Goal: Transaction & Acquisition: Purchase product/service

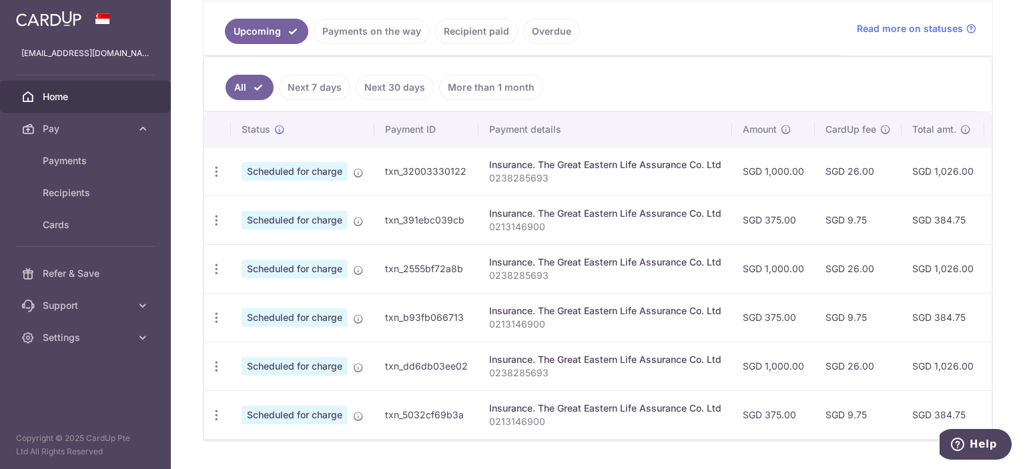
scroll to position [211, 0]
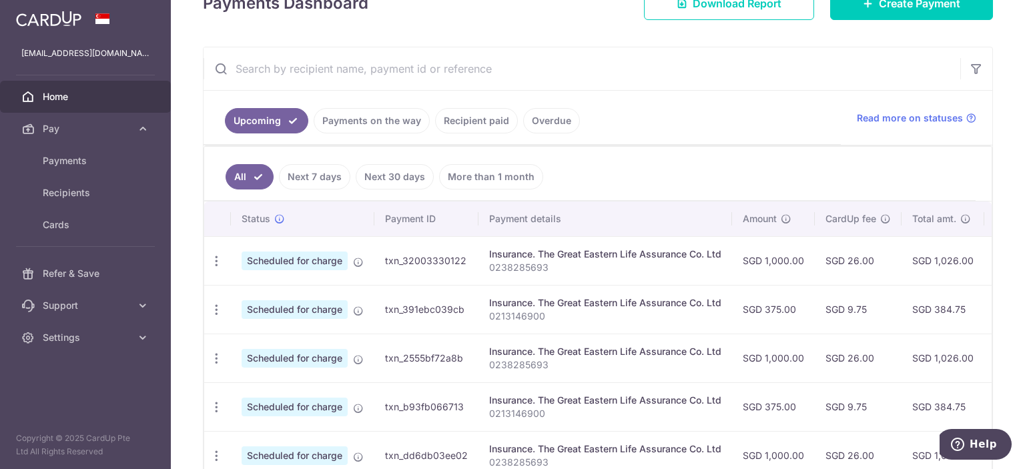
click at [466, 124] on link "Recipient paid" at bounding box center [476, 120] width 83 height 25
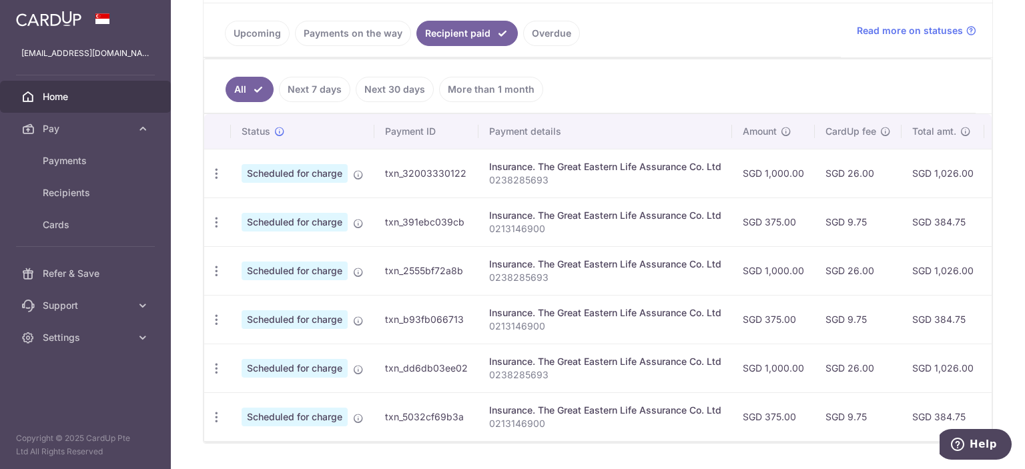
scroll to position [332, 0]
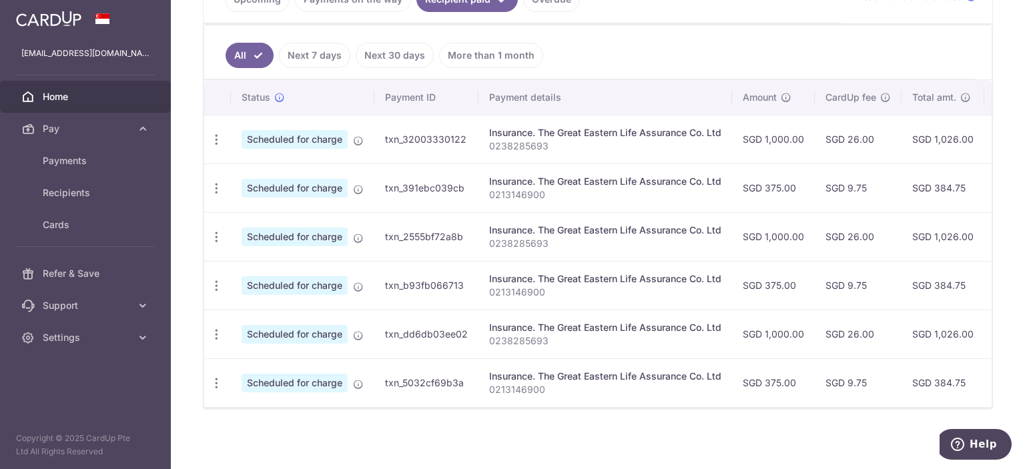
click at [485, 54] on link "More than 1 month" at bounding box center [491, 55] width 104 height 25
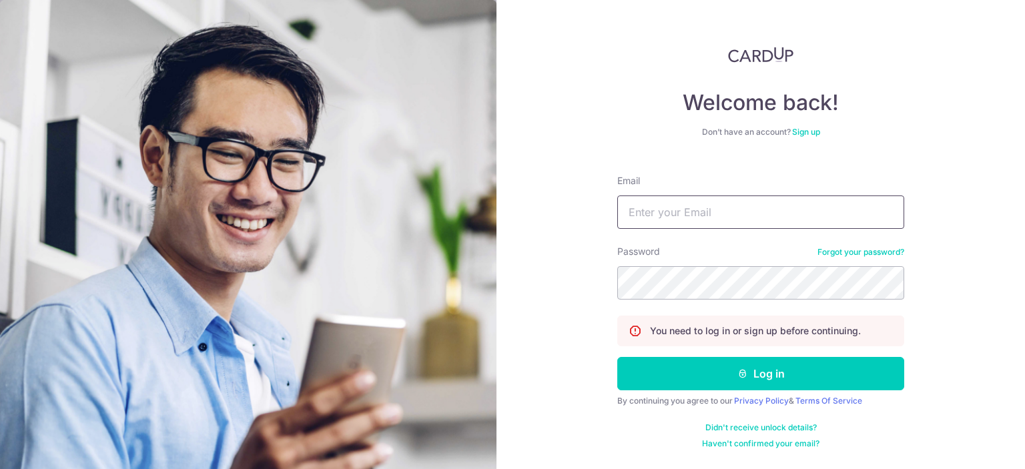
click at [726, 209] on input "Email" at bounding box center [760, 212] width 287 height 33
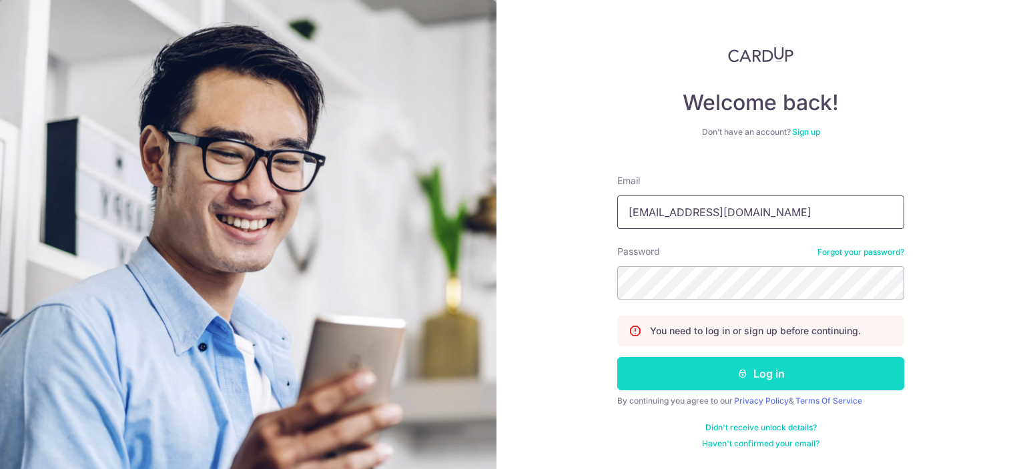
type input "samanthataizien@gmail.com"
click at [730, 365] on button "Log in" at bounding box center [760, 373] width 287 height 33
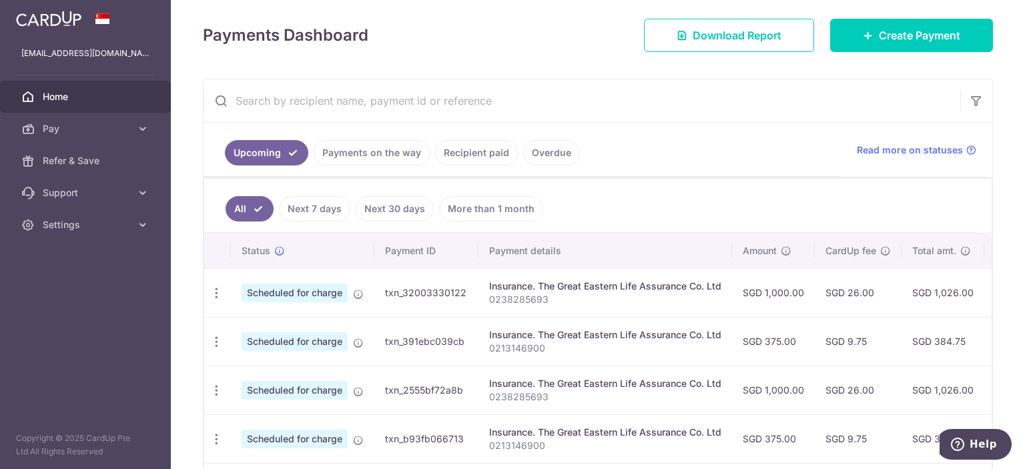
click at [482, 151] on link "Recipient paid" at bounding box center [476, 152] width 83 height 25
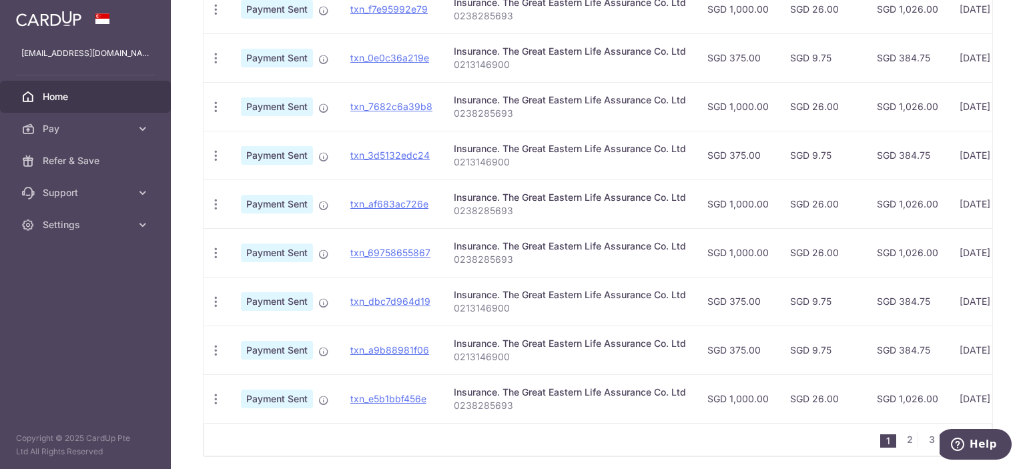
scroll to position [503, 0]
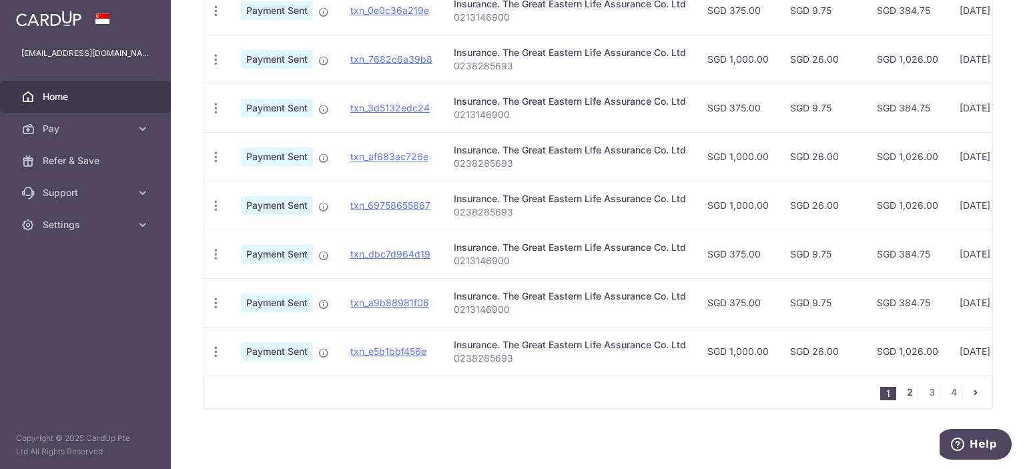
click at [910, 391] on link "2" at bounding box center [910, 392] width 16 height 16
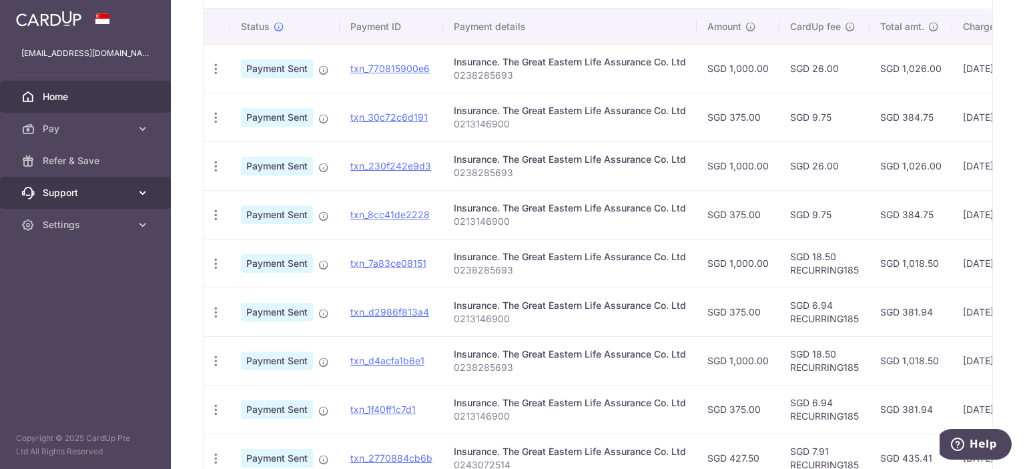
scroll to position [234, 0]
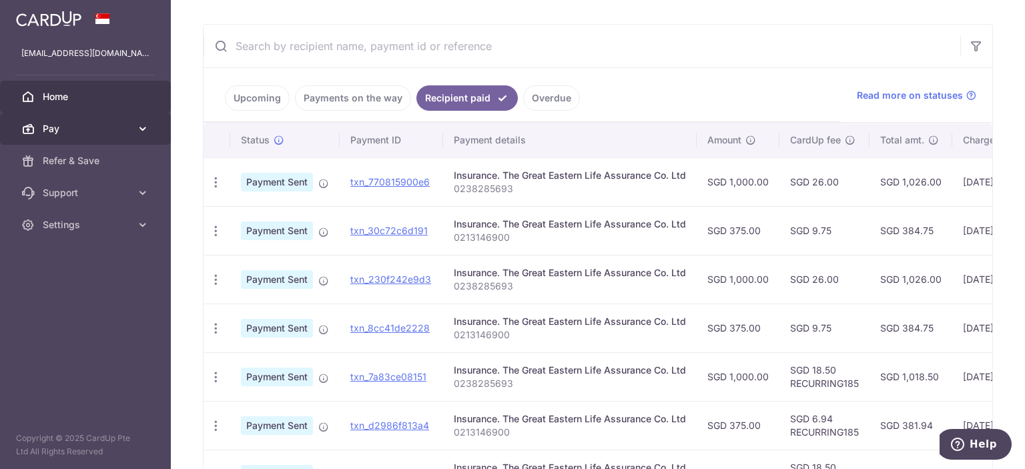
click at [77, 127] on span "Pay" at bounding box center [87, 128] width 88 height 13
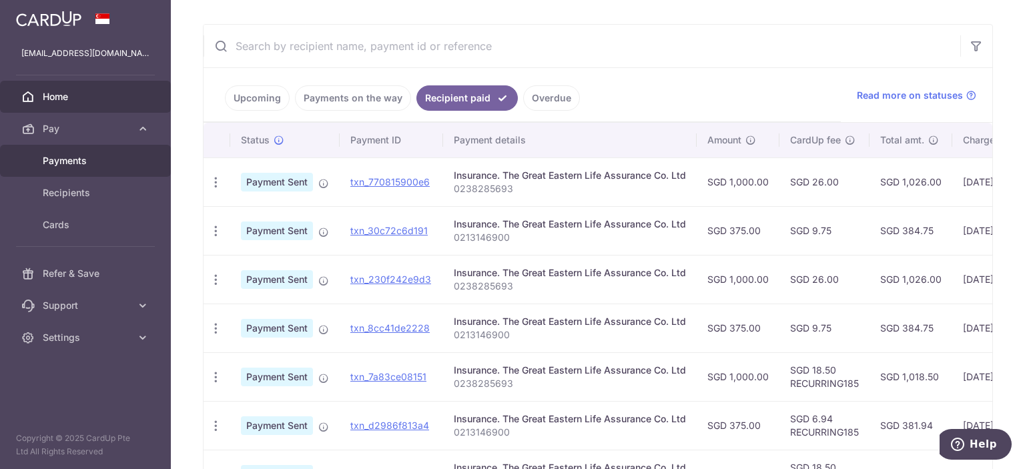
click at [71, 157] on span "Payments" at bounding box center [87, 160] width 88 height 13
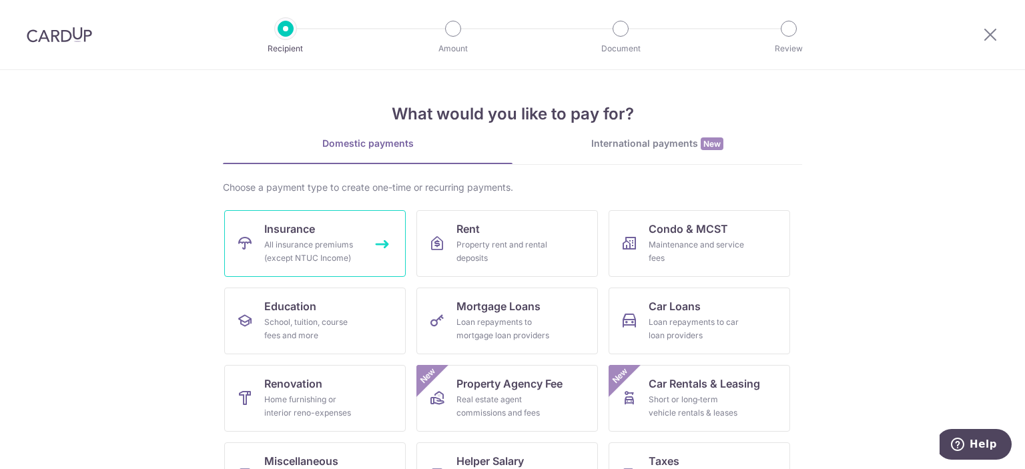
click at [278, 267] on link "Insurance All insurance premiums (except NTUC Income)" at bounding box center [315, 243] width 182 height 67
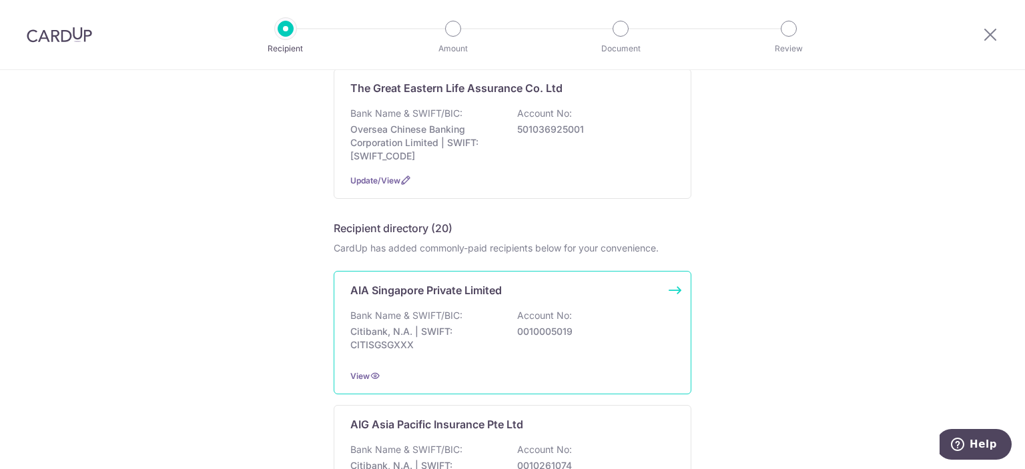
scroll to position [89, 0]
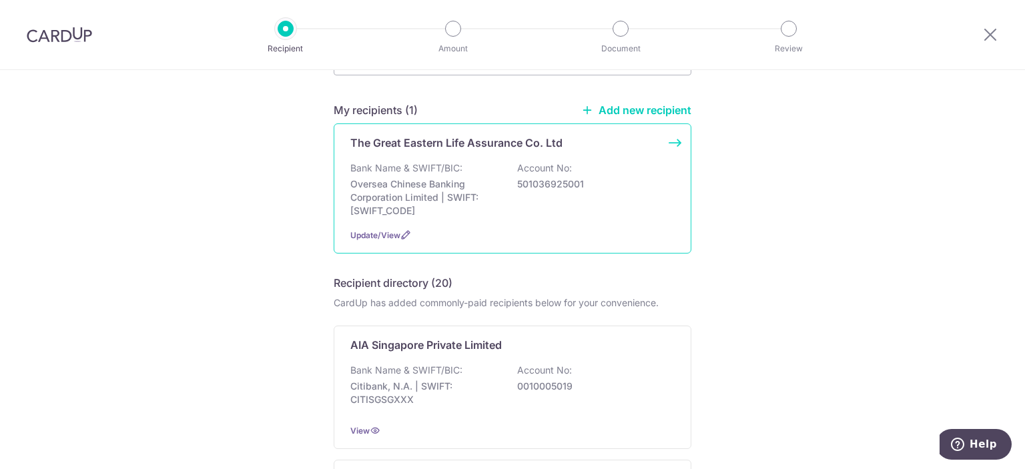
click at [441, 176] on div "Bank Name & SWIFT/BIC: Oversea Chinese Banking Corporation Limited | SWIFT: [SW…" at bounding box center [512, 190] width 324 height 56
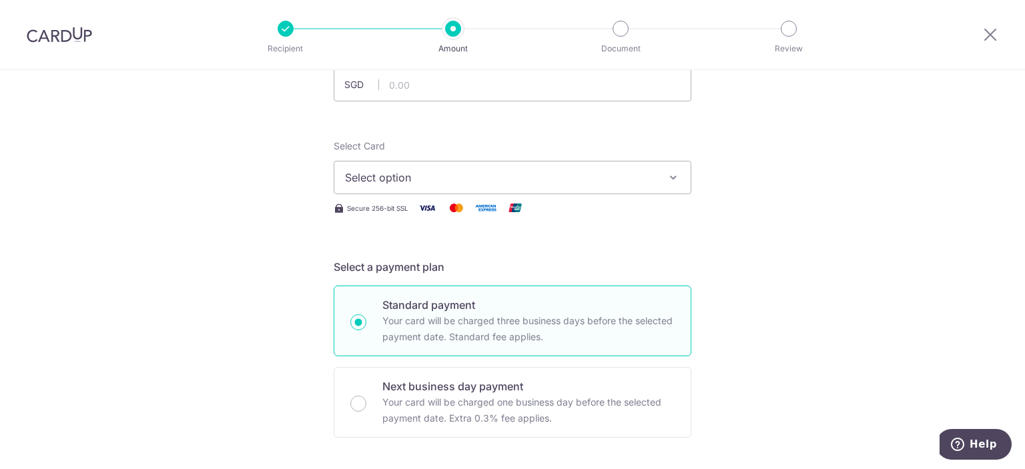
scroll to position [89, 0]
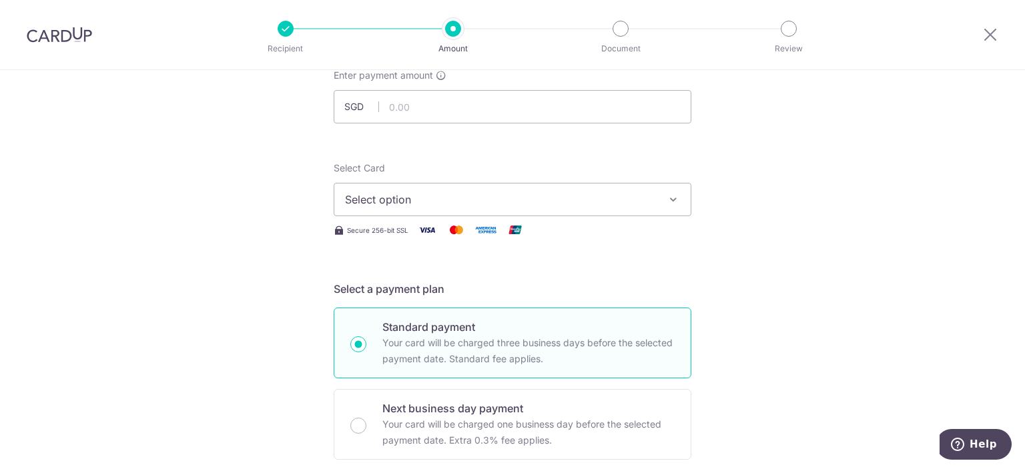
click at [546, 204] on span "Select option" at bounding box center [500, 200] width 311 height 16
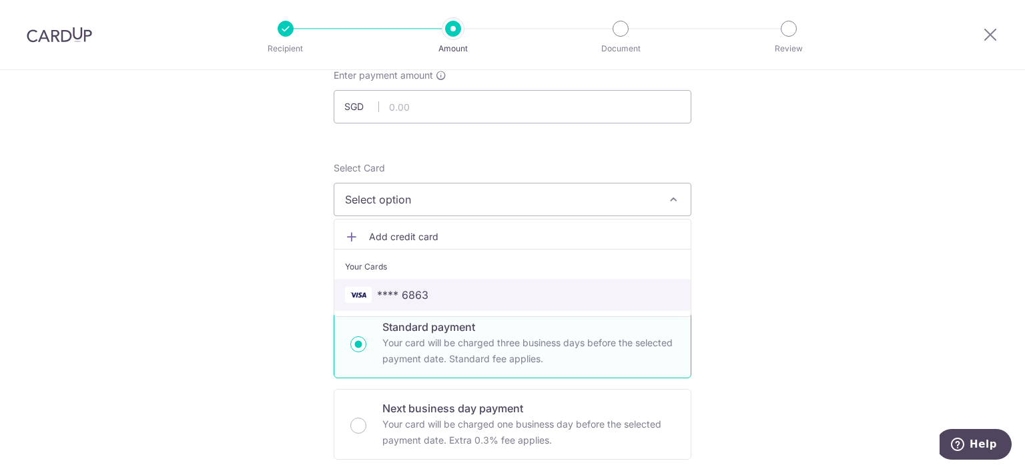
click at [398, 290] on span "**** 6863" at bounding box center [402, 295] width 51 height 16
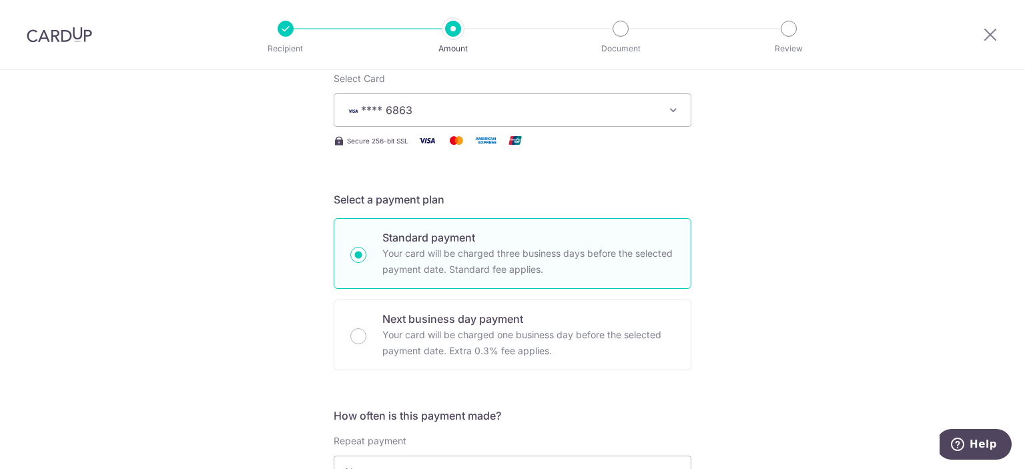
scroll to position [0, 0]
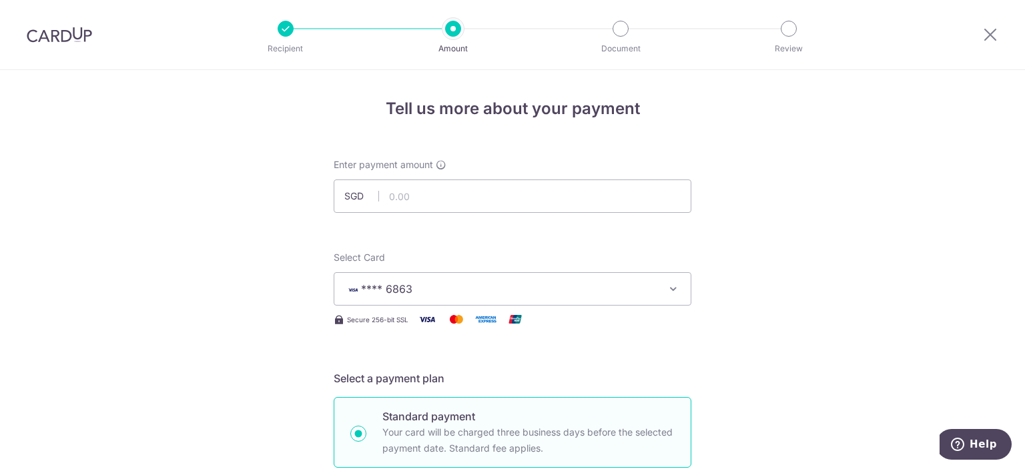
click at [77, 35] on img at bounding box center [59, 35] width 65 height 16
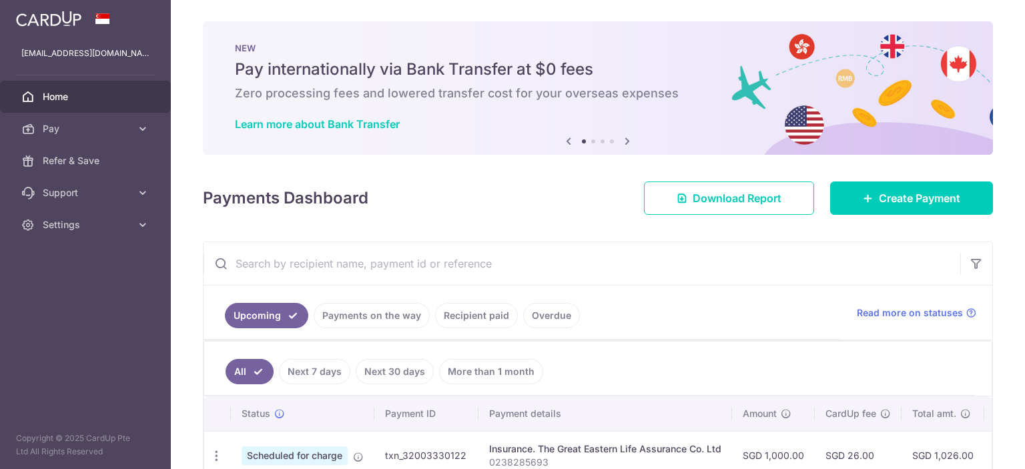
click at [55, 20] on img at bounding box center [48, 19] width 65 height 16
click at [74, 125] on span "Pay" at bounding box center [87, 128] width 88 height 13
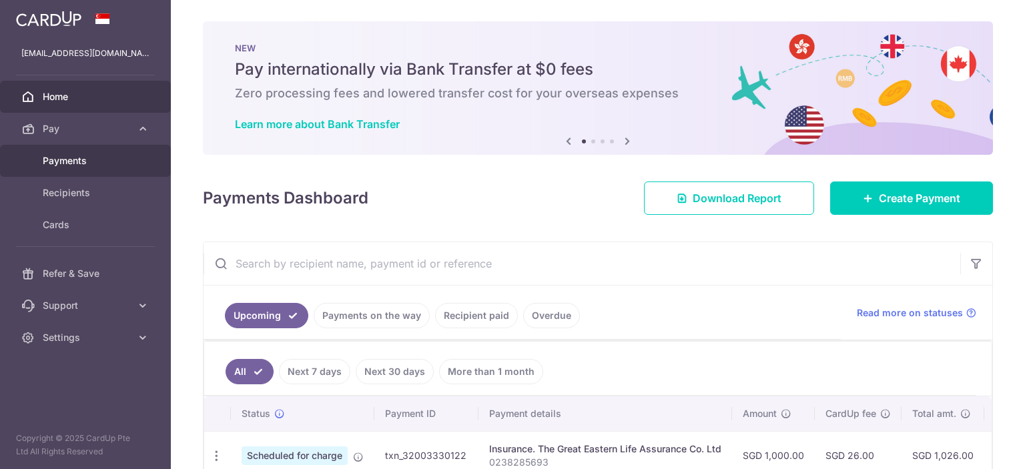
click at [68, 164] on span "Payments" at bounding box center [87, 160] width 88 height 13
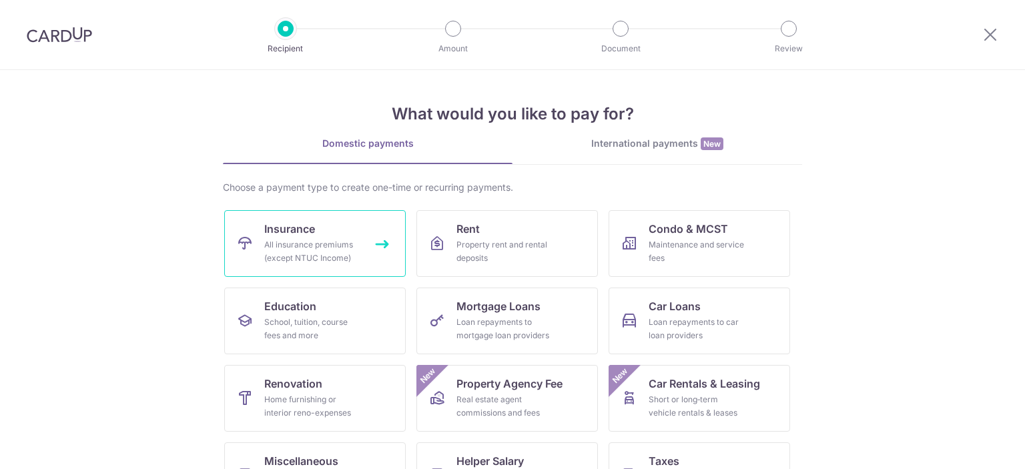
click at [305, 258] on div "All insurance premiums (except NTUC Income)" at bounding box center [312, 251] width 96 height 27
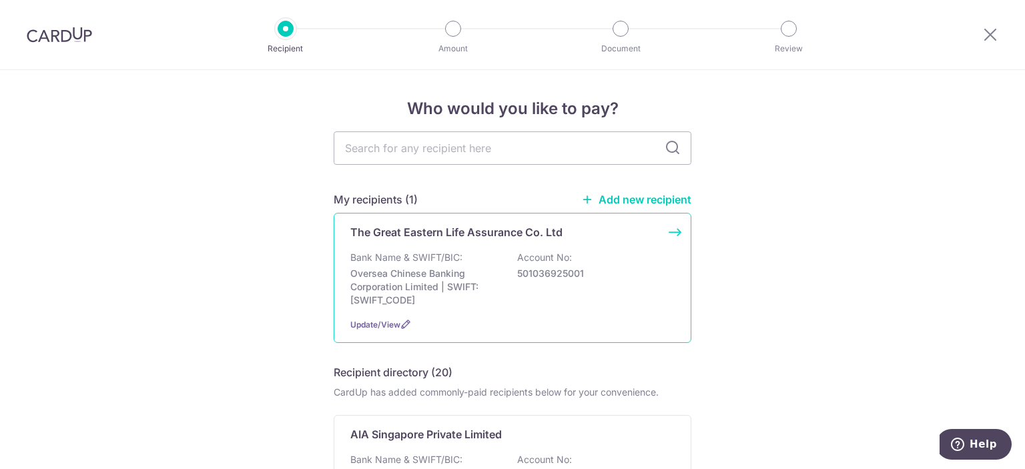
click at [488, 256] on div "Bank Name & SWIFT/BIC: Oversea Chinese Banking Corporation Limited | SWIFT: [SW…" at bounding box center [512, 279] width 324 height 56
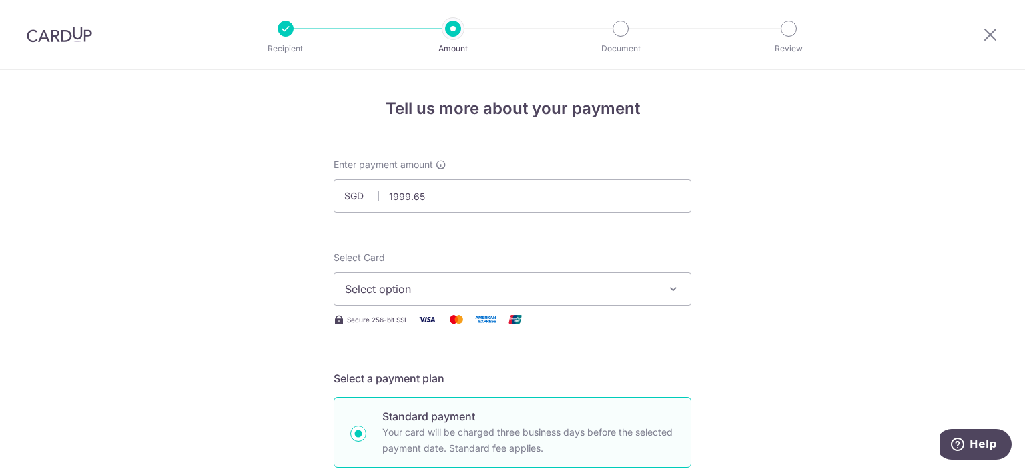
type input "1,999.65"
click at [459, 282] on span "Select option" at bounding box center [500, 289] width 311 height 16
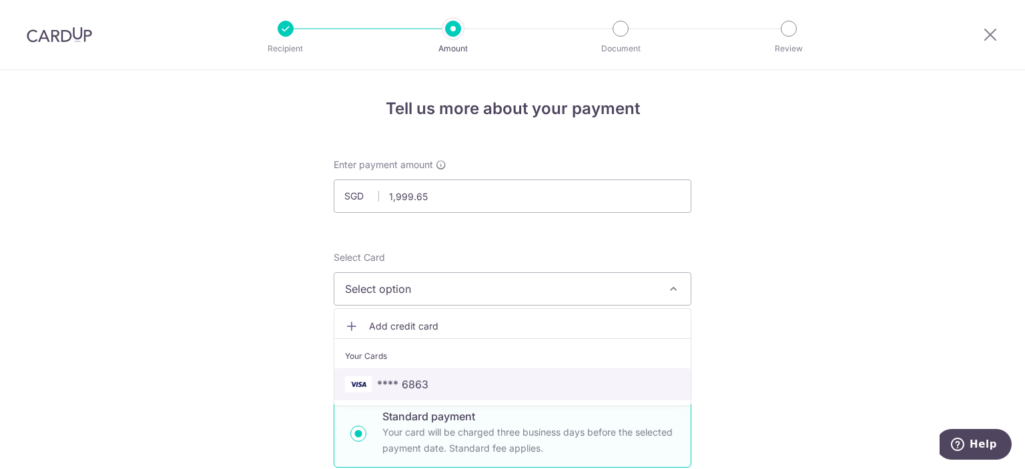
click at [419, 383] on span "**** 6863" at bounding box center [402, 384] width 51 height 16
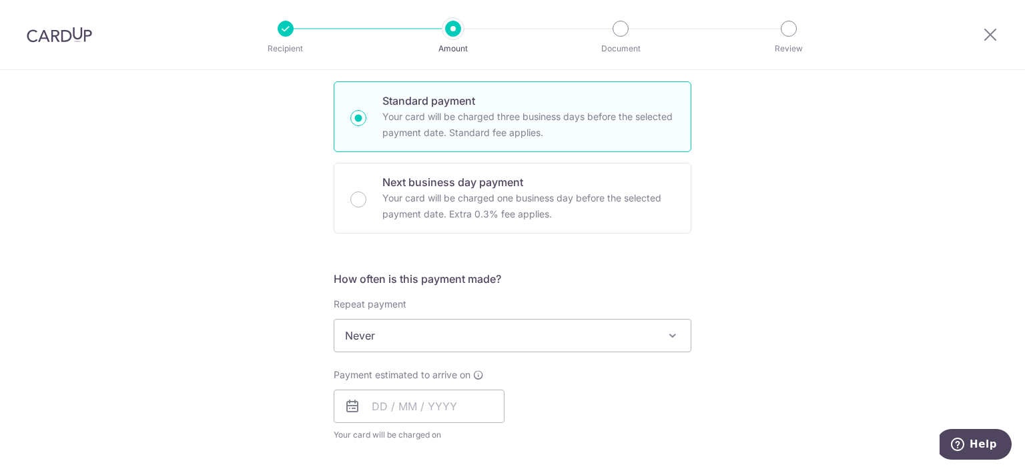
scroll to position [358, 0]
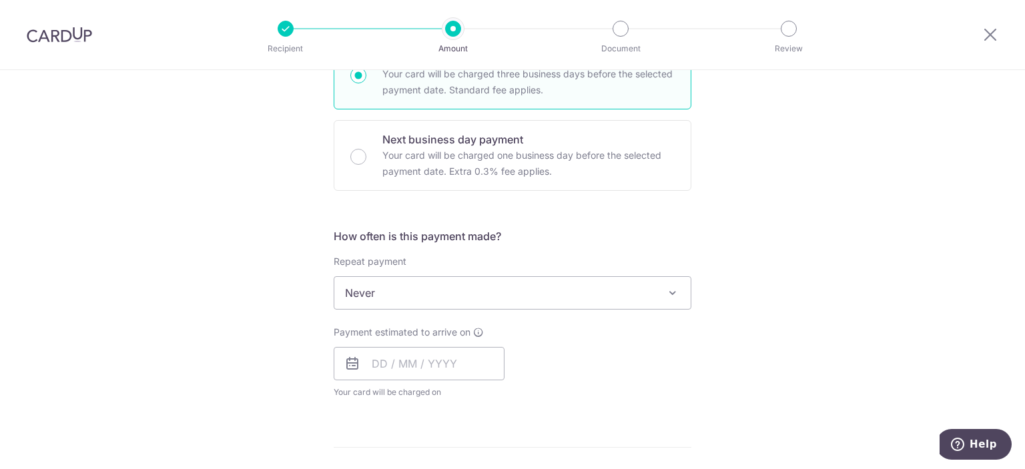
click at [629, 294] on span "Never" at bounding box center [512, 293] width 356 height 32
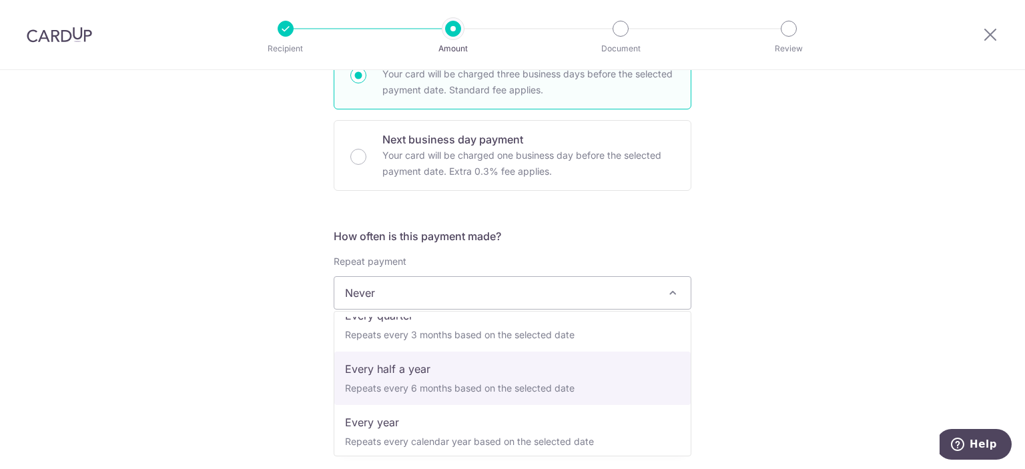
scroll to position [187, 0]
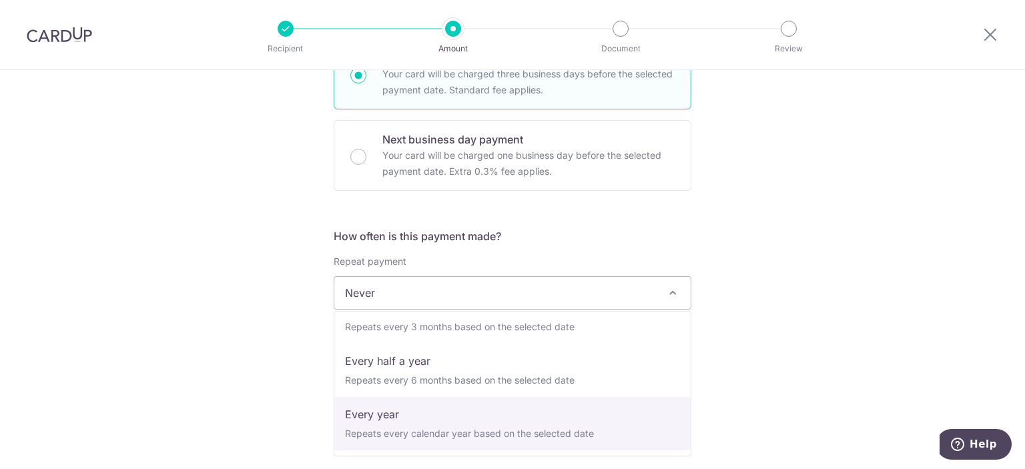
select select "6"
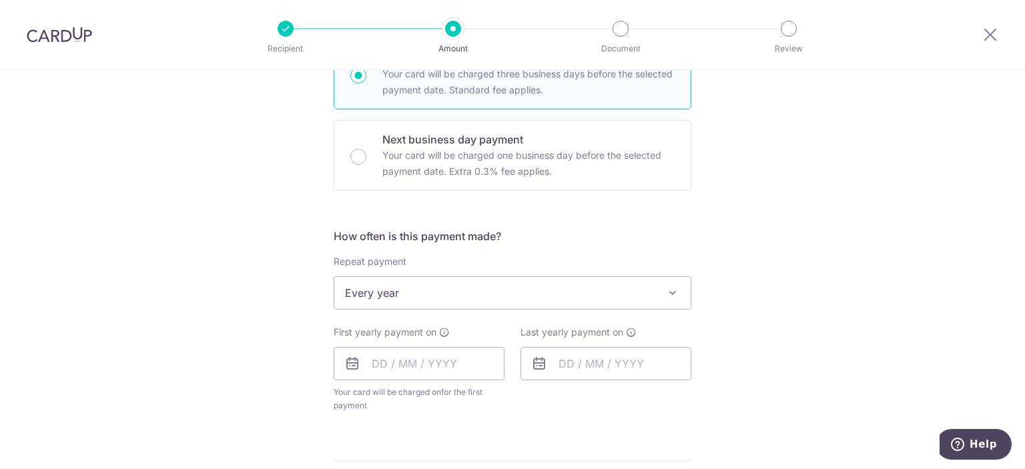
click at [167, 299] on div "Tell us more about your payment Enter payment amount SGD 1,999.65 1999.65 Selec…" at bounding box center [512, 322] width 1025 height 1221
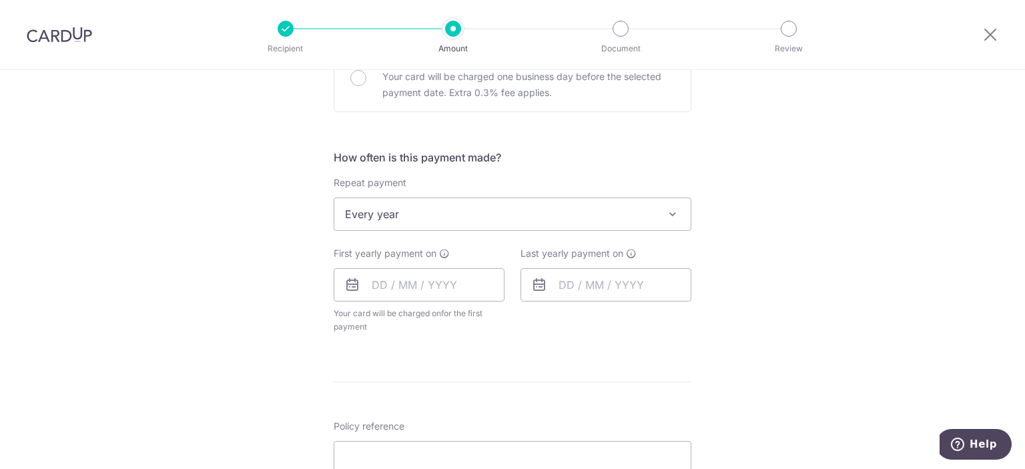
scroll to position [538, 0]
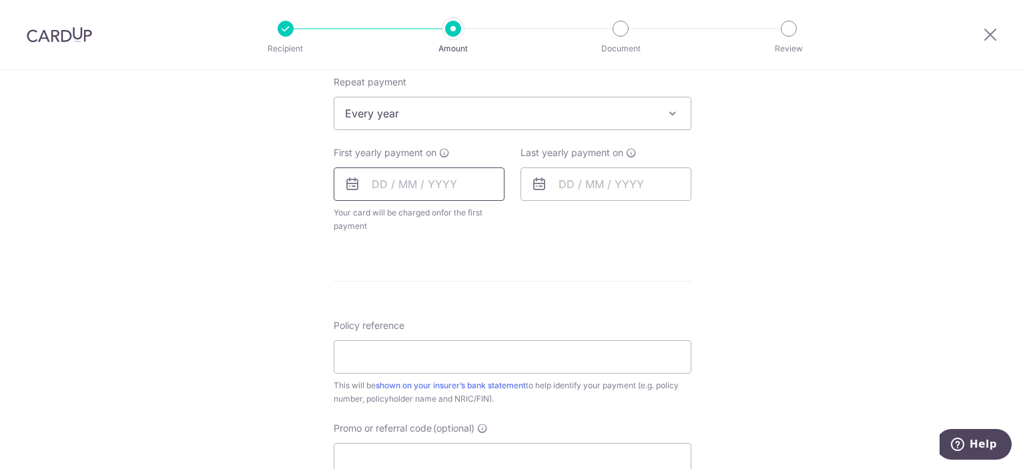
click at [405, 186] on input "text" at bounding box center [419, 184] width 171 height 33
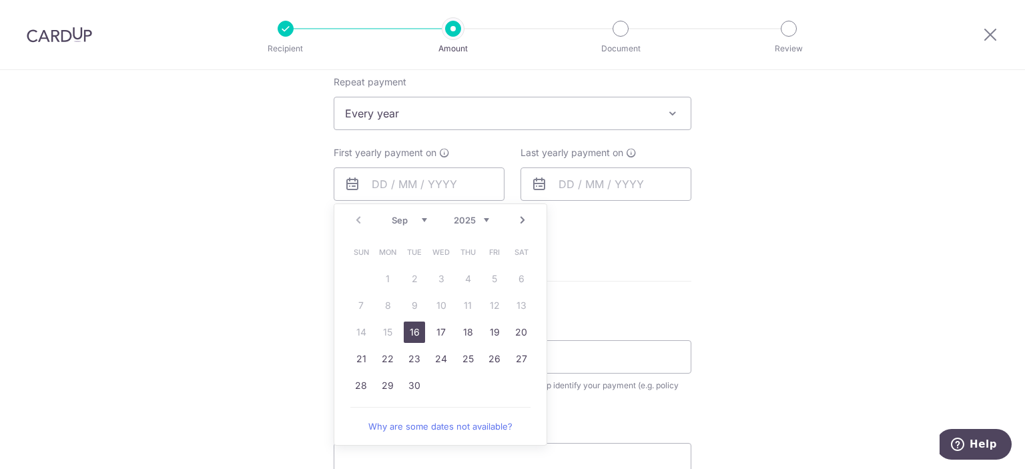
click at [416, 336] on link "16" at bounding box center [414, 332] width 21 height 21
type input "16/09/2025"
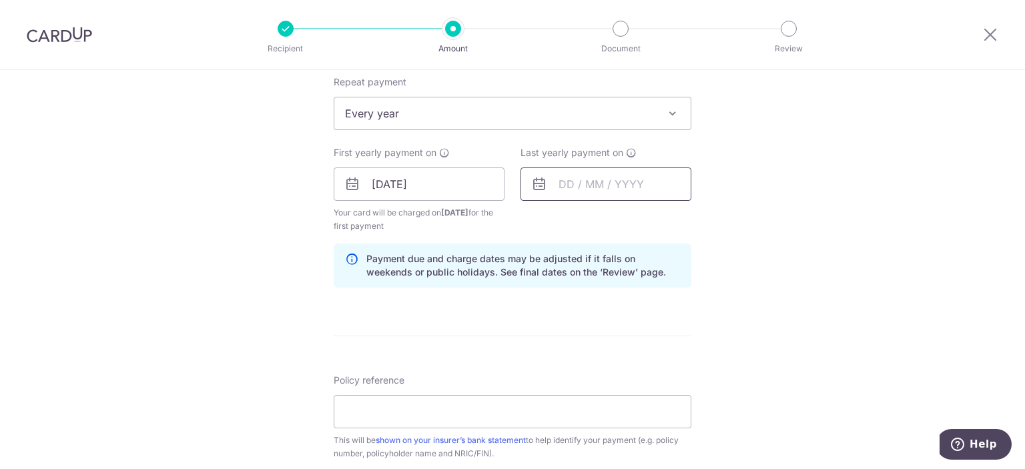
click at [595, 188] on input "text" at bounding box center [606, 184] width 171 height 33
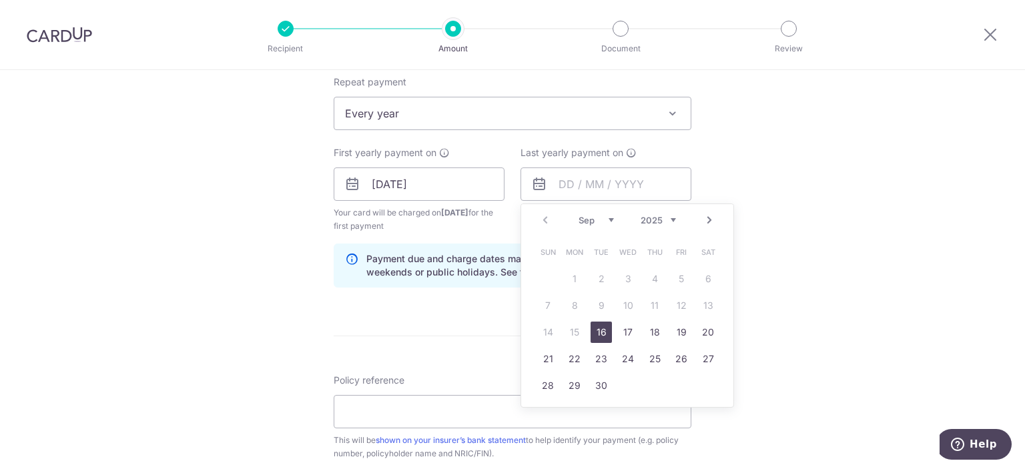
click at [683, 216] on div "Prev Next Sep Oct Nov Dec 2025 2026 2027 2028 2029 2030 2031 2032 2033 2034 2035" at bounding box center [627, 220] width 212 height 32
click at [641, 215] on select "2025 2026 2027 2028 2029 2030 2031 2032 2033 2034 2035" at bounding box center [658, 220] width 35 height 11
click at [541, 220] on link "Prev" at bounding box center [545, 220] width 16 height 16
click at [674, 304] on link "10" at bounding box center [681, 305] width 21 height 21
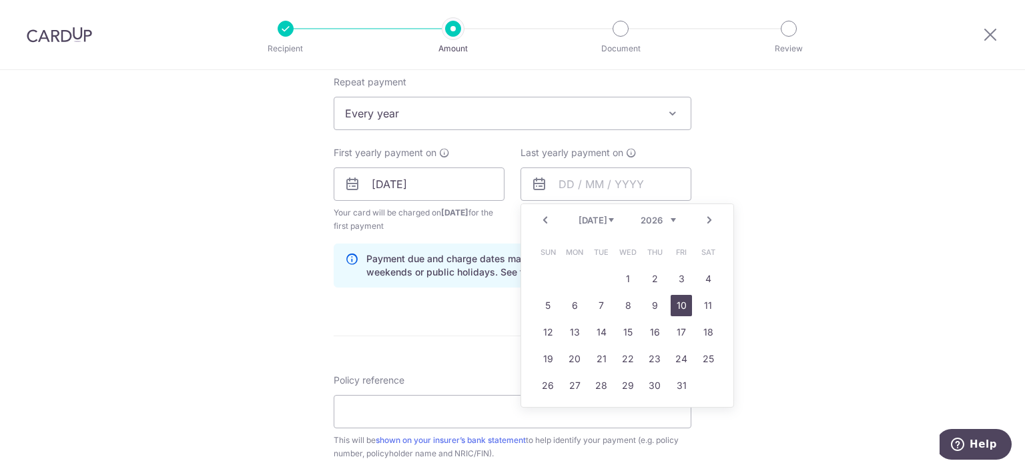
type input "10/07/2026"
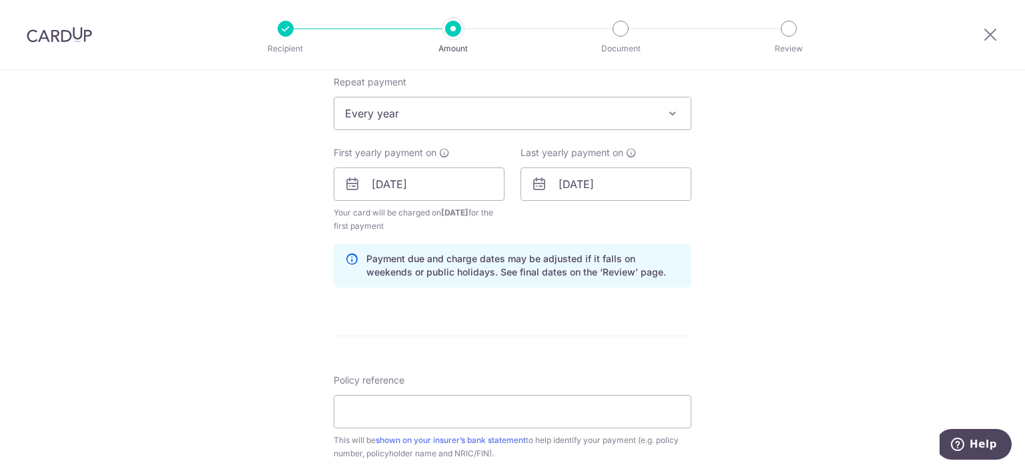
click at [772, 216] on div "Tell us more about your payment Enter payment amount SGD 1,999.65 1999.65 Selec…" at bounding box center [512, 170] width 1025 height 1276
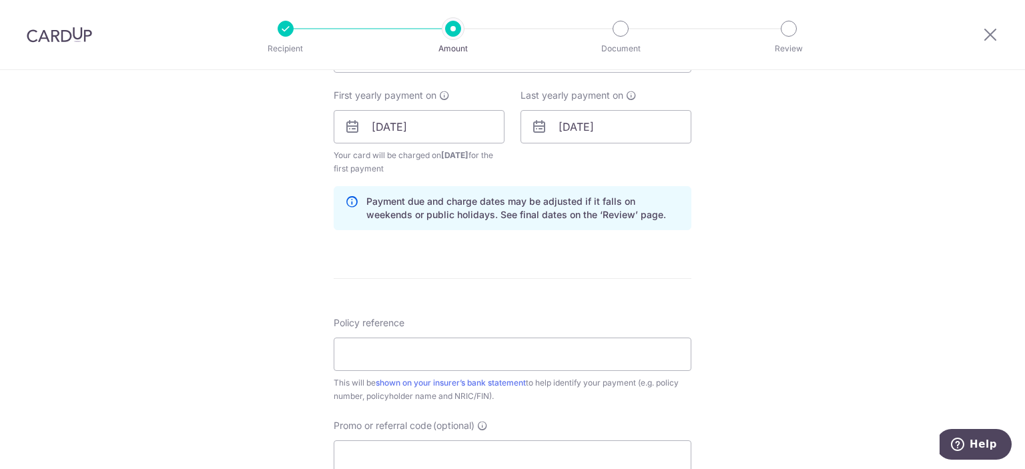
scroll to position [627, 0]
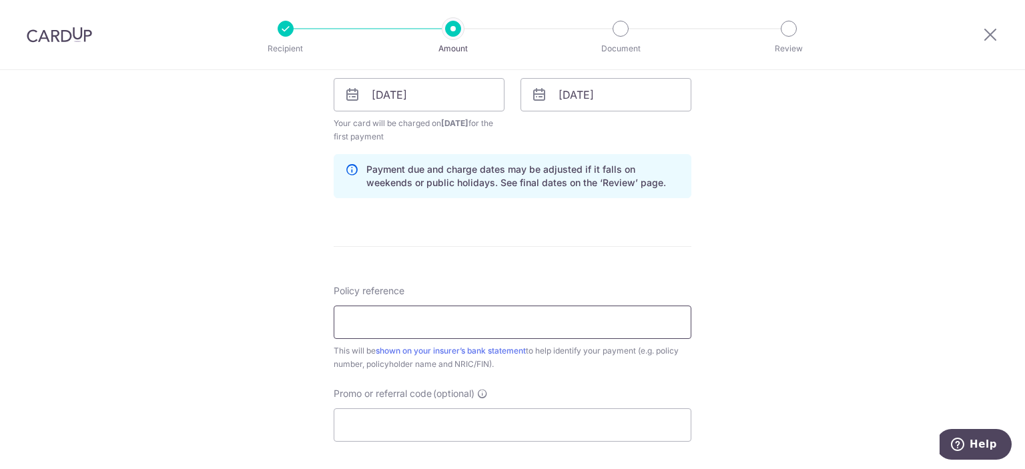
click at [481, 311] on input "Policy reference" at bounding box center [513, 322] width 358 height 33
click at [458, 318] on input "Policy reference" at bounding box center [513, 322] width 358 height 33
paste input "0244987262"
click at [457, 318] on input "0244987262" at bounding box center [513, 322] width 358 height 33
click at [359, 318] on input "0244987262" at bounding box center [513, 322] width 358 height 33
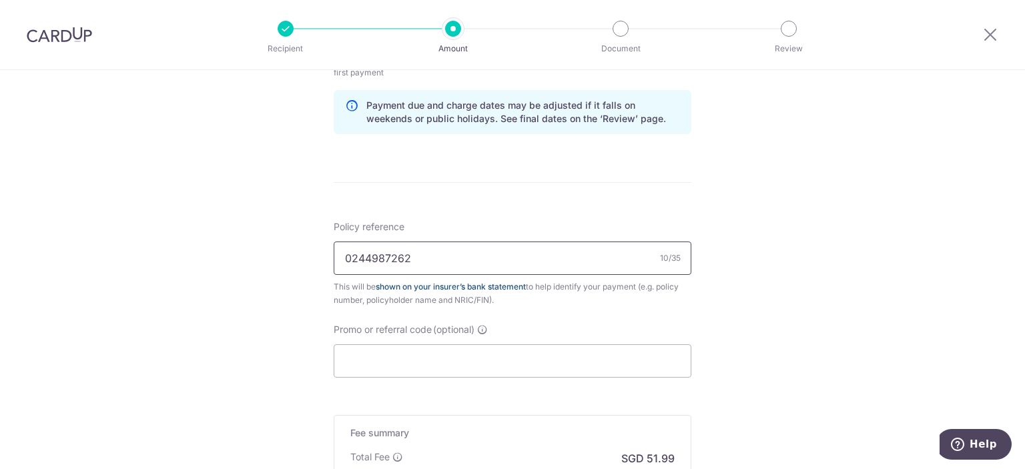
scroll to position [718, 0]
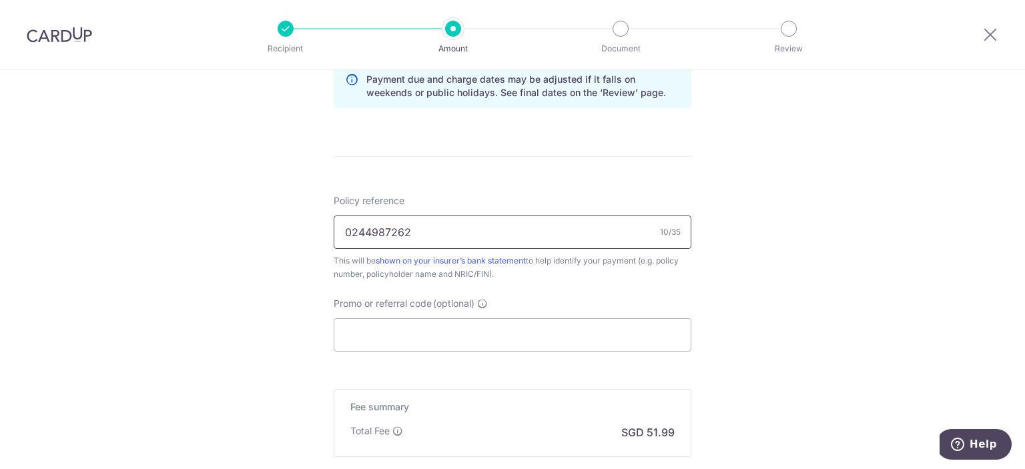
click at [463, 235] on input "0244987262" at bounding box center [513, 232] width 358 height 33
type input "0244987262"
click at [426, 336] on input "Promo or referral code (optional)" at bounding box center [513, 334] width 358 height 33
paste input "0244987262"
type input "0244987262"
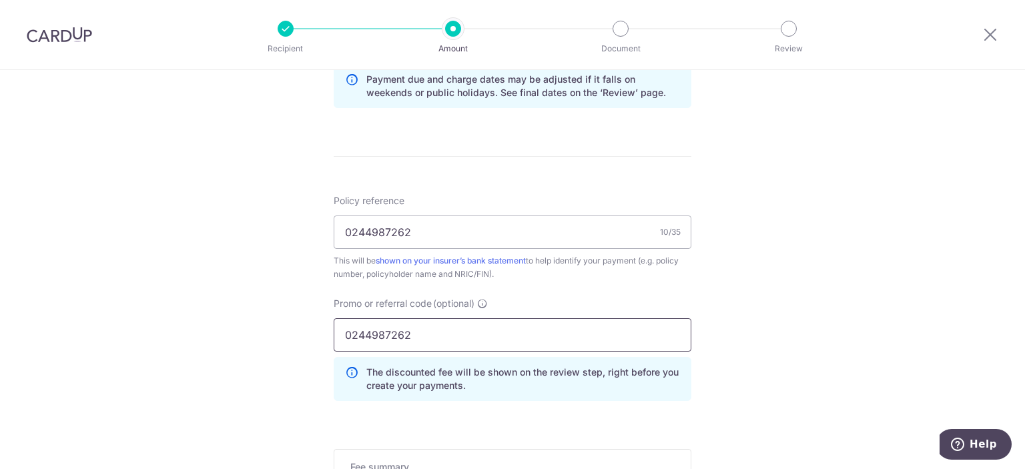
drag, startPoint x: 448, startPoint y: 338, endPoint x: 340, endPoint y: 338, distance: 107.5
click at [340, 338] on input "0244987262" at bounding box center [513, 334] width 358 height 33
type input "REC185"
click at [742, 286] on div "Tell us more about your payment Enter payment amount SGD 1,999.65 1999.65 Selec…" at bounding box center [512, 21] width 1025 height 1336
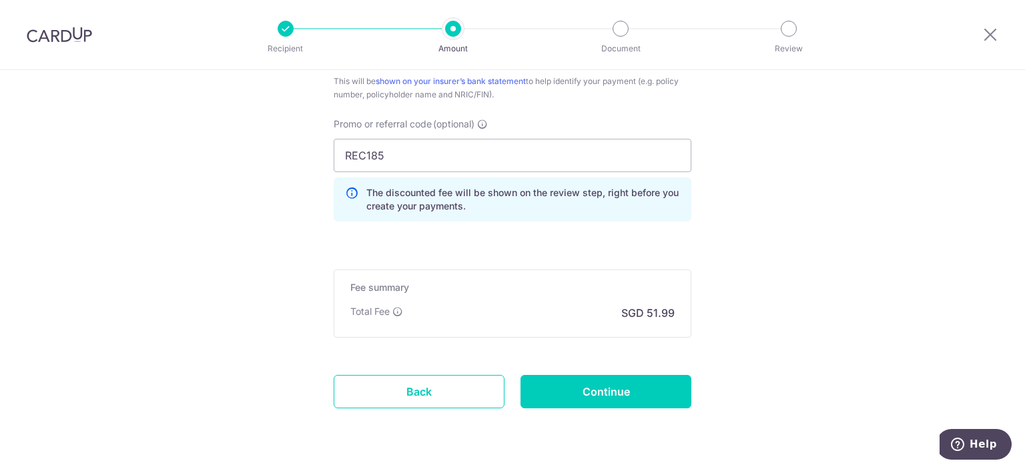
scroll to position [934, 0]
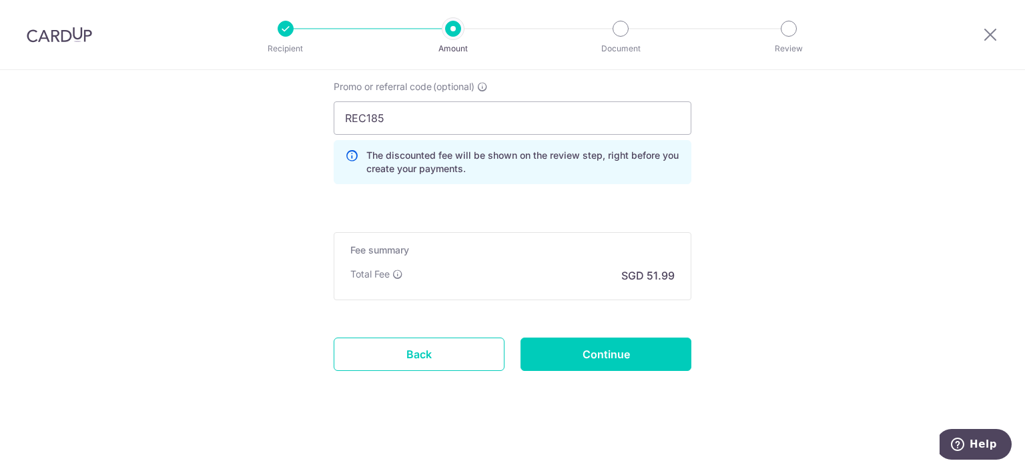
click at [573, 358] on input "Continue" at bounding box center [606, 354] width 171 height 33
type input "Create Schedule"
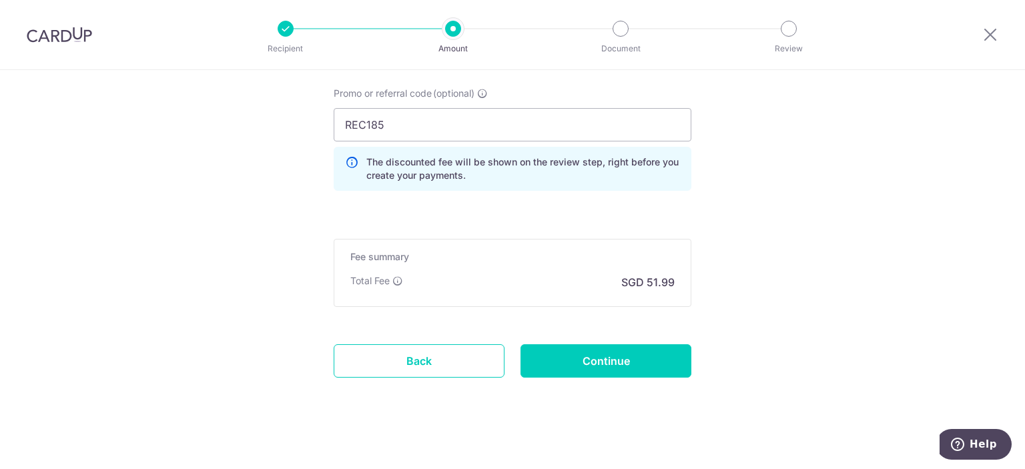
scroll to position [920, 0]
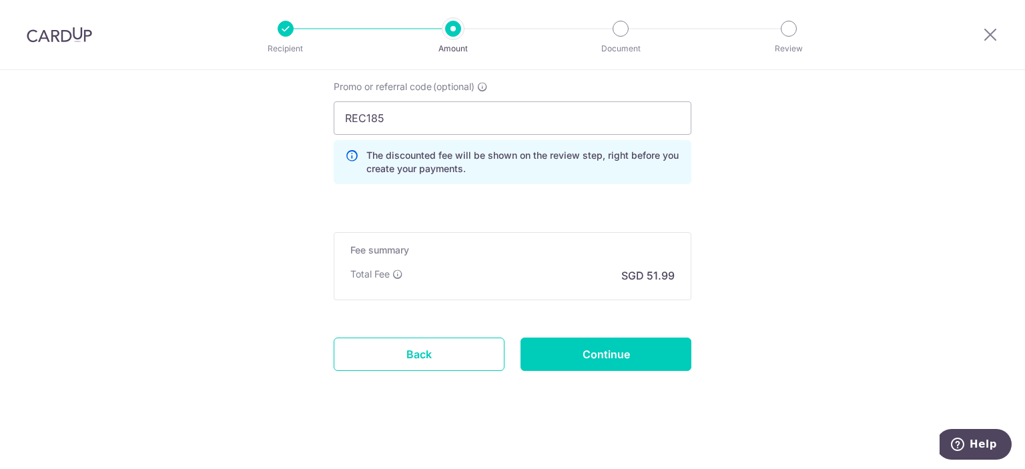
click at [400, 357] on link "Back" at bounding box center [419, 354] width 171 height 33
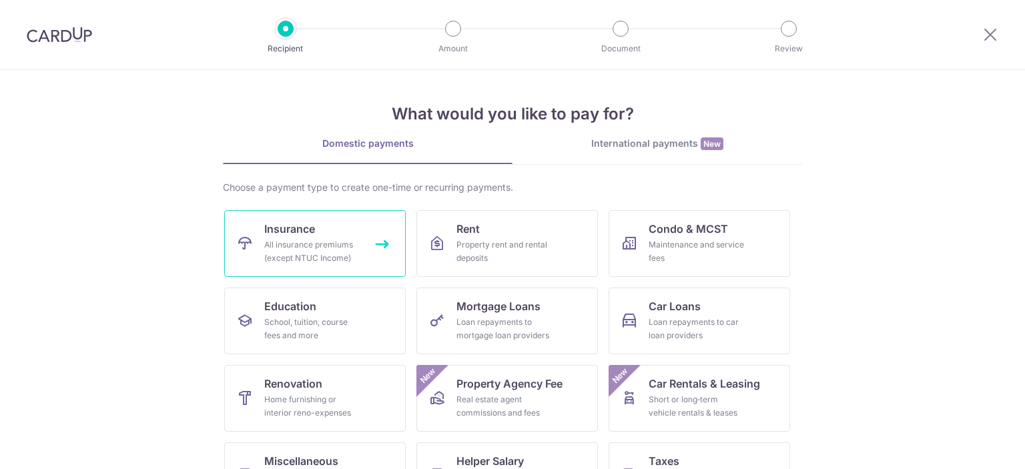
click at [322, 260] on div "All insurance premiums (except NTUC Income)" at bounding box center [312, 251] width 96 height 27
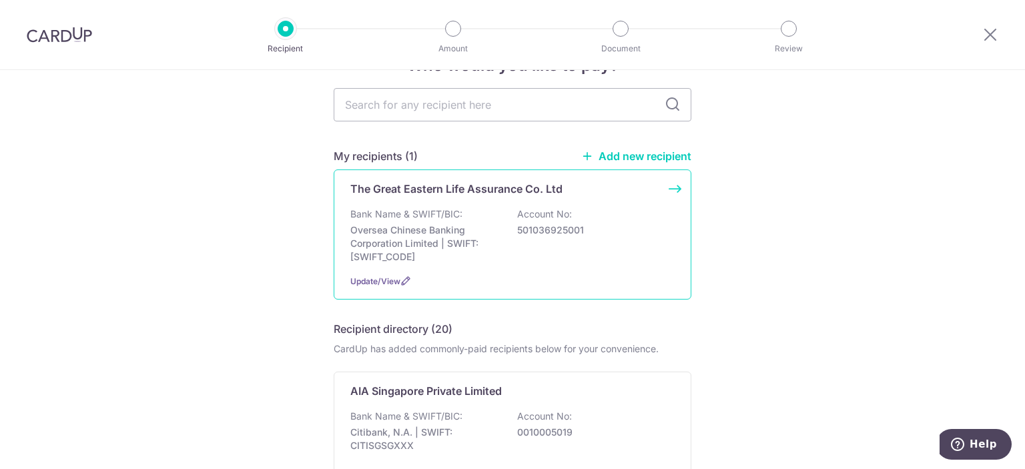
scroll to position [89, 0]
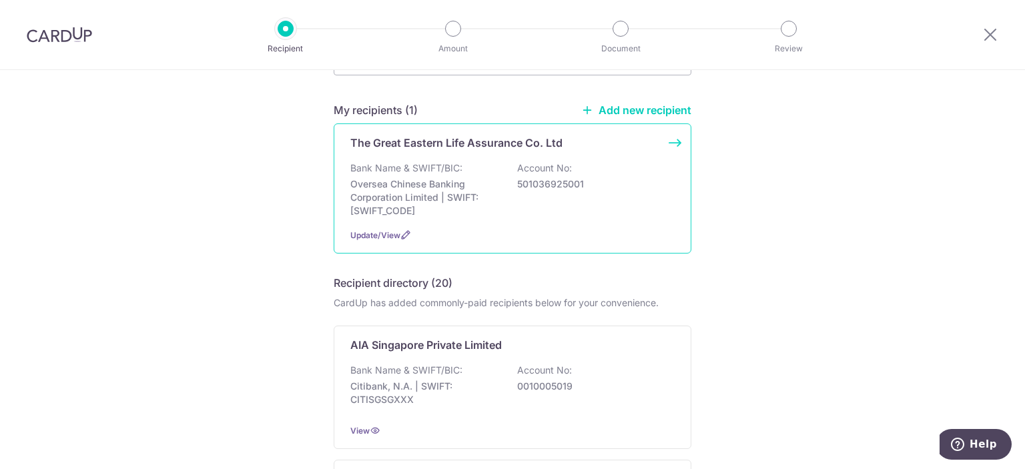
click at [477, 202] on p "Oversea Chinese Banking Corporation Limited | SWIFT: OCBCSGSGXXX" at bounding box center [425, 198] width 150 height 40
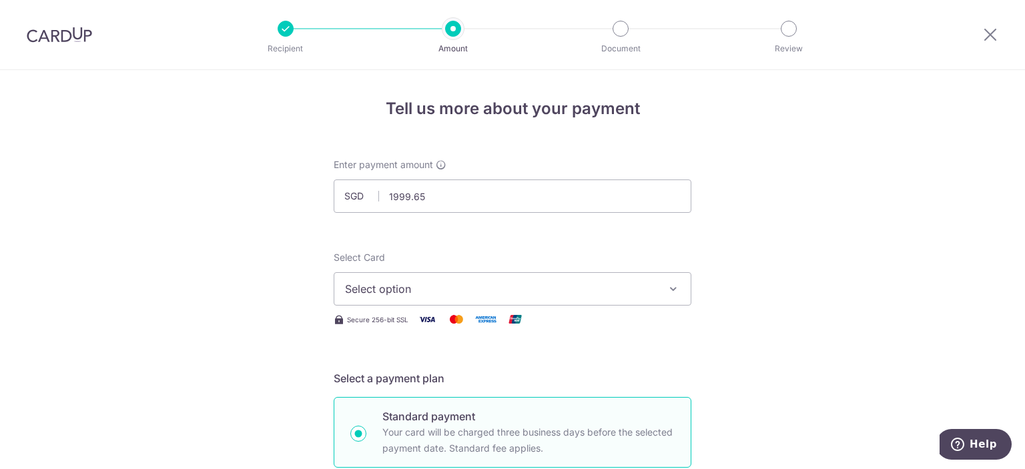
type input "1,999.65"
click at [617, 277] on button "Select option" at bounding box center [513, 288] width 358 height 33
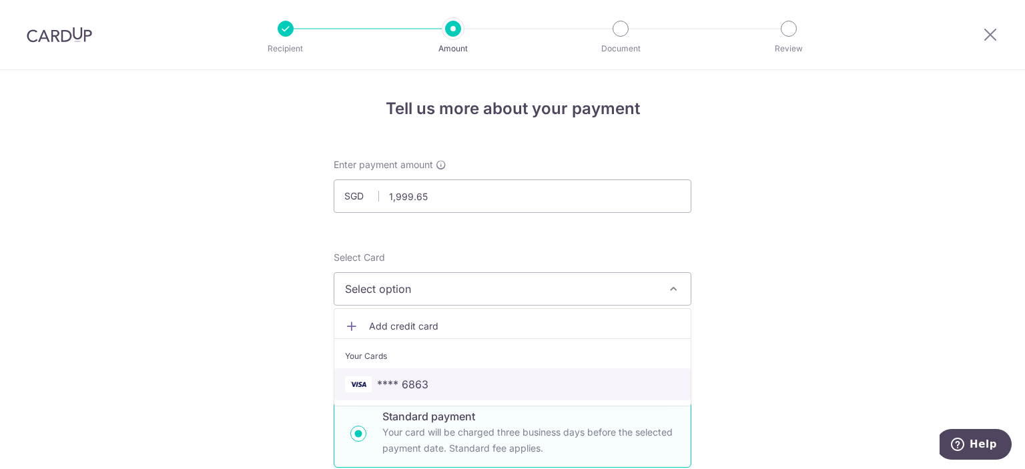
click at [413, 384] on span "**** 6863" at bounding box center [402, 384] width 51 height 16
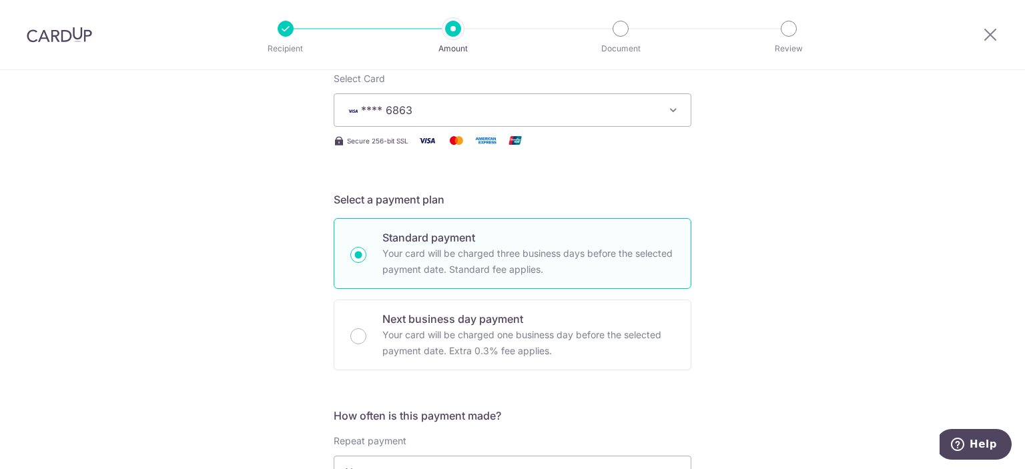
scroll to position [358, 0]
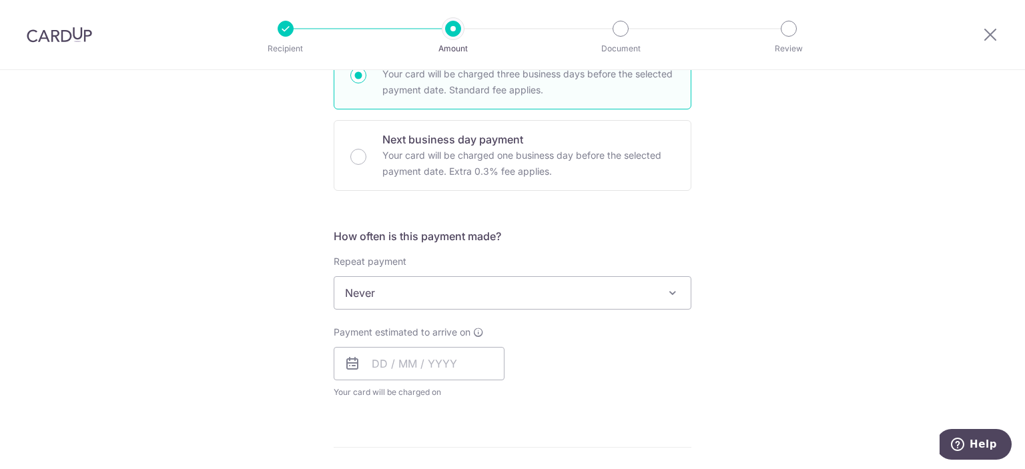
click at [503, 290] on span "Never" at bounding box center [512, 293] width 356 height 32
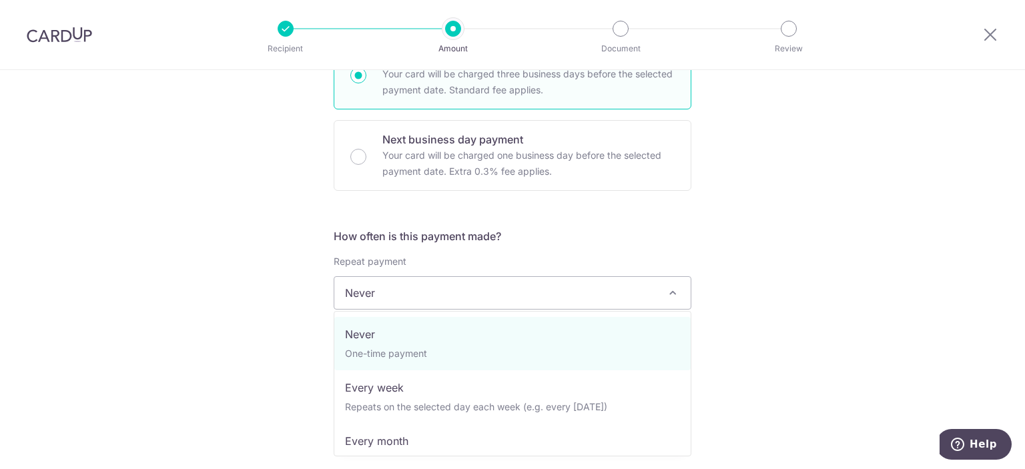
click at [778, 212] on div "Tell us more about your payment Enter payment amount SGD 1,999.65 1999.65 Selec…" at bounding box center [512, 316] width 1025 height 1208
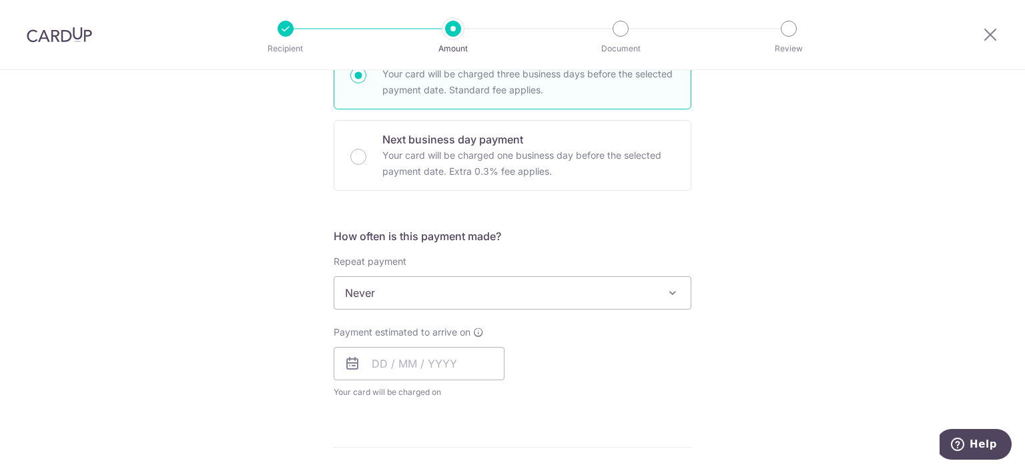
scroll to position [538, 0]
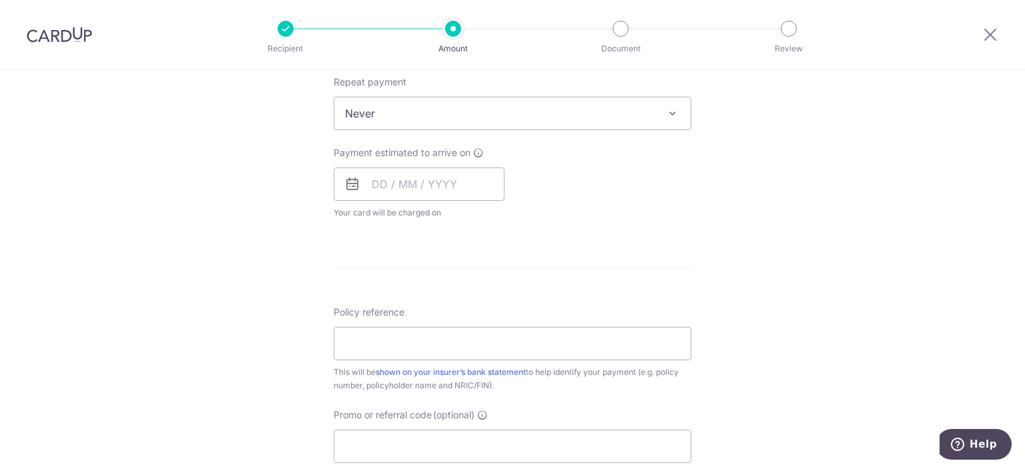
click at [680, 115] on span at bounding box center [673, 113] width 16 height 16
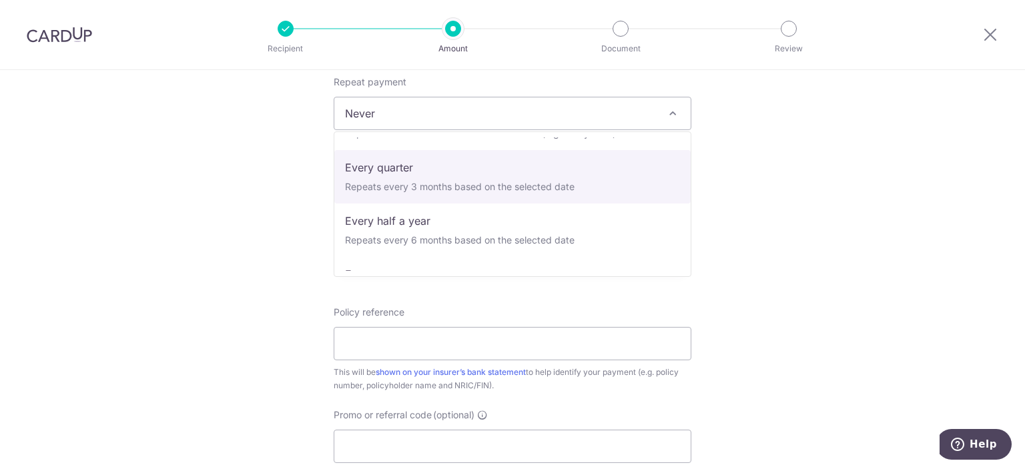
scroll to position [179, 0]
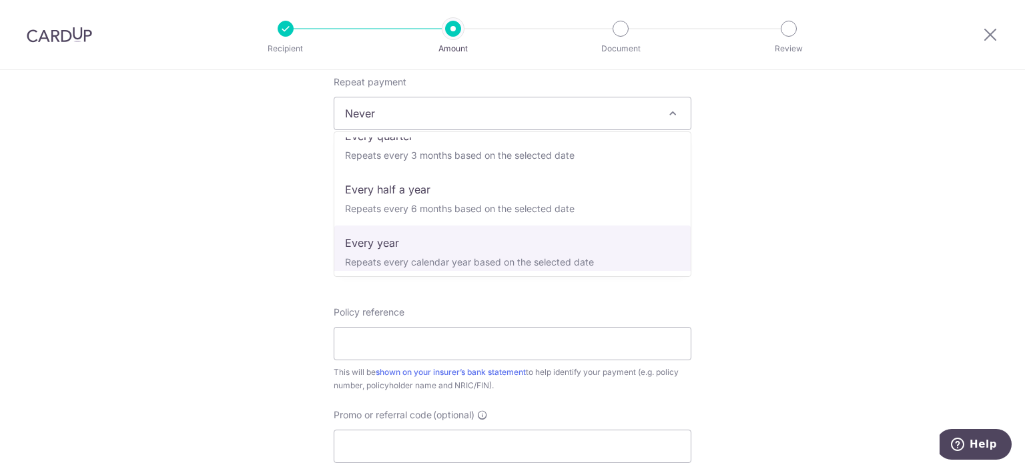
select select "6"
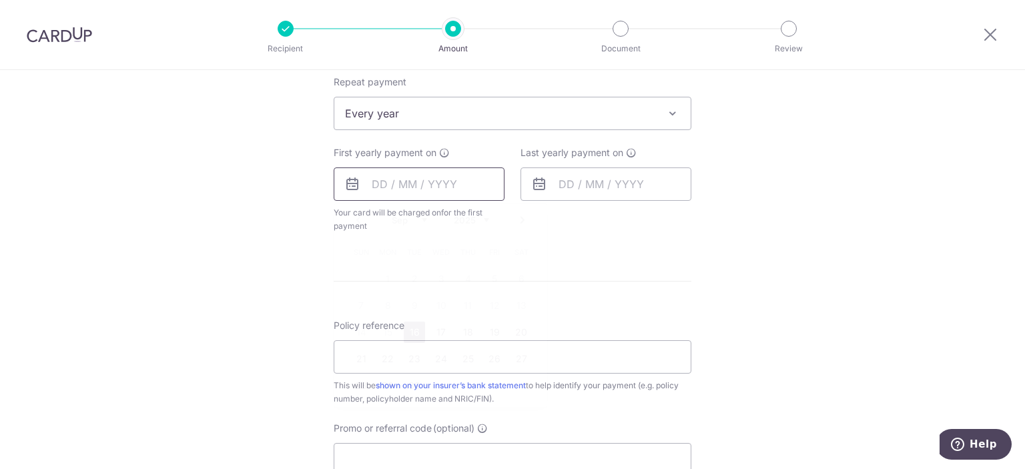
click at [426, 186] on input "text" at bounding box center [419, 184] width 171 height 33
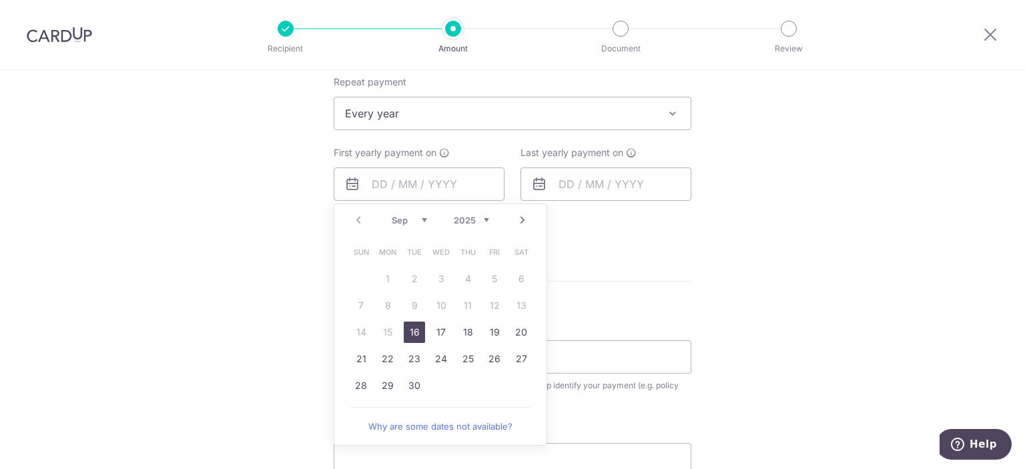
click at [414, 332] on link "16" at bounding box center [414, 332] width 21 height 21
type input "[DATE]"
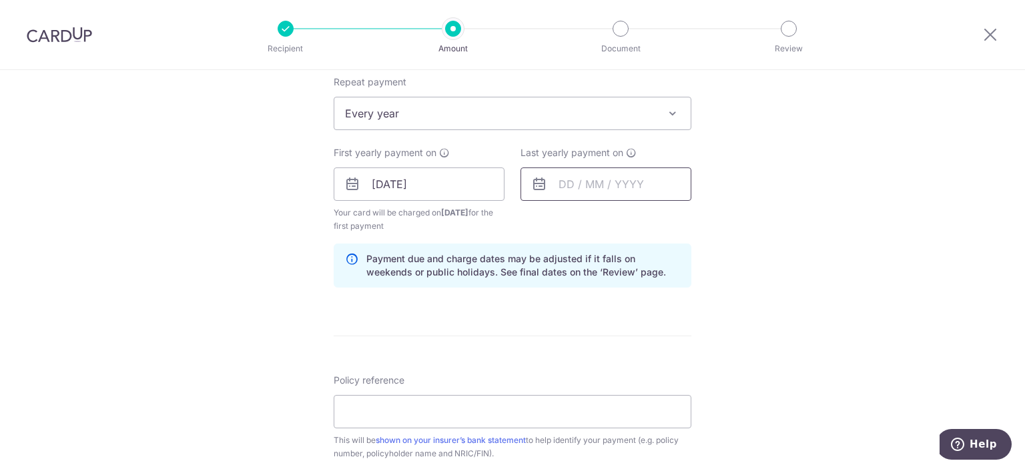
click at [573, 191] on input "text" at bounding box center [606, 184] width 171 height 33
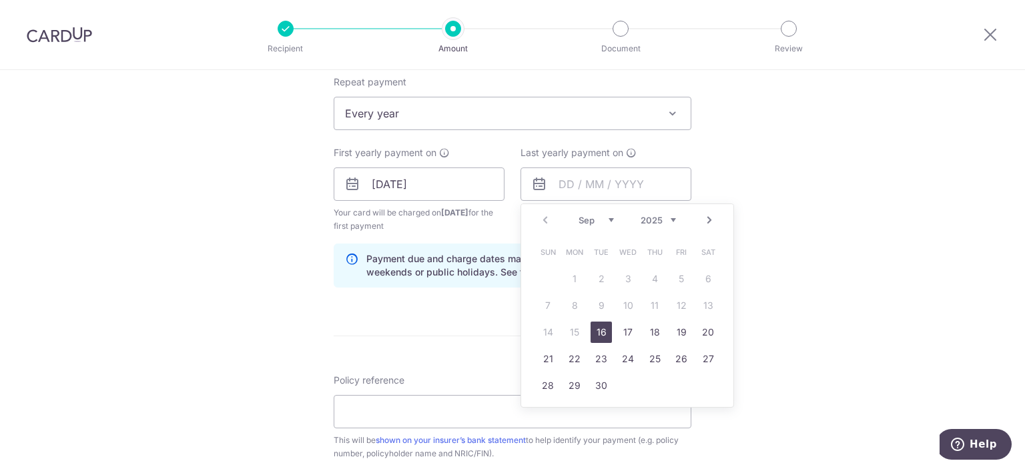
click at [710, 218] on link "Next" at bounding box center [710, 220] width 16 height 16
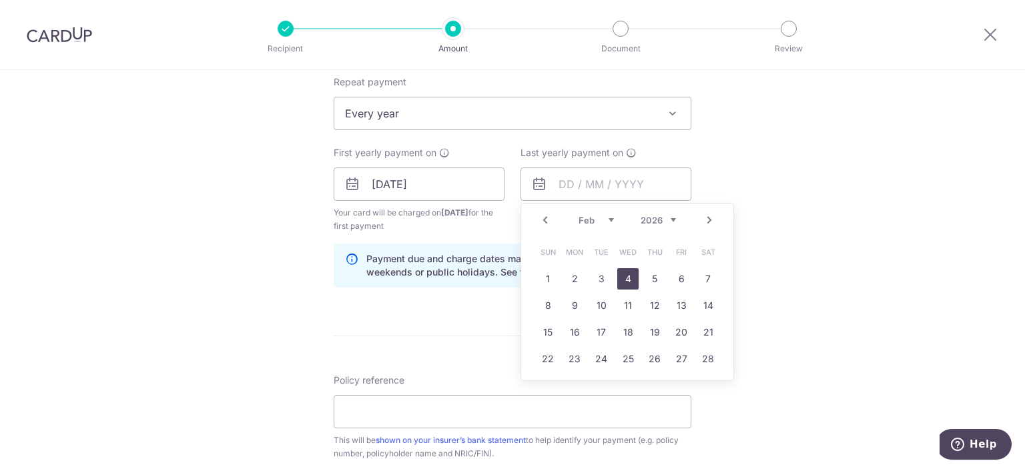
click at [631, 282] on link "4" at bounding box center [627, 278] width 21 height 21
type input "[DATE]"
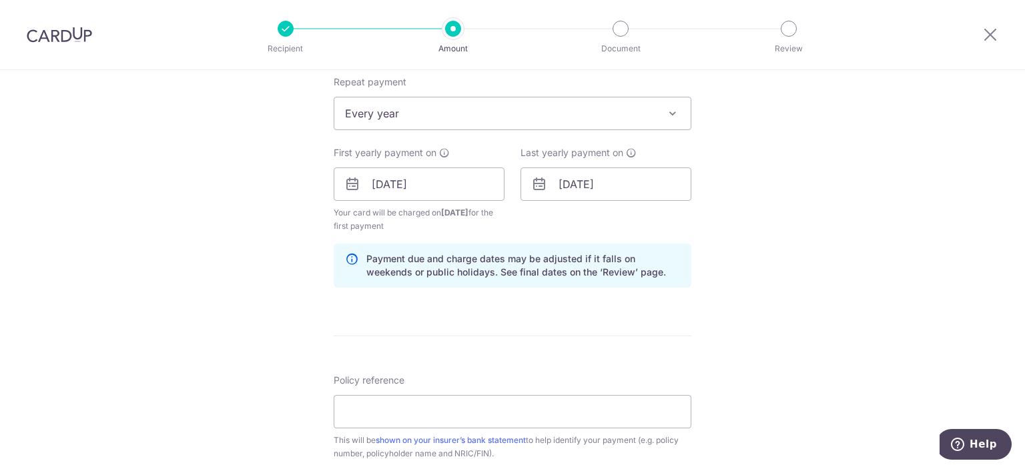
click at [819, 278] on div "Tell us more about your payment Enter payment amount SGD 1,999.65 1999.65 Selec…" at bounding box center [512, 170] width 1025 height 1276
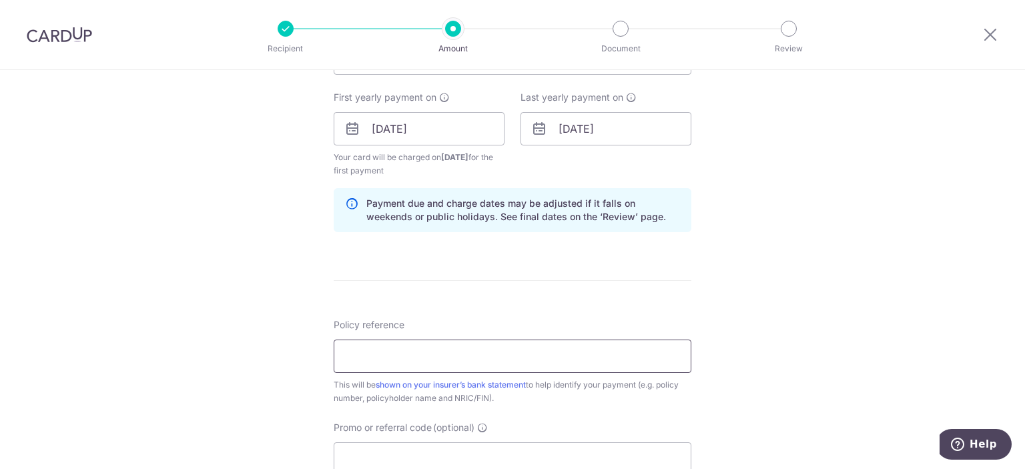
scroll to position [627, 0]
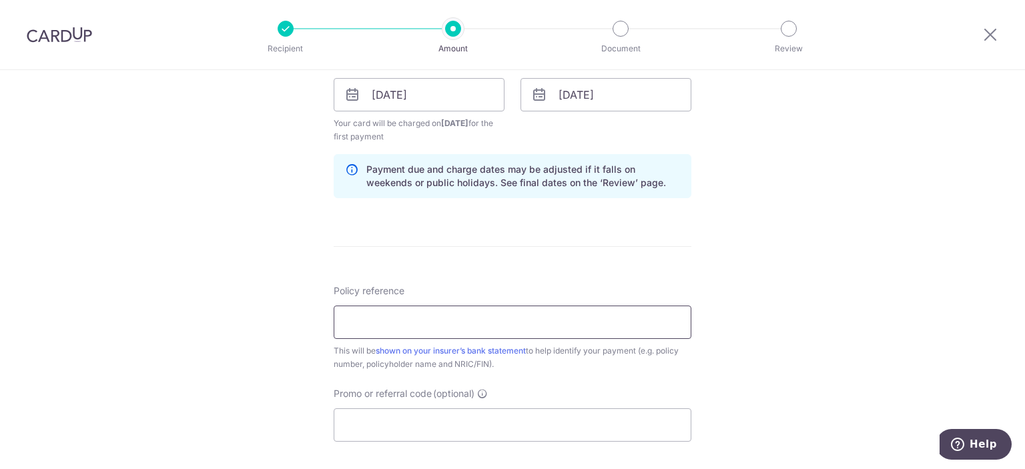
click at [407, 329] on input "Policy reference" at bounding box center [513, 322] width 358 height 33
type input "REC185"
click at [575, 271] on form "Enter payment amount SGD 1,999.65 1999.65 Select Card **** 6863 Add credit card…" at bounding box center [513, 93] width 358 height 1125
click at [461, 431] on input "Promo or referral code (optional)" at bounding box center [513, 425] width 358 height 33
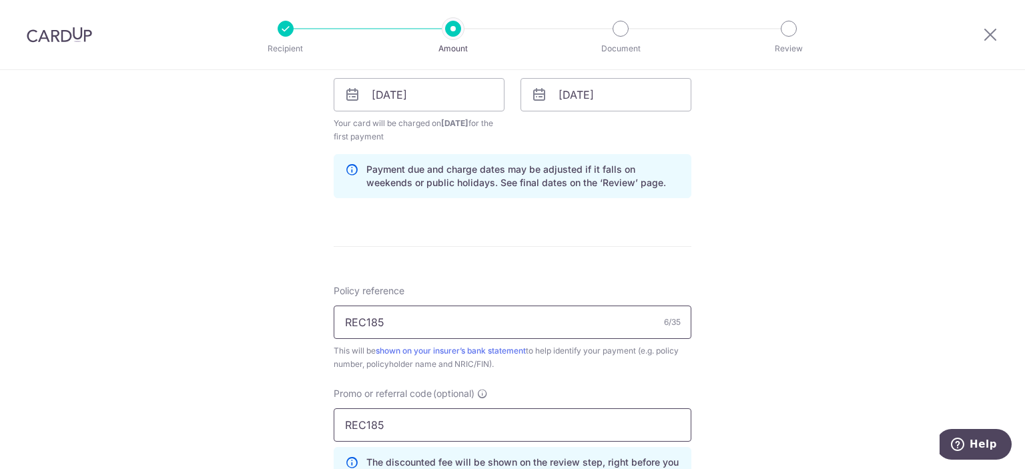
type input "REC185"
drag, startPoint x: 405, startPoint y: 325, endPoint x: 282, endPoint y: 329, distance: 122.9
click at [334, 329] on input "REC185" at bounding box center [513, 322] width 358 height 33
click at [495, 311] on input "Policy reference" at bounding box center [513, 322] width 358 height 33
paste input "0244987262"
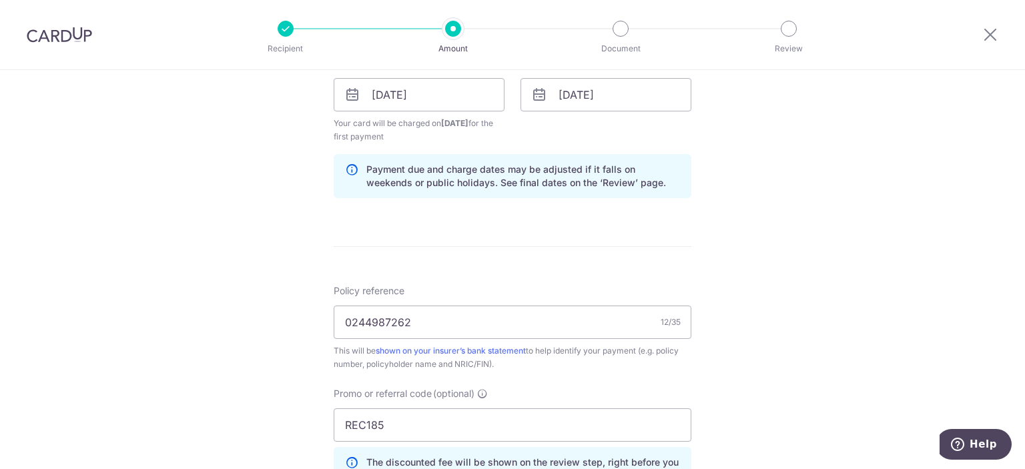
click at [558, 273] on form "Enter payment amount SGD 1,999.65 1999.65 Select Card **** 6863 Add credit card…" at bounding box center [513, 123] width 358 height 1185
click at [348, 332] on input "0244987262" at bounding box center [513, 322] width 358 height 33
click at [439, 320] on input "0244987262" at bounding box center [513, 322] width 358 height 33
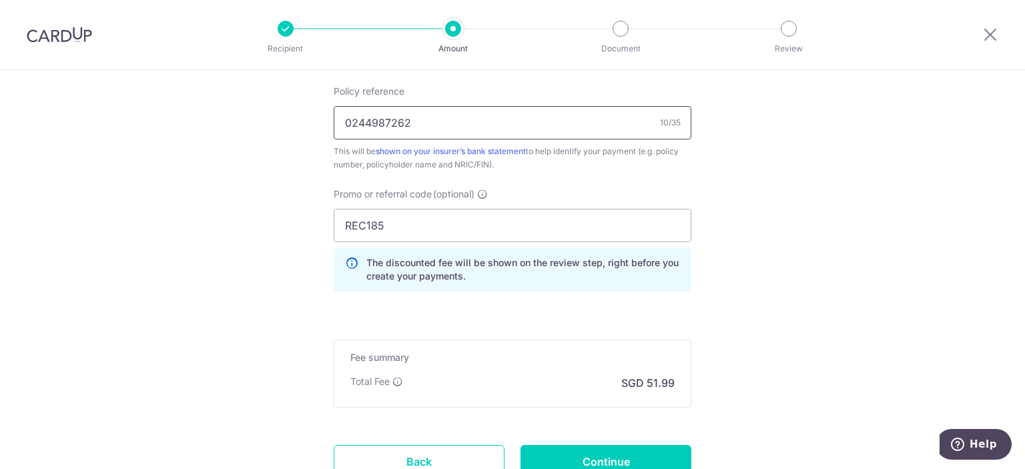
scroll to position [897, 0]
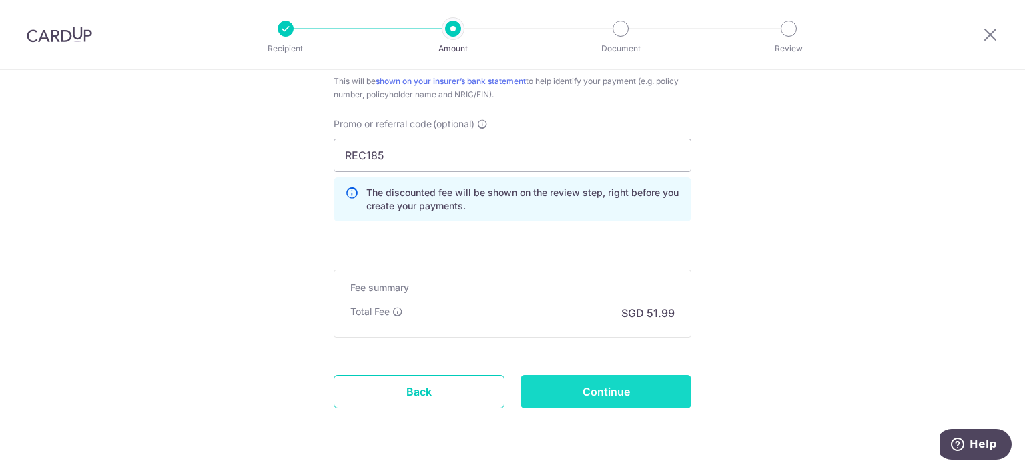
type input "0244987262"
click at [603, 384] on input "Continue" at bounding box center [606, 391] width 171 height 33
type input "Create Schedule"
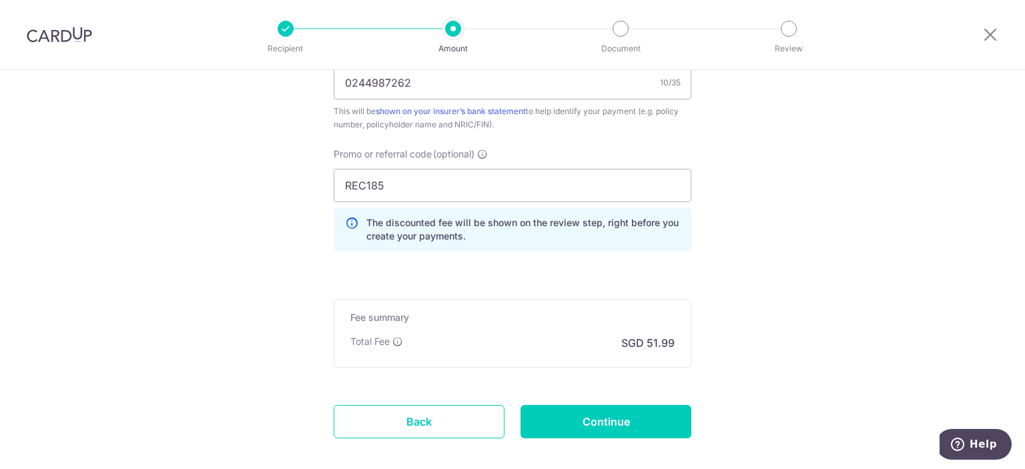
scroll to position [494, 0]
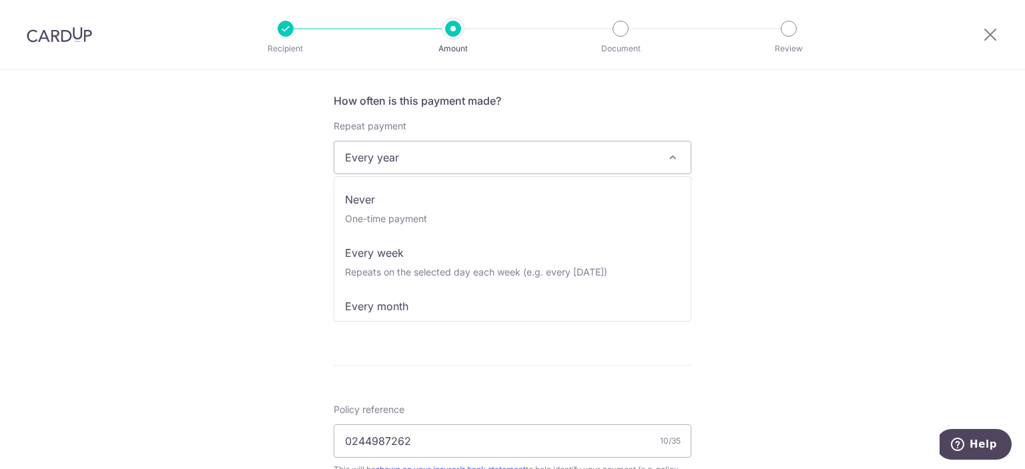
click at [577, 156] on span "Every year" at bounding box center [512, 158] width 356 height 32
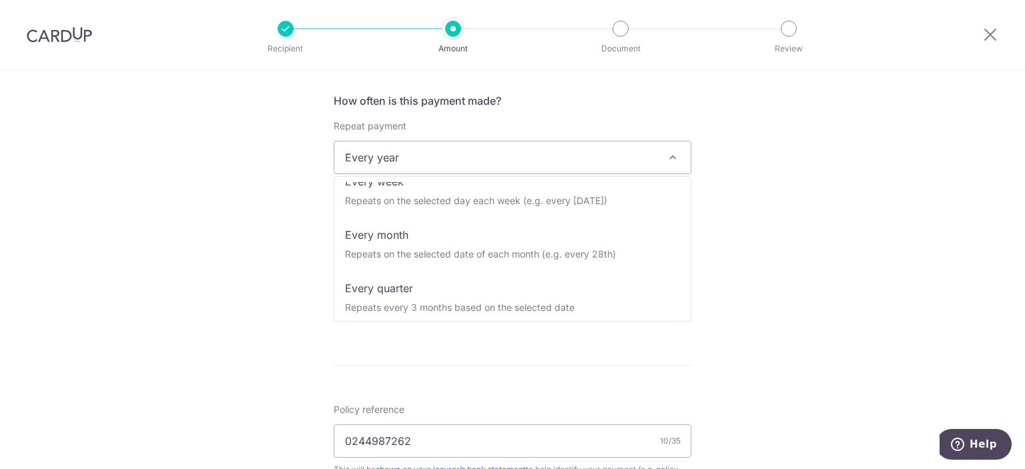
scroll to position [0, 0]
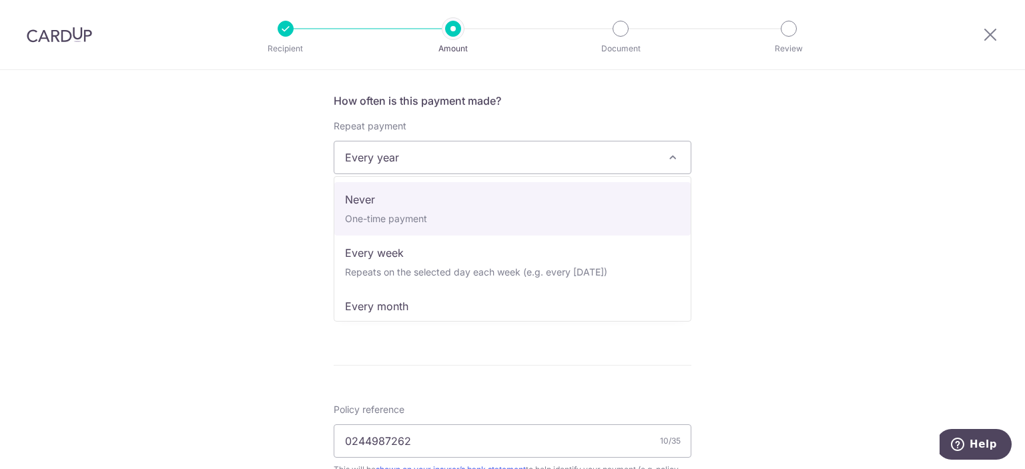
select select "1"
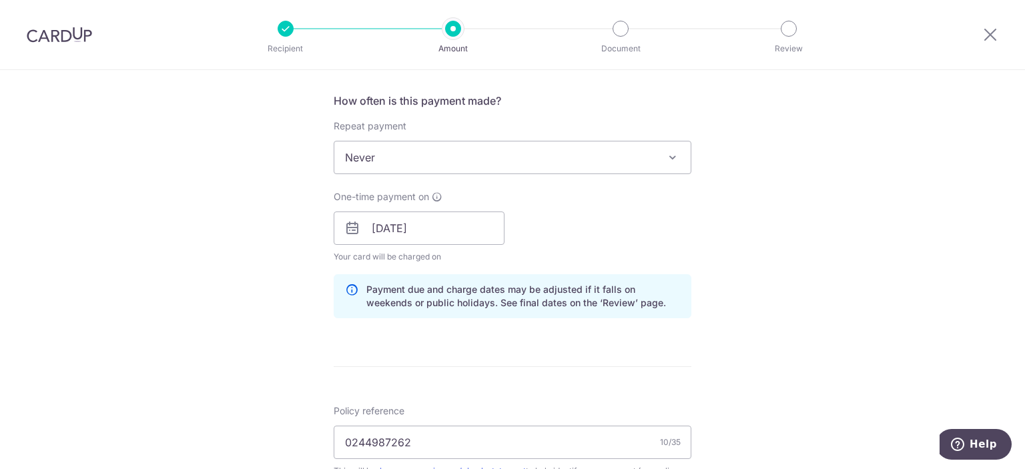
click at [482, 207] on div "One-time payment on [DATE] Your card will be charged on for the first payment *…" at bounding box center [419, 226] width 171 height 73
click at [542, 312] on div "Payment due and charge dates may be adjusted if it falls on weekends or public …" at bounding box center [513, 296] width 358 height 44
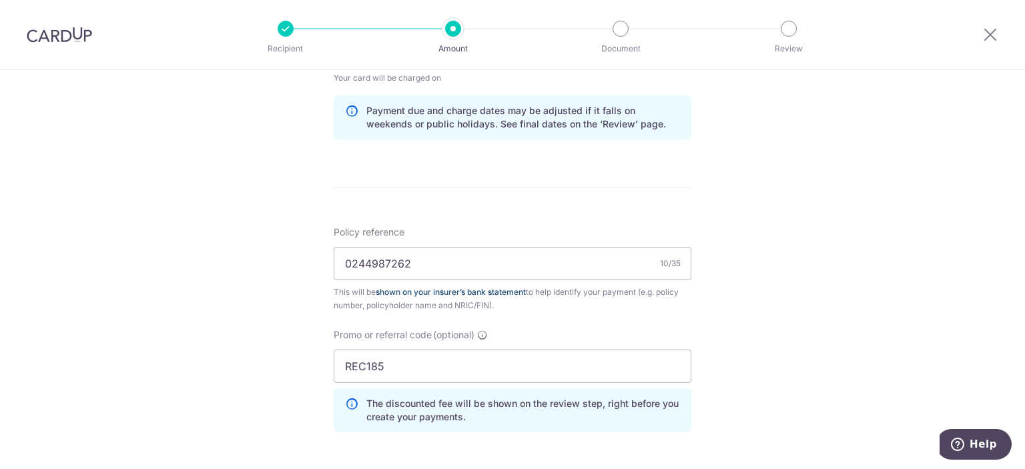
scroll to position [852, 0]
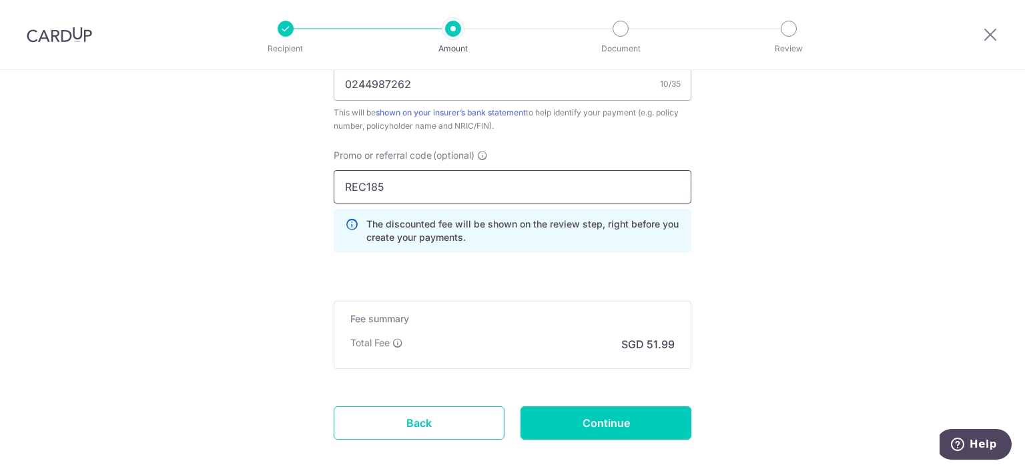
drag, startPoint x: 391, startPoint y: 184, endPoint x: 299, endPoint y: 192, distance: 92.4
click at [334, 192] on input "REC185" at bounding box center [513, 186] width 358 height 33
paste input "OFF22"
click at [425, 190] on input "OFF225" at bounding box center [513, 186] width 358 height 33
type input "OFF225"
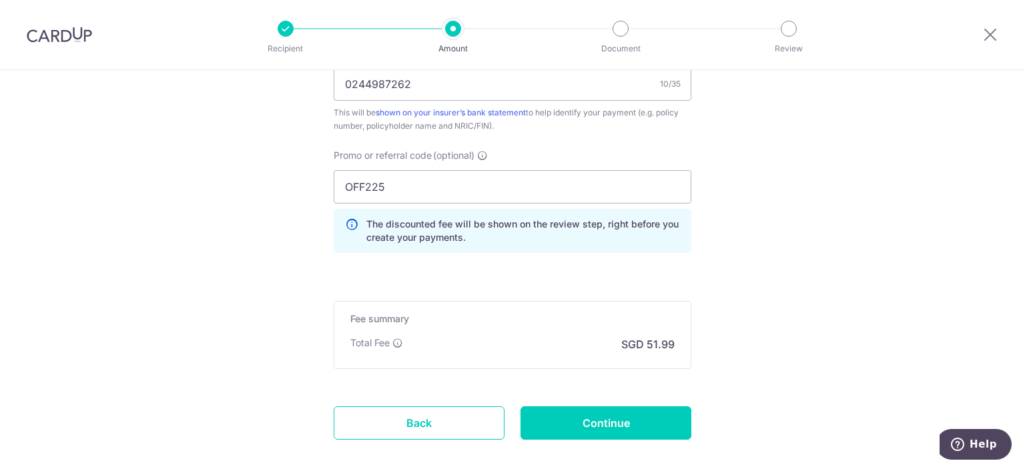
click at [606, 419] on input "Continue" at bounding box center [606, 423] width 171 height 33
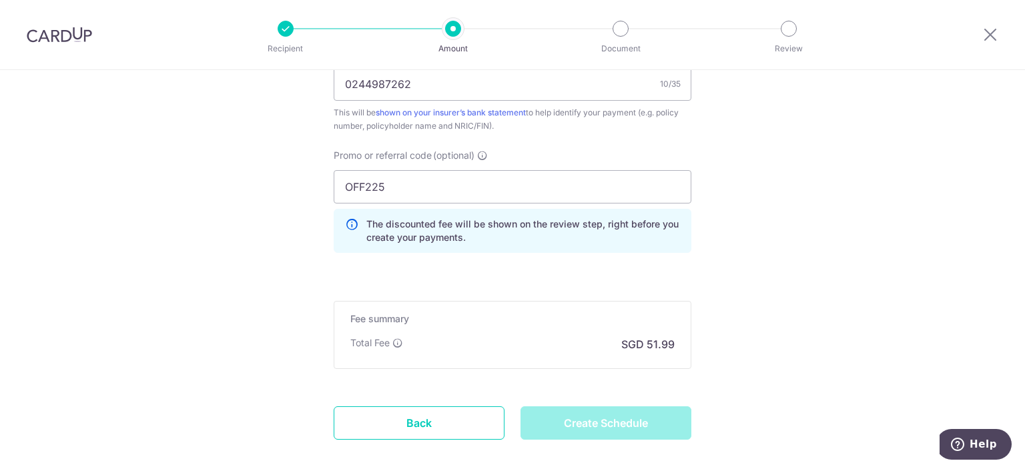
type input "Create Schedule"
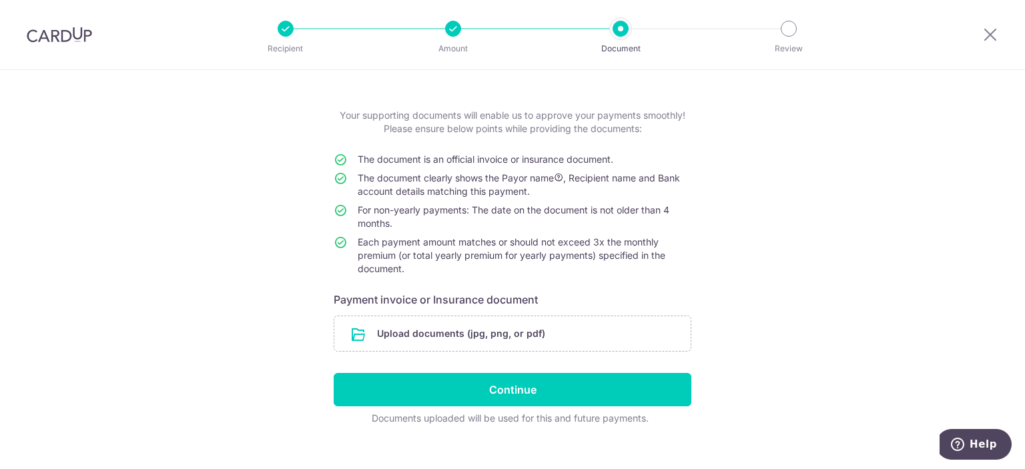
scroll to position [67, 0]
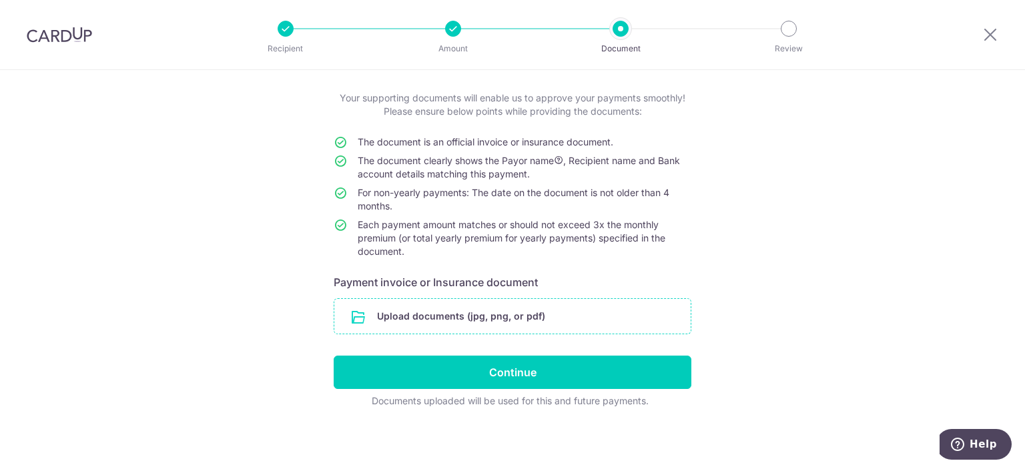
click at [433, 326] on input "file" at bounding box center [512, 316] width 356 height 35
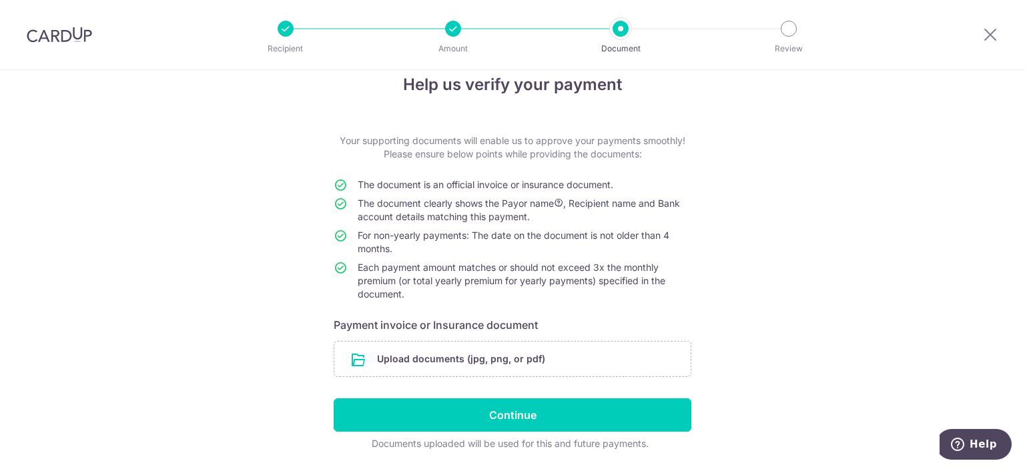
scroll to position [0, 0]
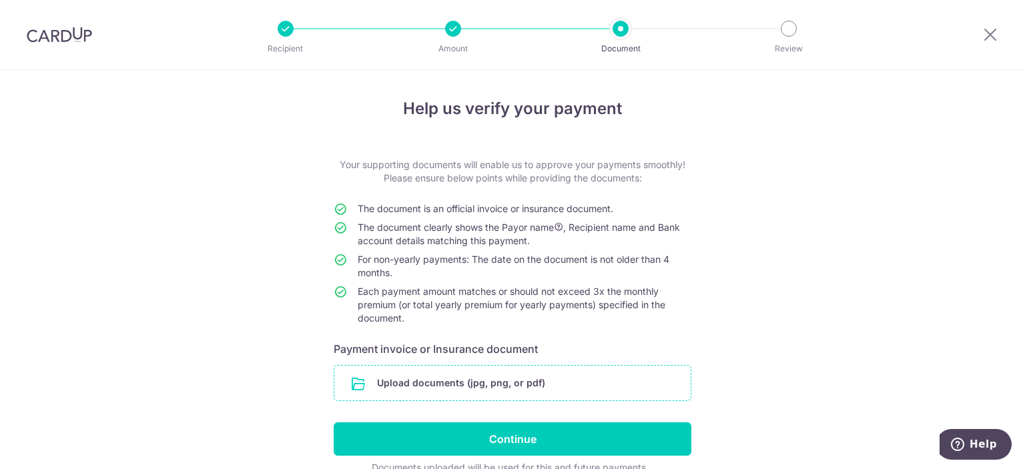
click at [479, 380] on input "file" at bounding box center [512, 383] width 356 height 35
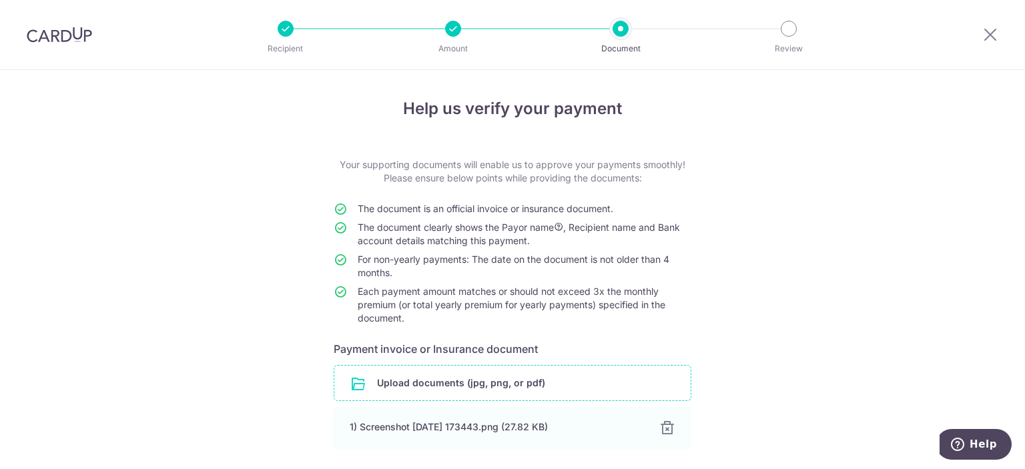
click at [836, 253] on div "Help us verify your payment Your supporting documents will enable us to approve…" at bounding box center [512, 331] width 1025 height 522
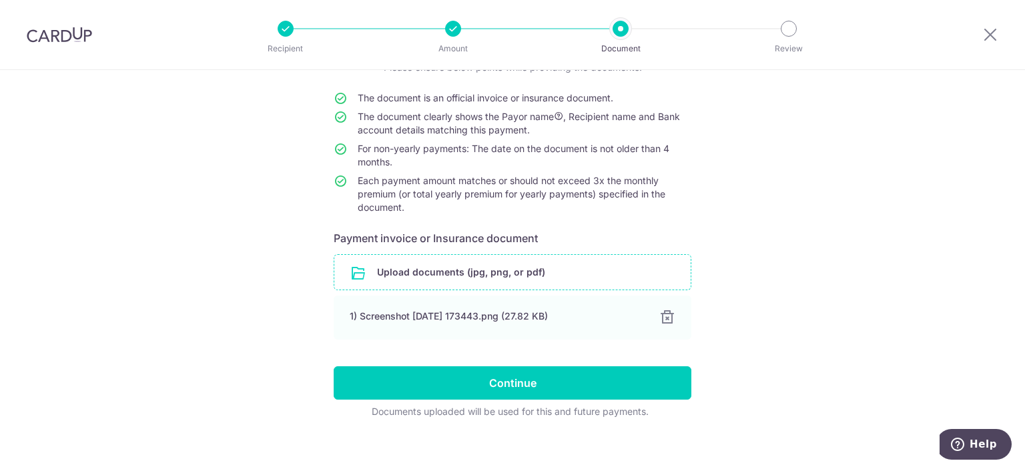
scroll to position [122, 0]
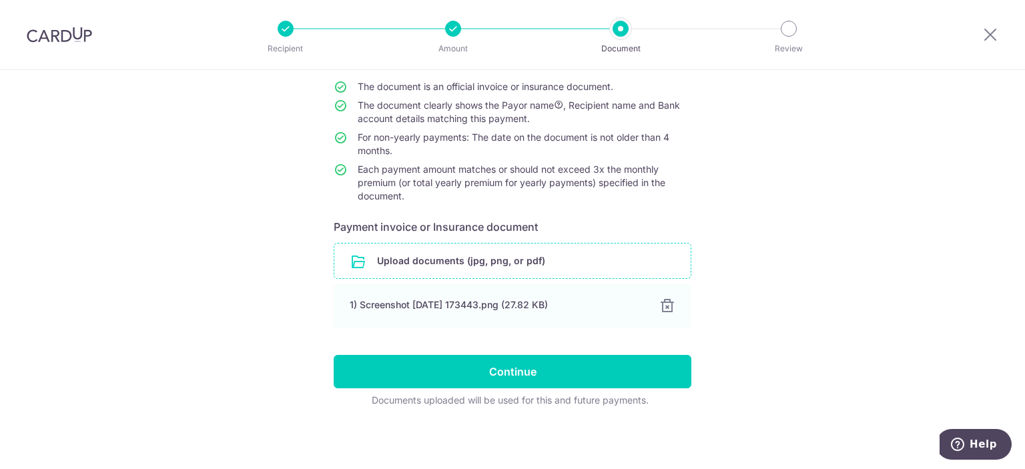
click at [497, 244] on input "file" at bounding box center [512, 261] width 356 height 35
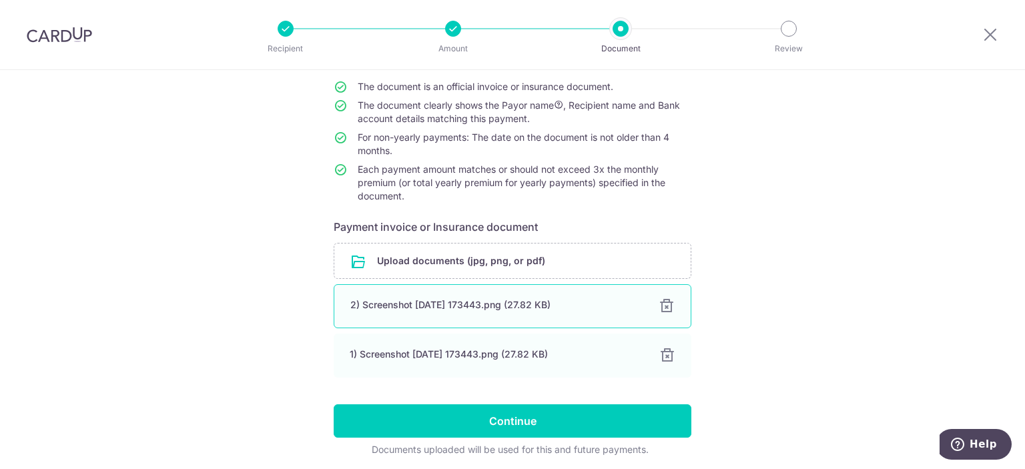
drag, startPoint x: 655, startPoint y: 298, endPoint x: 660, endPoint y: 306, distance: 9.3
click at [656, 298] on div "2) Screenshot 2025-09-11 173443.png (27.82 KB) 100%" at bounding box center [513, 306] width 358 height 44
click at [662, 310] on div at bounding box center [667, 306] width 16 height 16
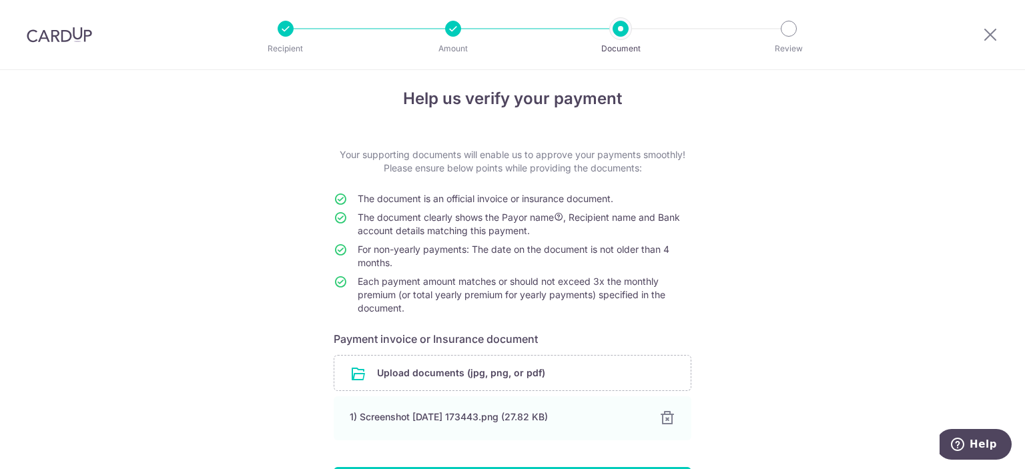
scroll to position [0, 0]
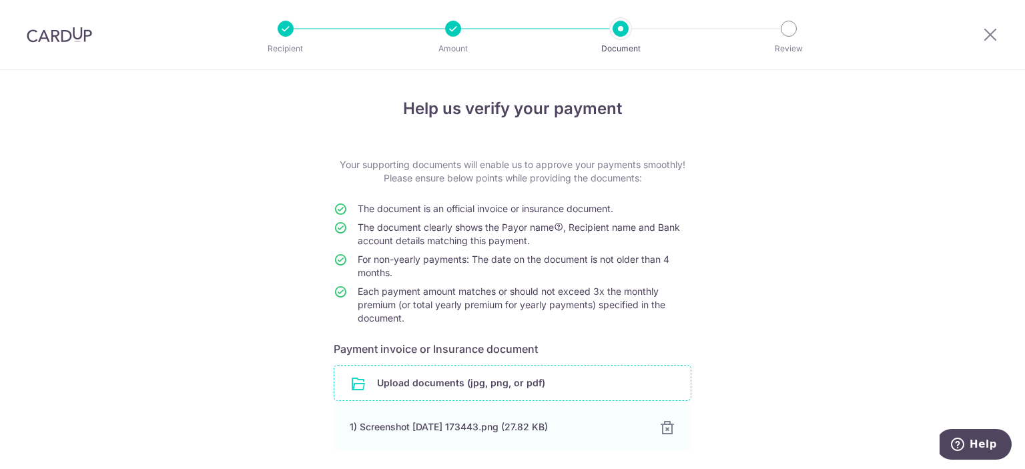
click at [528, 384] on input "file" at bounding box center [512, 383] width 356 height 35
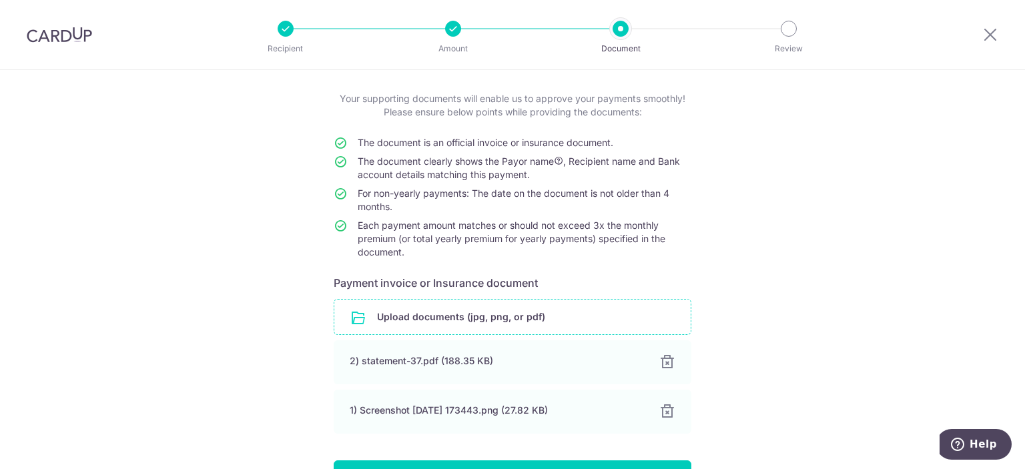
scroll to position [171, 0]
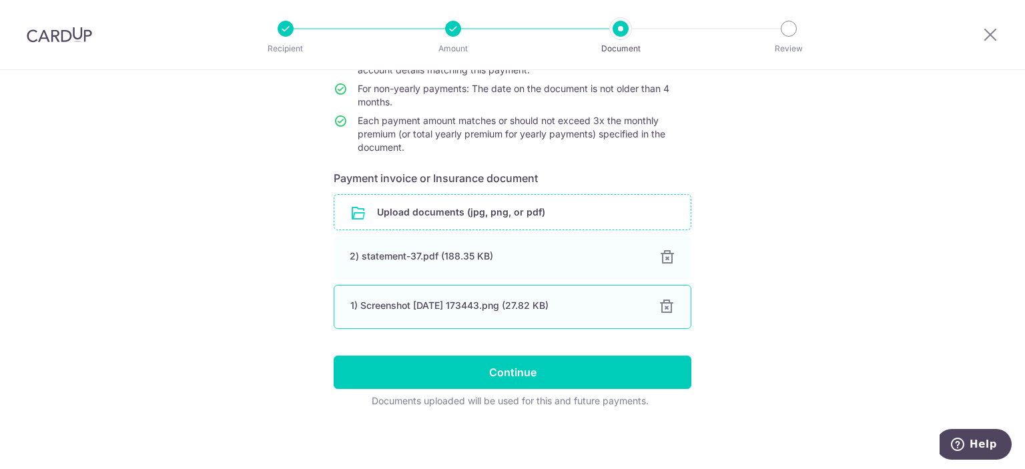
click at [666, 308] on div at bounding box center [667, 307] width 16 height 16
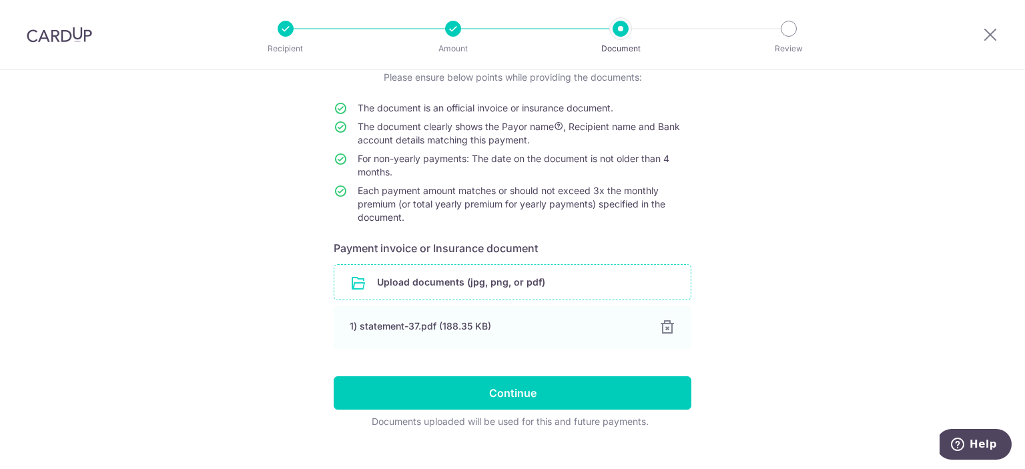
scroll to position [122, 0]
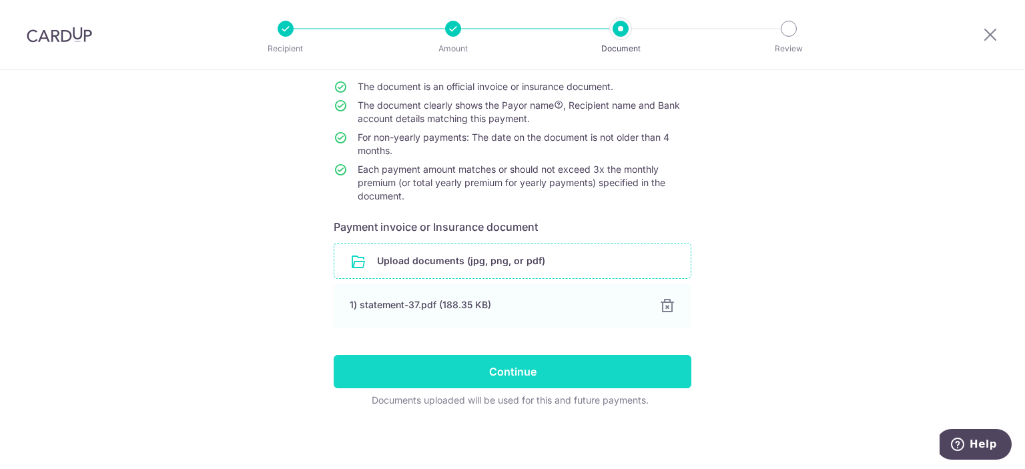
click at [522, 360] on input "Continue" at bounding box center [513, 371] width 358 height 33
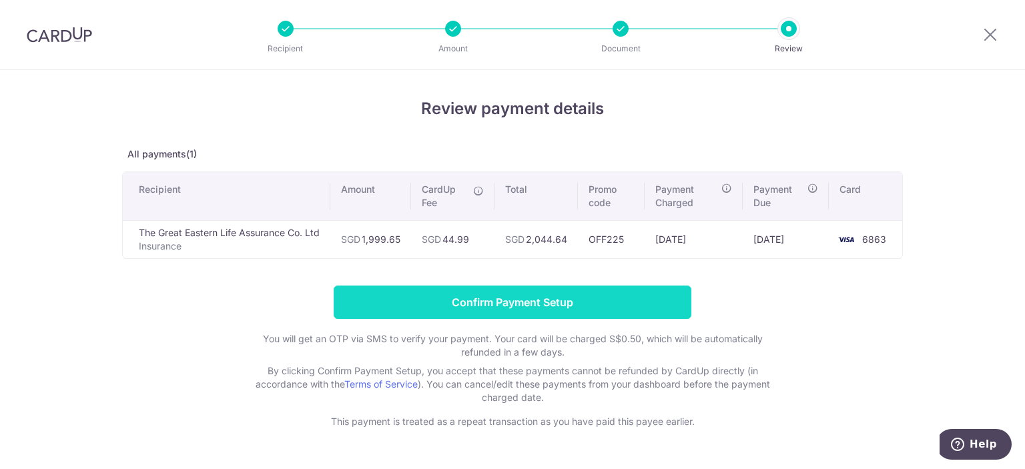
click at [503, 305] on input "Confirm Payment Setup" at bounding box center [513, 302] width 358 height 33
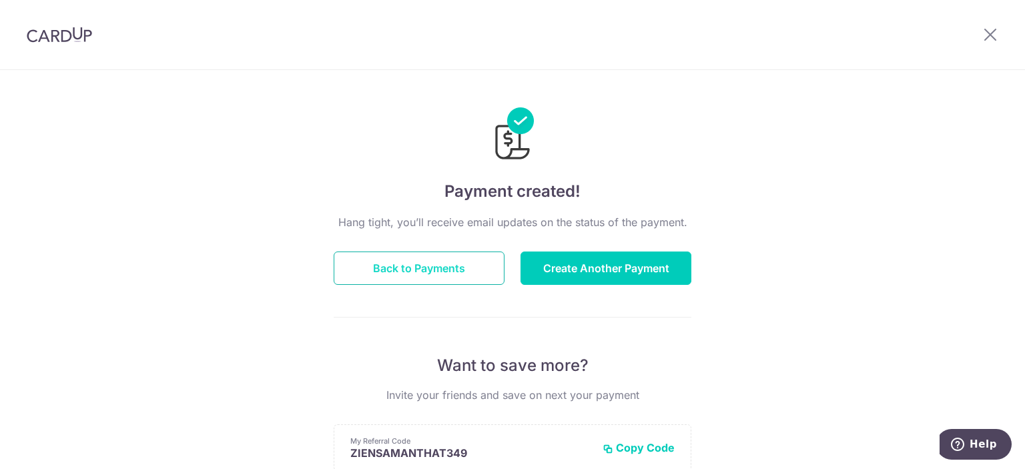
click at [400, 271] on button "Back to Payments" at bounding box center [419, 268] width 171 height 33
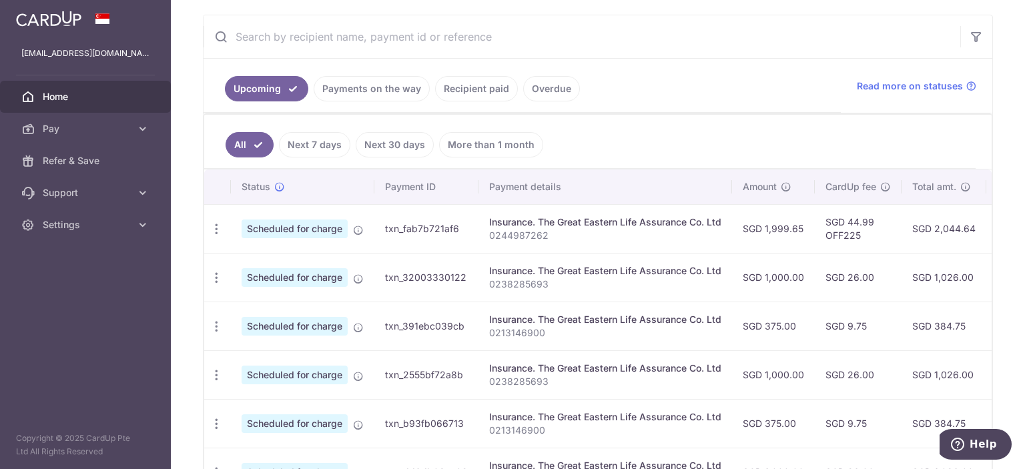
scroll to position [269, 0]
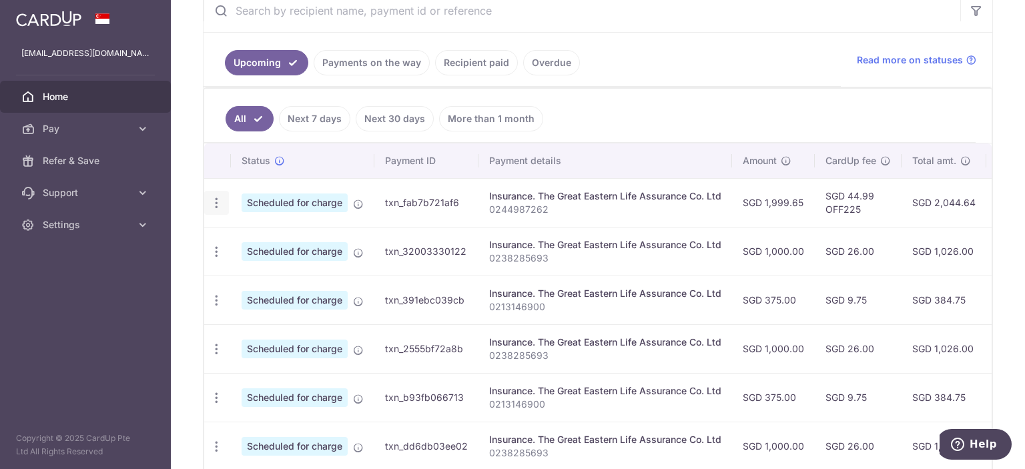
click at [218, 208] on div "Update payment Cancel payment" at bounding box center [216, 203] width 25 height 25
click at [207, 205] on div "Update payment Cancel payment" at bounding box center [216, 203] width 25 height 25
click at [220, 206] on icon "button" at bounding box center [217, 203] width 14 height 14
click at [280, 239] on span "Update payment" at bounding box center [287, 240] width 91 height 16
radio input "true"
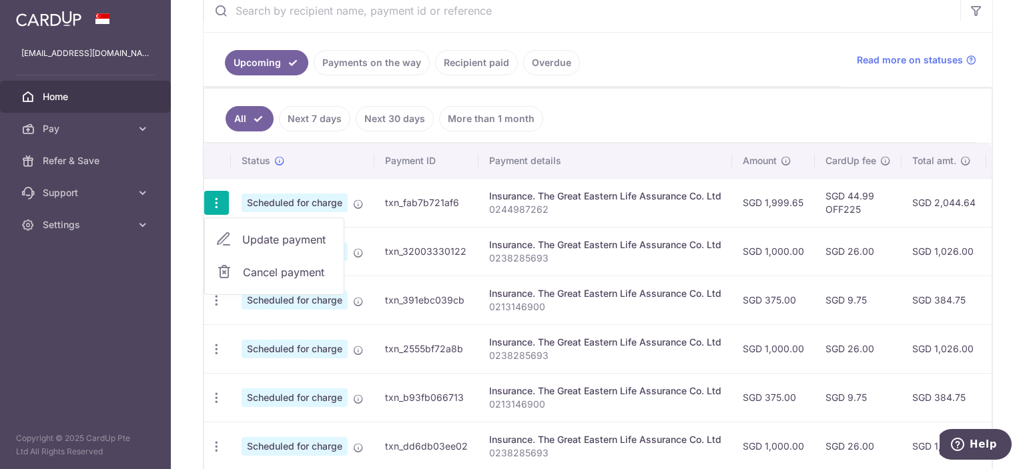
type input "1,999.65"
type input "16/09/2025"
type input "0244987262"
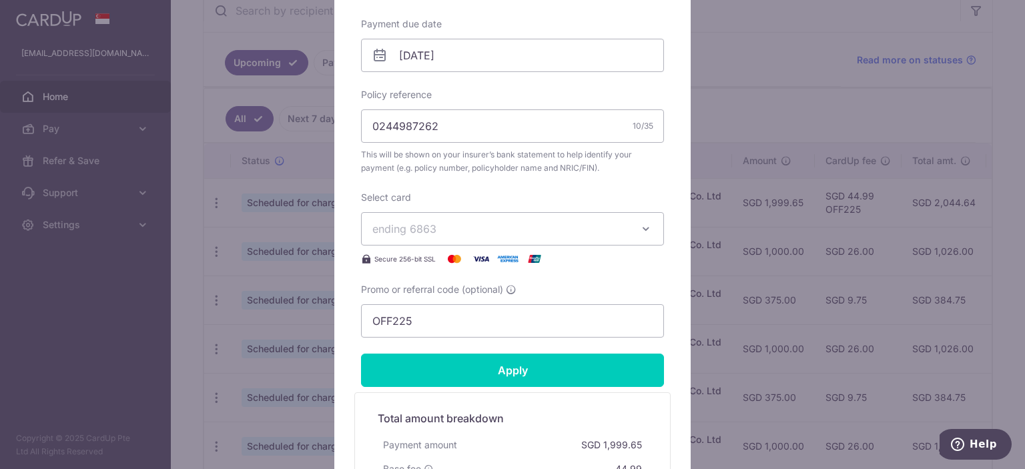
scroll to position [449, 0]
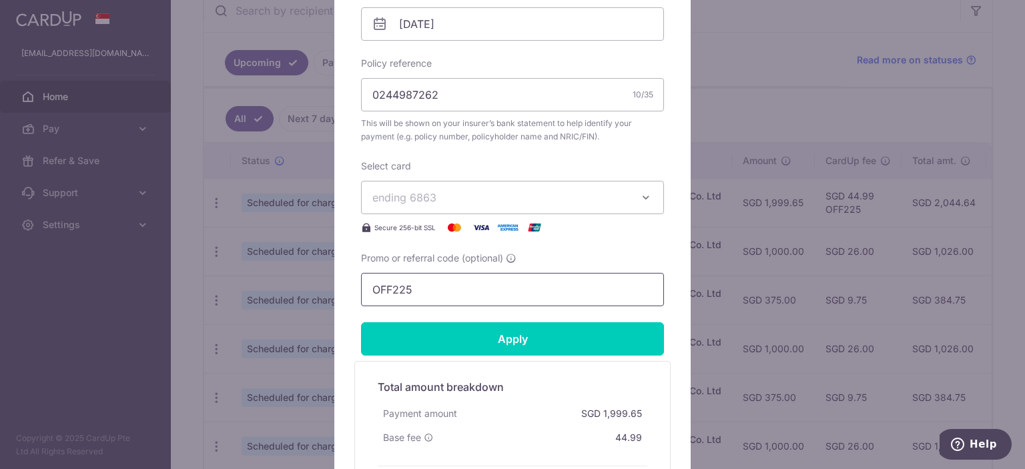
drag, startPoint x: 353, startPoint y: 290, endPoint x: 328, endPoint y: 287, distance: 24.8
click at [361, 287] on input "OFF225" at bounding box center [512, 289] width 303 height 33
paste input "REC18"
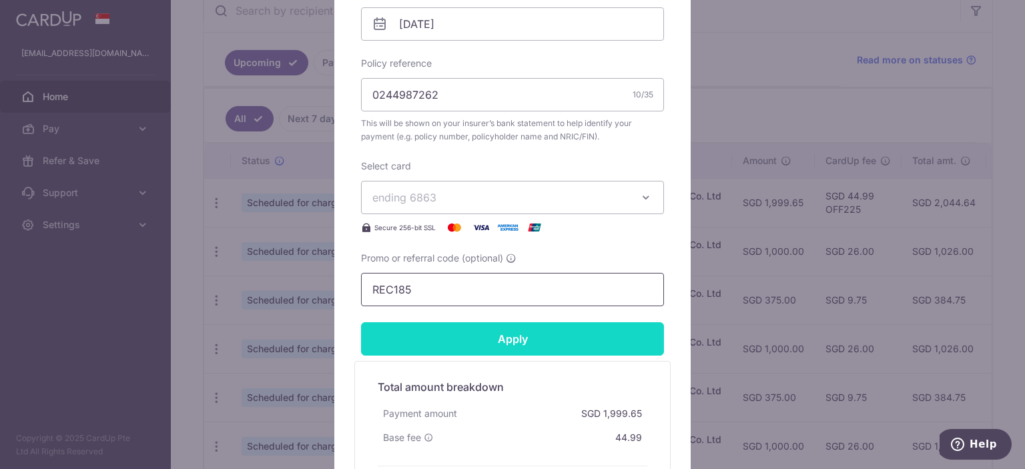
type input "REC185"
click at [471, 334] on input "Apply" at bounding box center [512, 338] width 303 height 33
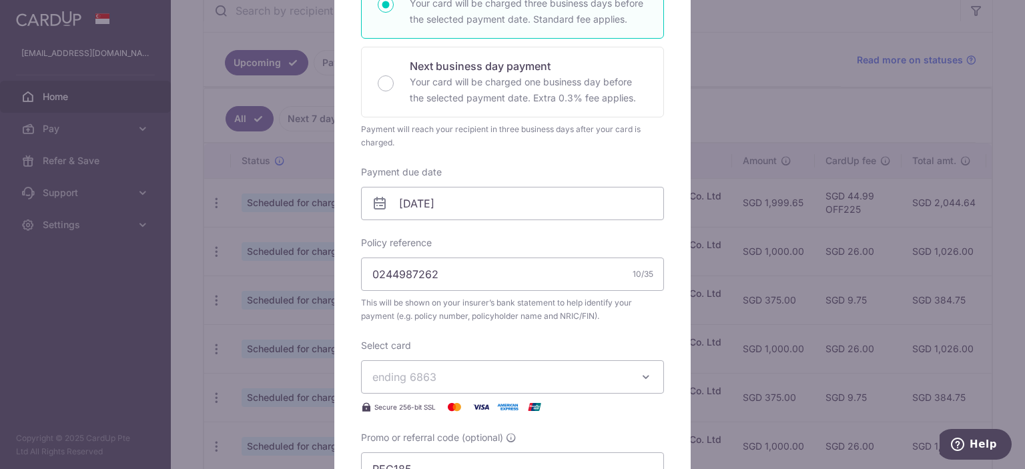
scroll to position [0, 0]
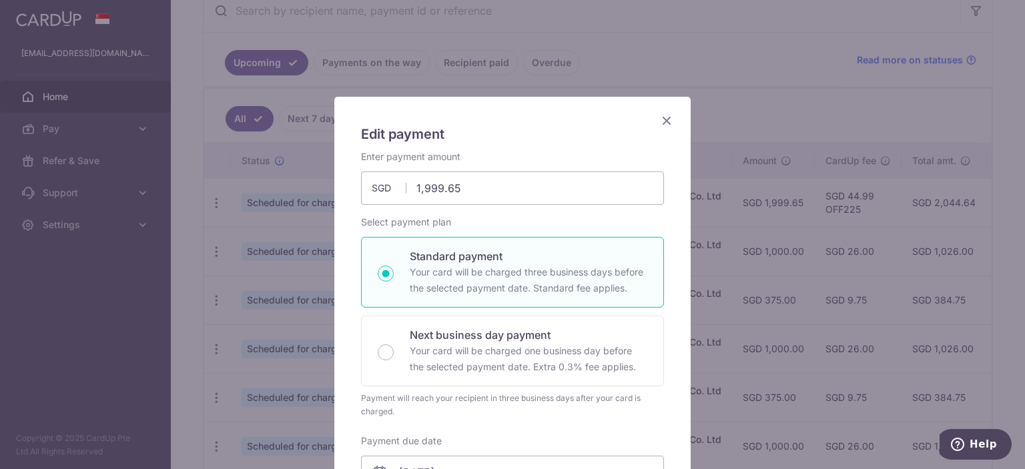
click at [672, 121] on icon "Close" at bounding box center [667, 120] width 16 height 17
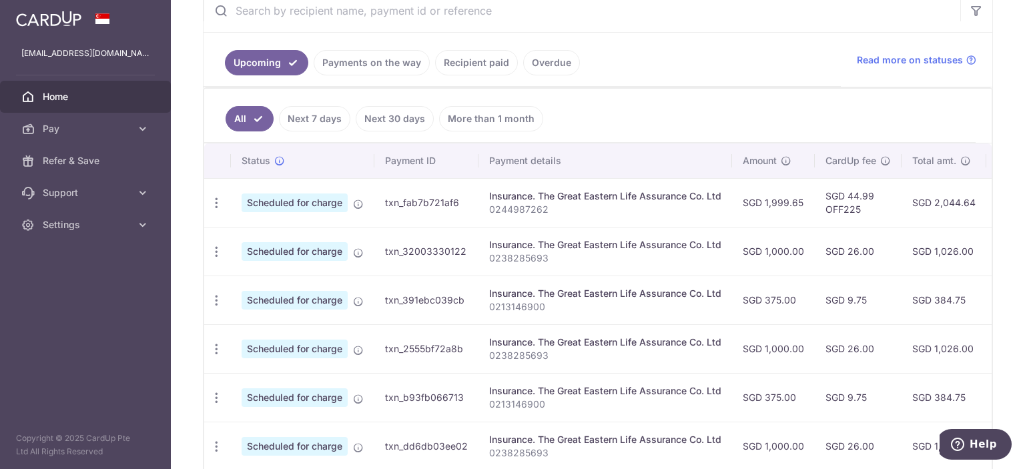
click at [682, 253] on p "0238285693" at bounding box center [605, 258] width 232 height 13
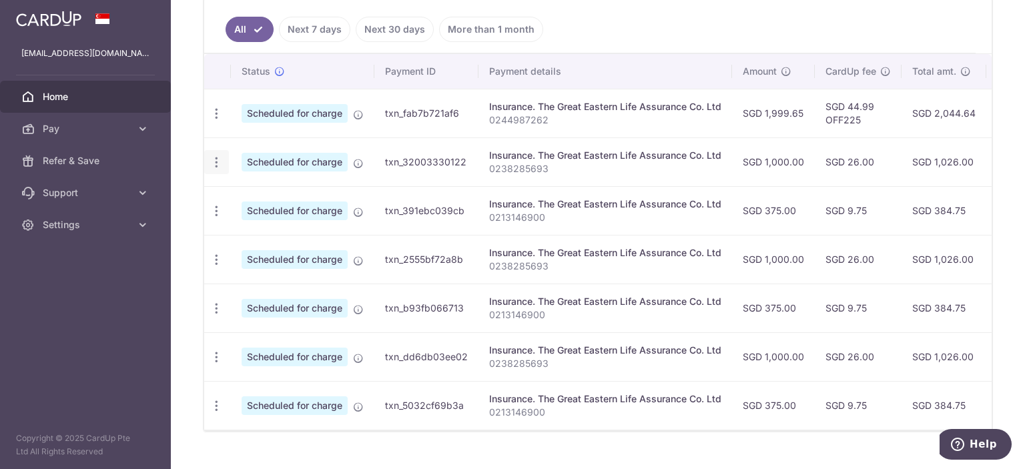
click at [217, 159] on icon "button" at bounding box center [217, 163] width 14 height 14
click at [278, 196] on span "Update payment" at bounding box center [287, 199] width 91 height 16
radio input "true"
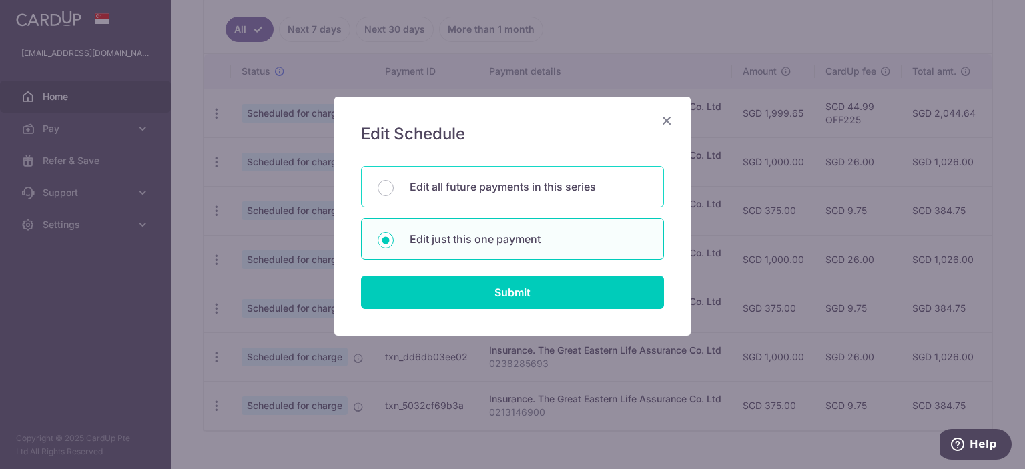
click at [473, 184] on p "Edit all future payments in this series" at bounding box center [529, 187] width 238 height 16
click at [394, 184] on input "Edit all future payments in this series" at bounding box center [386, 188] width 16 height 16
click at [427, 237] on p "Edit just this one payment" at bounding box center [529, 239] width 238 height 16
click at [394, 237] on input "Edit just this one payment" at bounding box center [386, 240] width 16 height 16
radio input "false"
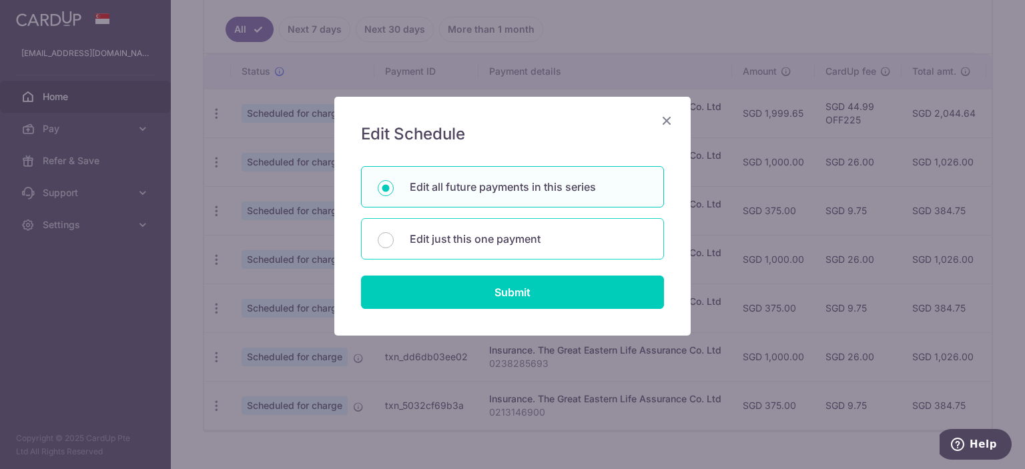
radio input "true"
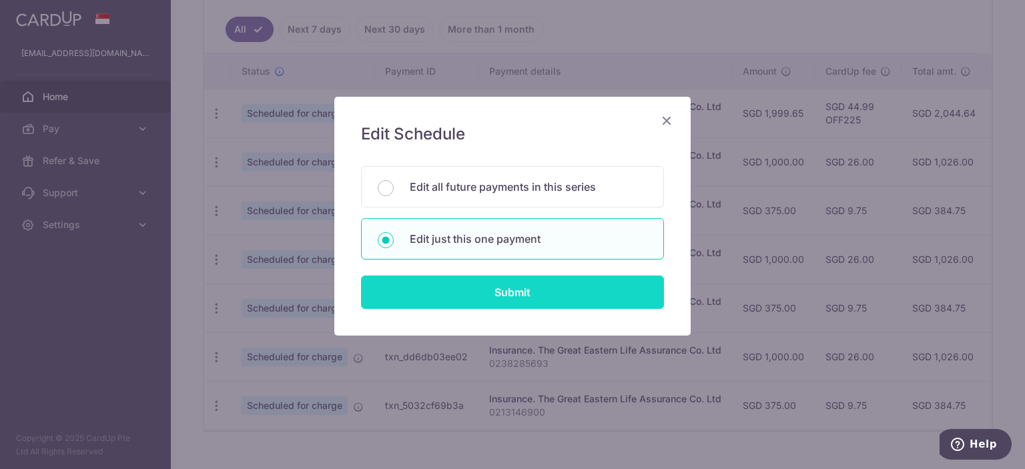
click at [456, 293] on input "Submit" at bounding box center [512, 292] width 303 height 33
radio input "true"
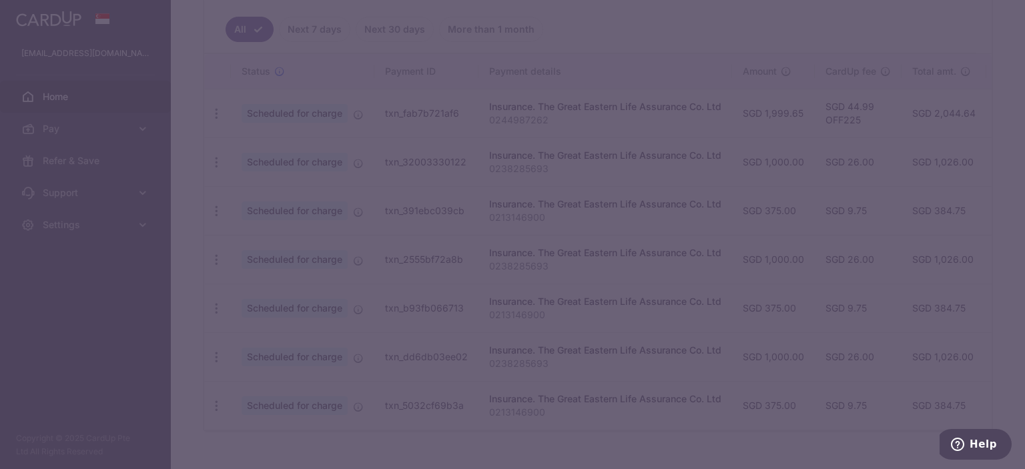
type input "1,000.00"
type input "[DATE]"
type input "0238285693"
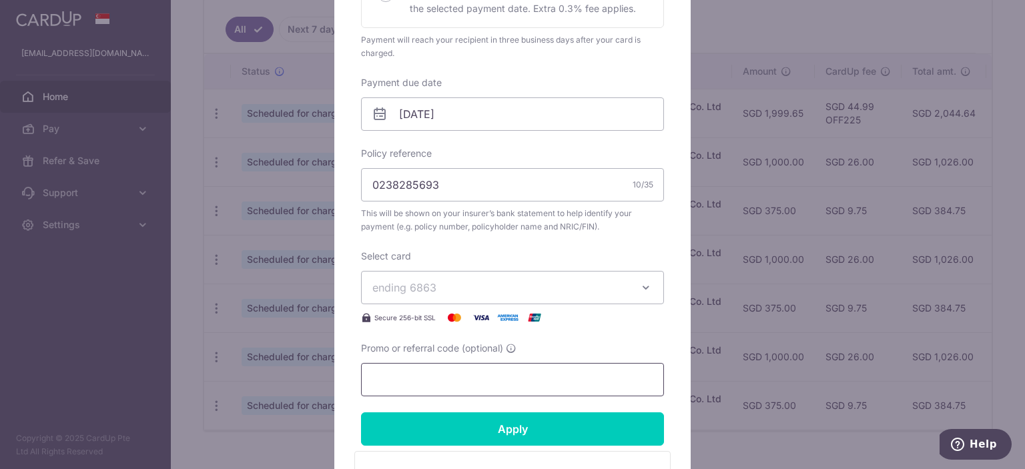
click at [439, 376] on input "Promo or referral code (optional)" at bounding box center [512, 379] width 303 height 33
paste input "REC185"
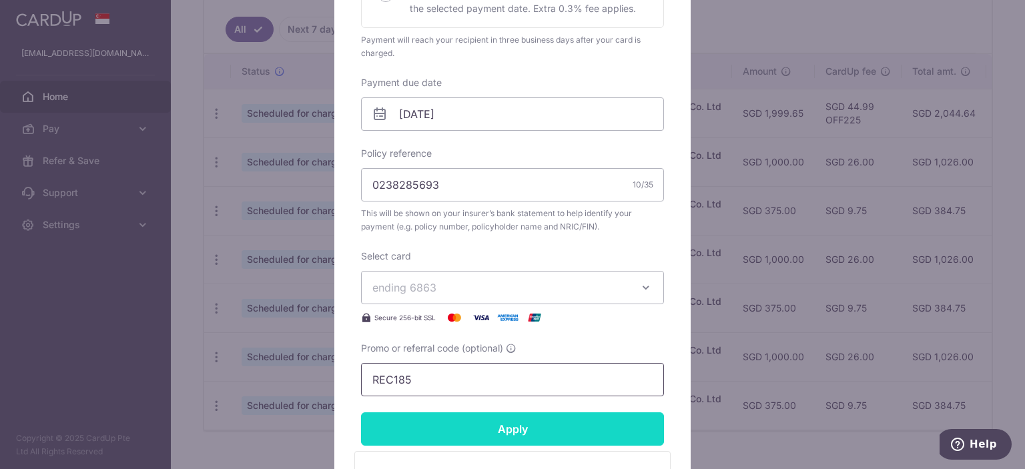
type input "REC185"
click at [489, 422] on input "Apply" at bounding box center [512, 429] width 303 height 33
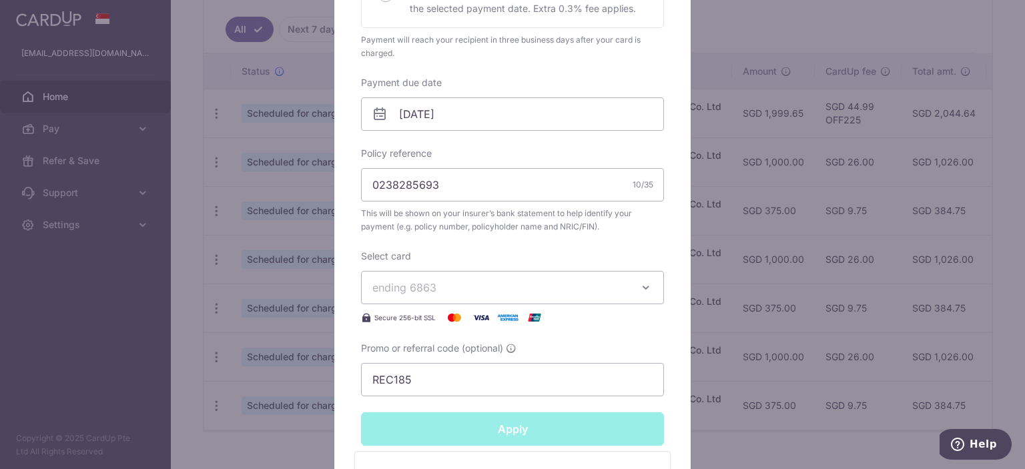
type input "Successfully Applied"
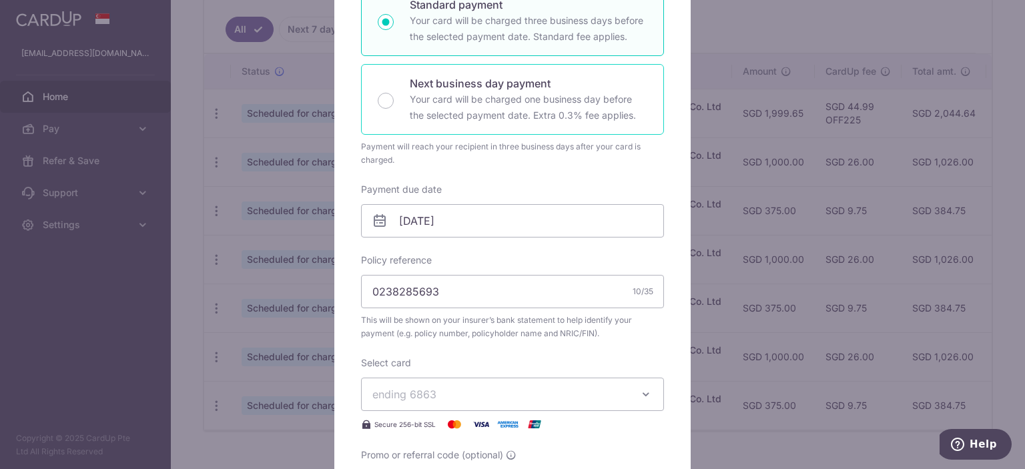
scroll to position [29, 0]
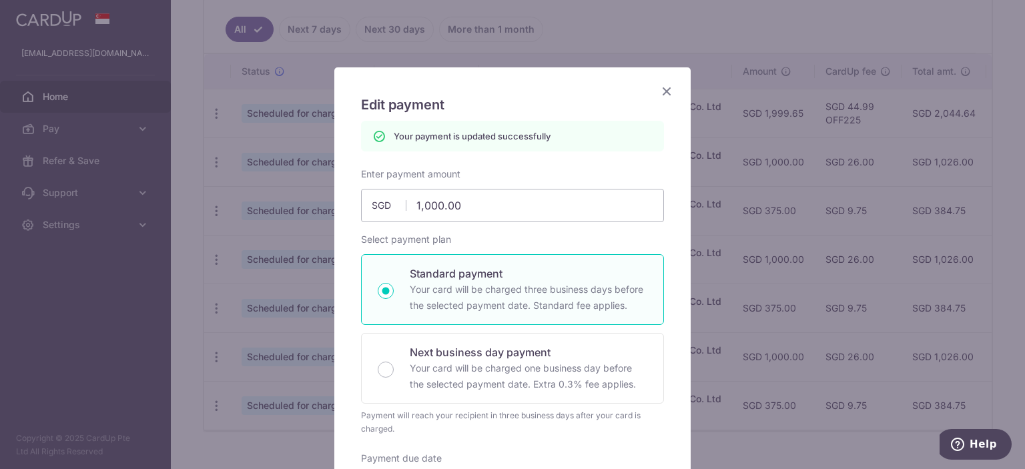
click at [673, 87] on icon "Close" at bounding box center [667, 91] width 16 height 17
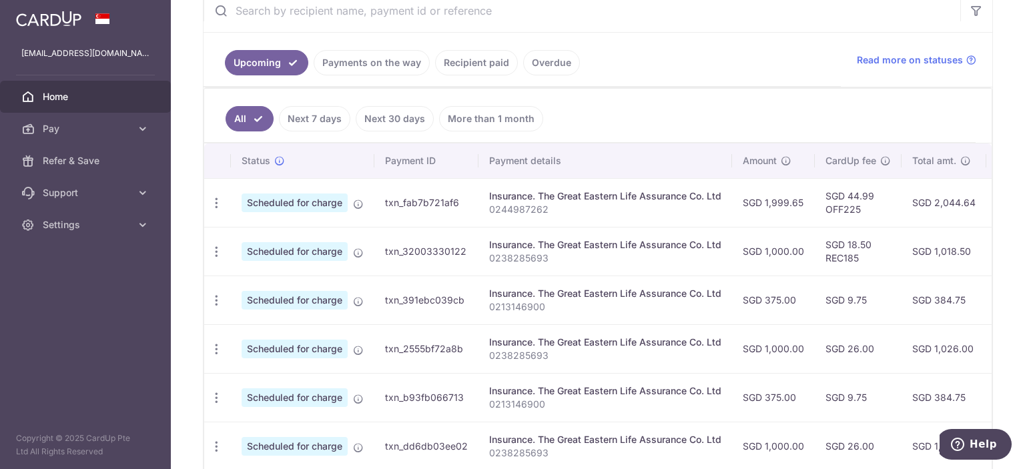
scroll to position [358, 0]
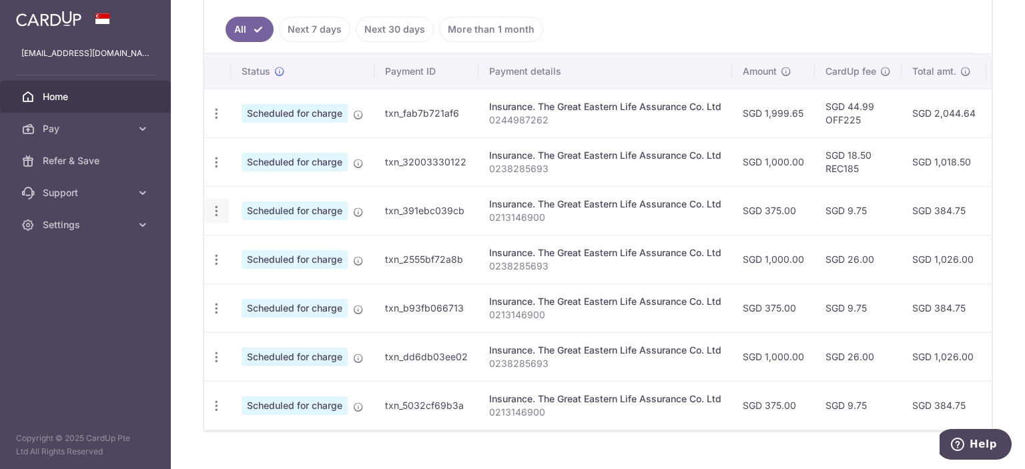
click at [220, 214] on icon "button" at bounding box center [217, 211] width 14 height 14
click at [287, 242] on span "Update payment" at bounding box center [287, 248] width 91 height 16
radio input "true"
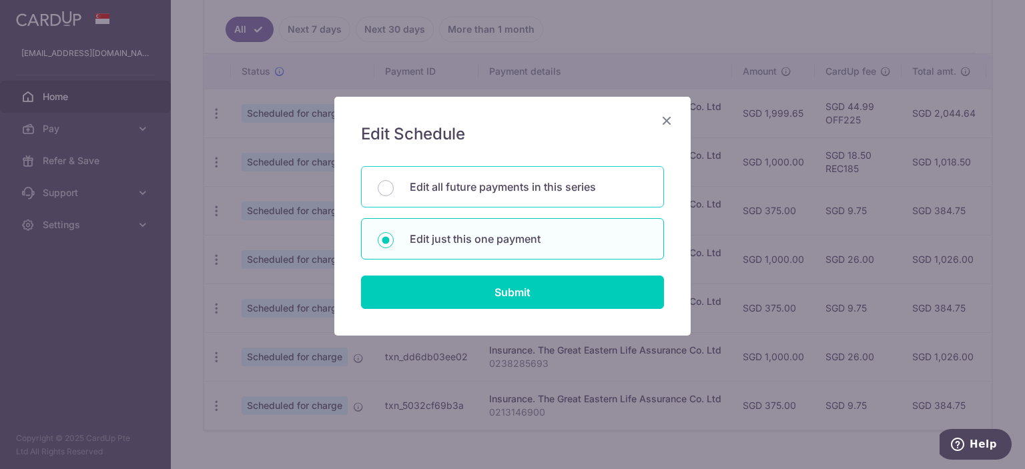
click at [441, 188] on p "Edit all future payments in this series" at bounding box center [529, 187] width 238 height 16
click at [394, 188] on input "Edit all future payments in this series" at bounding box center [386, 188] width 16 height 16
radio input "true"
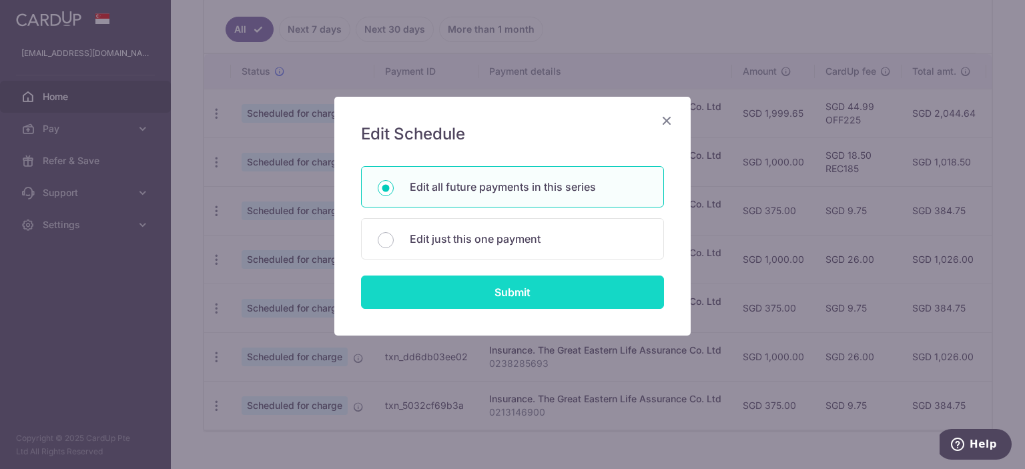
click at [474, 288] on input "Submit" at bounding box center [512, 292] width 303 height 33
radio input "true"
type input "375.00"
type input "0213146900"
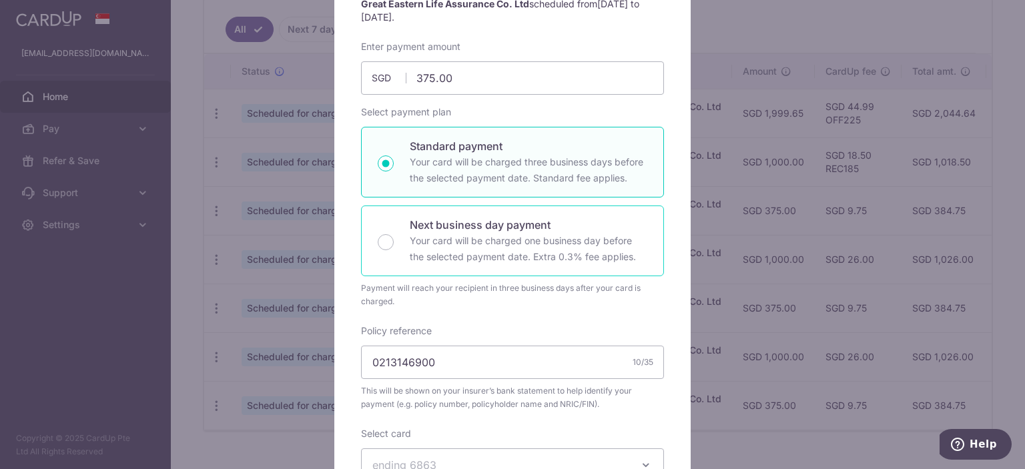
scroll to position [0, 0]
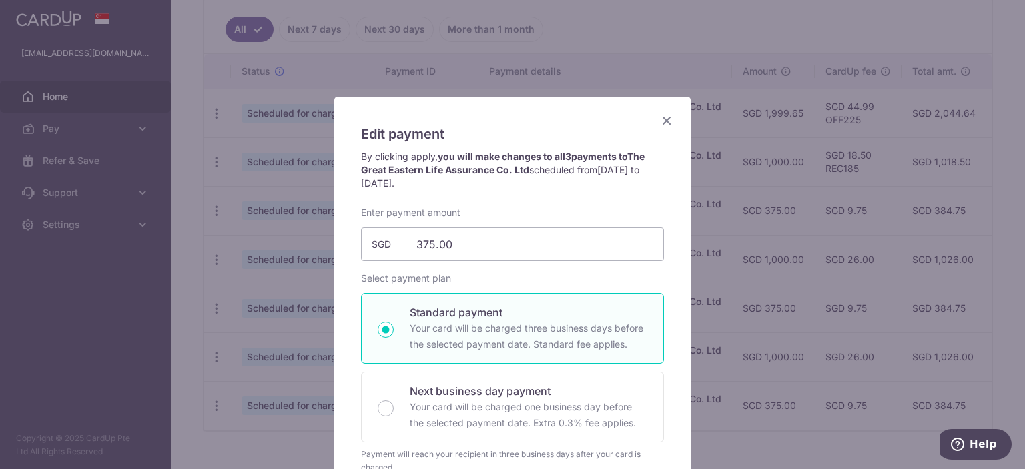
click at [663, 120] on icon "Close" at bounding box center [667, 120] width 16 height 17
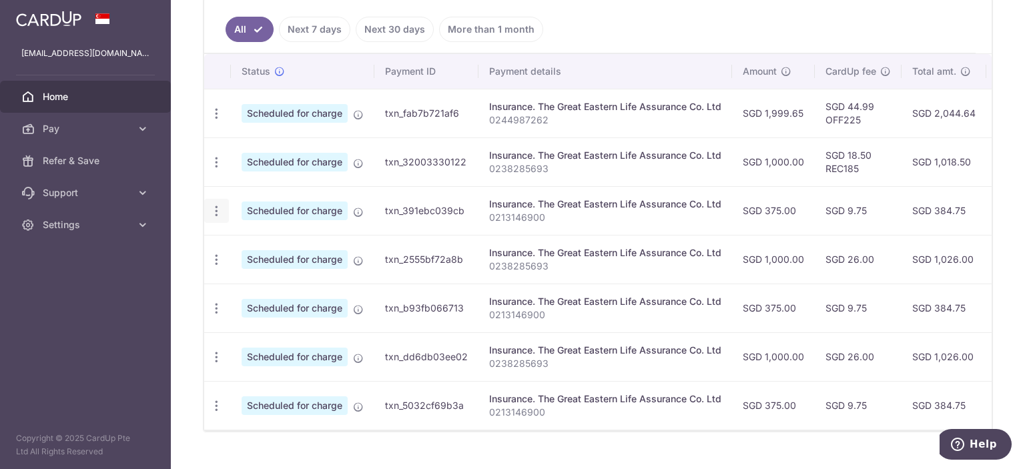
click at [215, 205] on icon "button" at bounding box center [217, 211] width 14 height 14
click at [269, 245] on span "Update payment" at bounding box center [287, 248] width 91 height 16
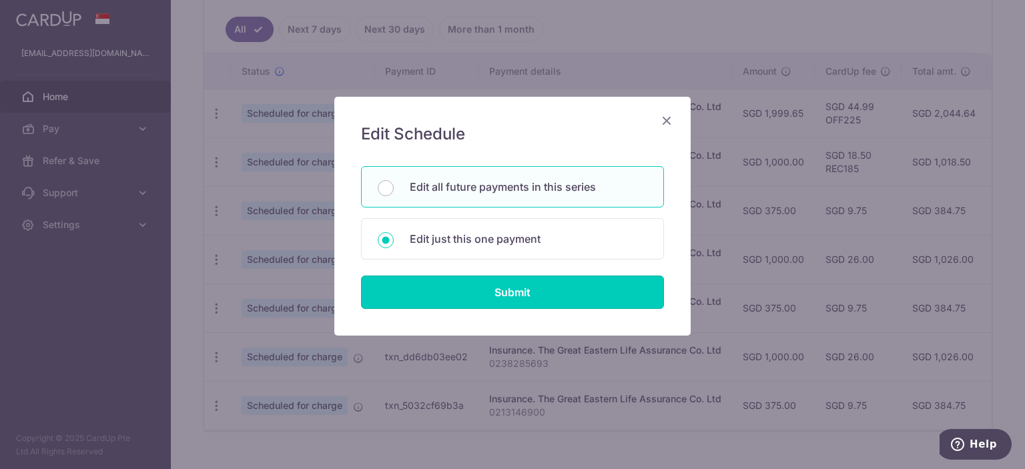
click at [476, 292] on input "Submit" at bounding box center [512, 292] width 303 height 33
radio input "true"
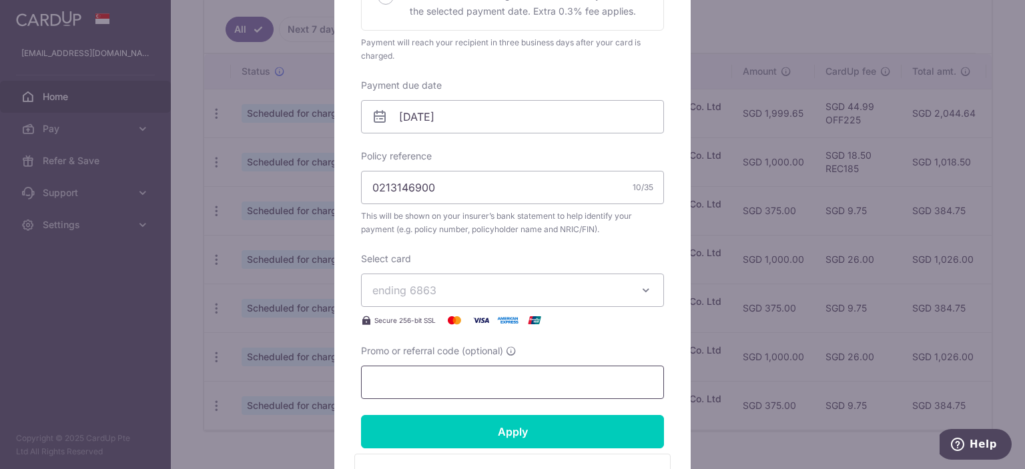
scroll to position [358, 0]
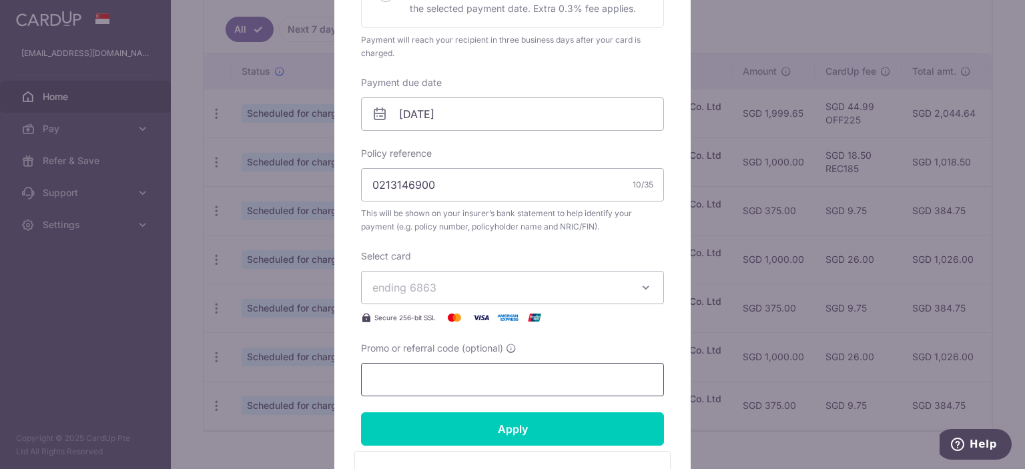
click at [431, 368] on input "Promo or referral code (optional)" at bounding box center [512, 379] width 303 height 33
paste input "REC185"
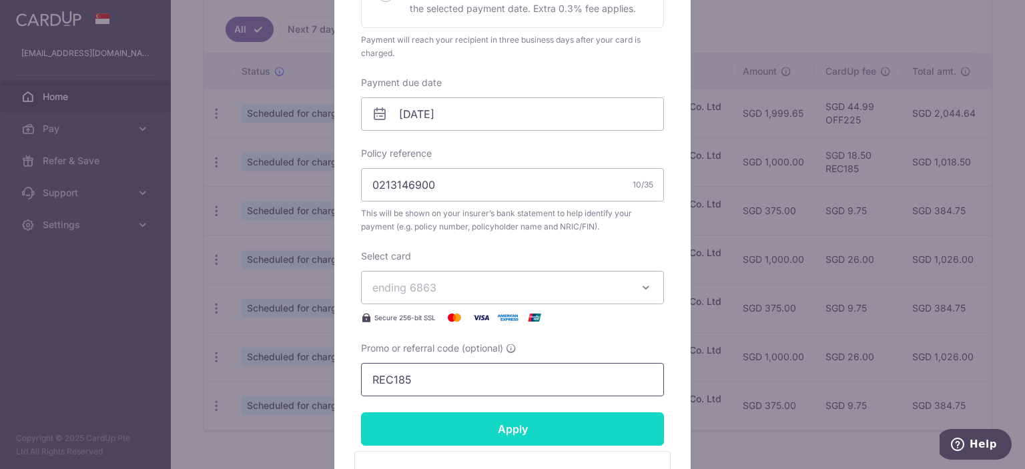
type input "REC185"
click at [447, 423] on input "Apply" at bounding box center [512, 429] width 303 height 33
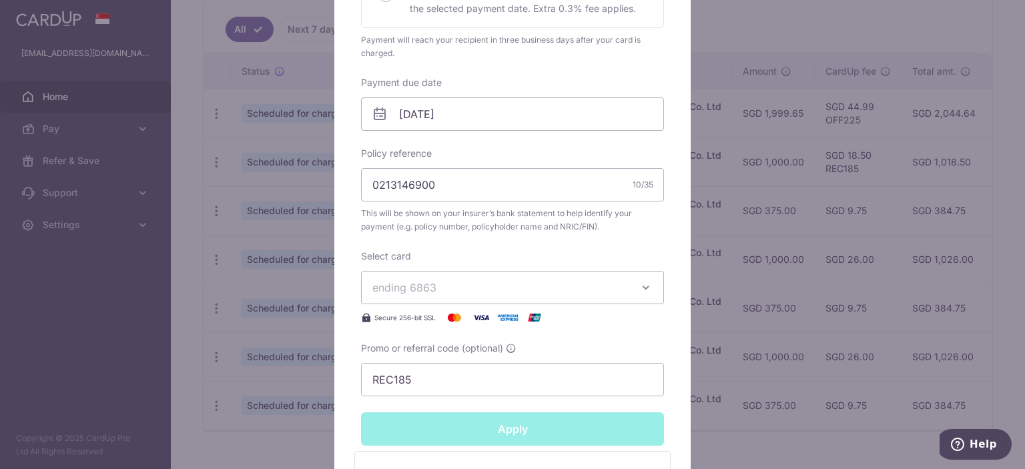
type input "Successfully Applied"
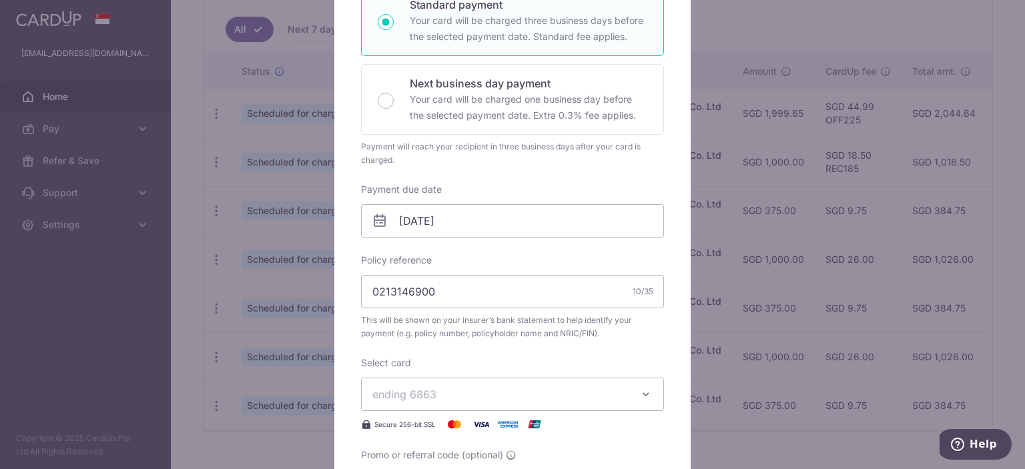
scroll to position [29, 0]
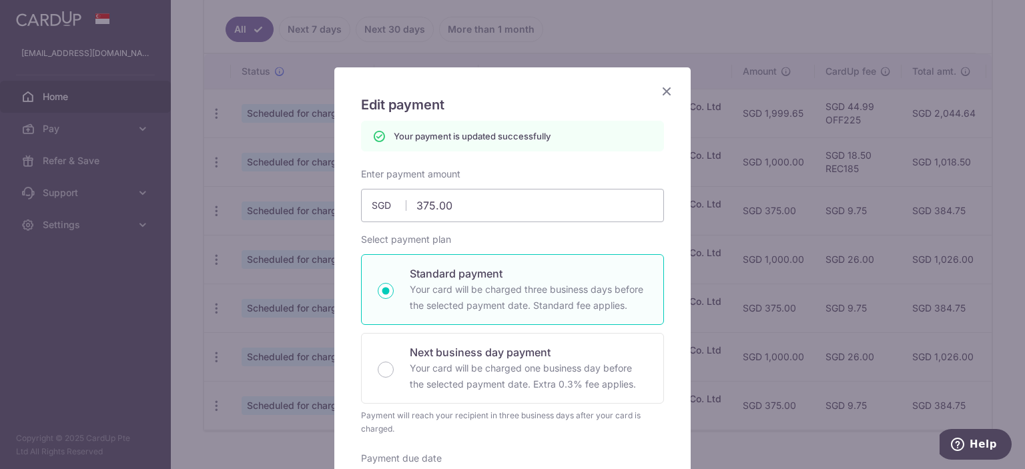
click at [667, 91] on icon "Close" at bounding box center [667, 91] width 16 height 17
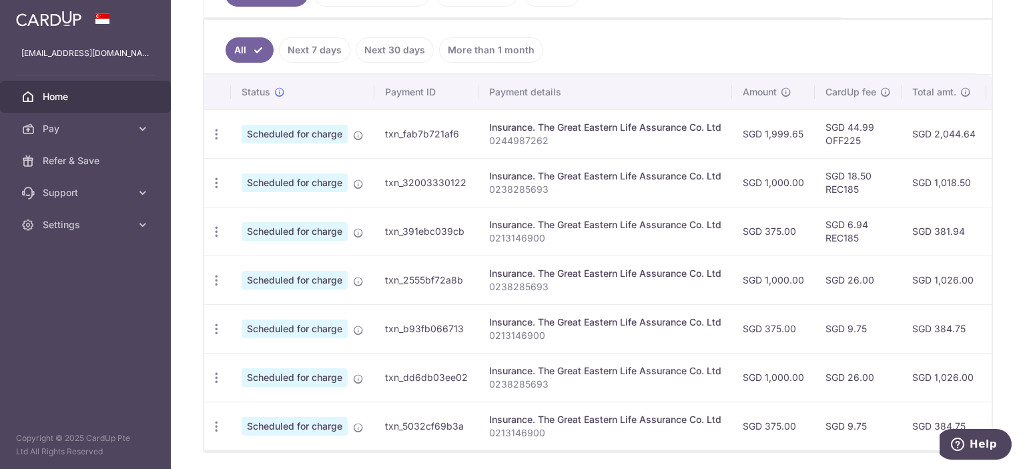
scroll to position [358, 0]
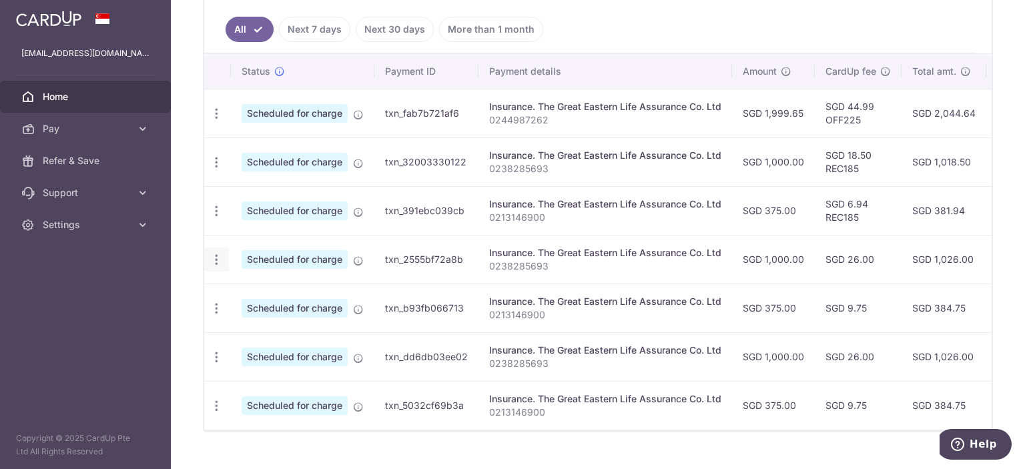
click at [213, 255] on icon "button" at bounding box center [217, 260] width 14 height 14
click at [278, 292] on span "Update payment" at bounding box center [287, 296] width 91 height 16
radio input "true"
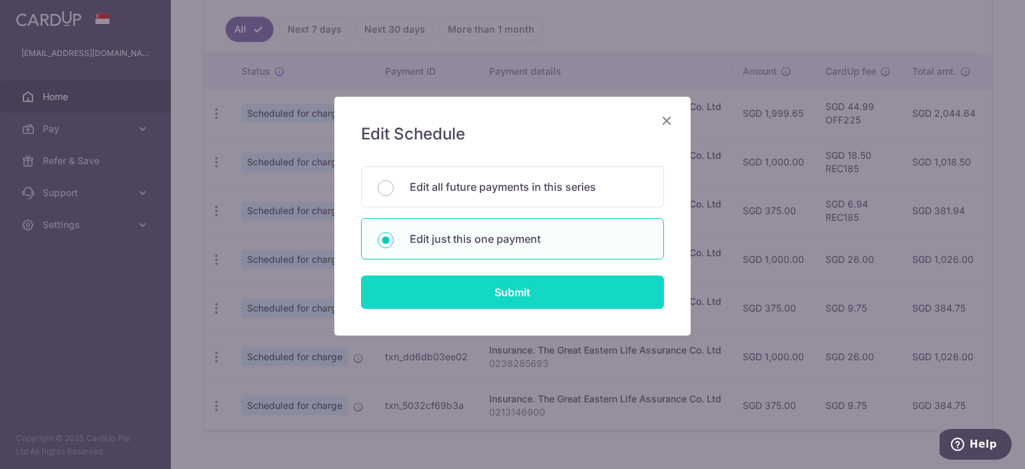
click at [451, 288] on input "Submit" at bounding box center [512, 292] width 303 height 33
radio input "true"
type input "1,000.00"
type input "[DATE]"
type input "0238285693"
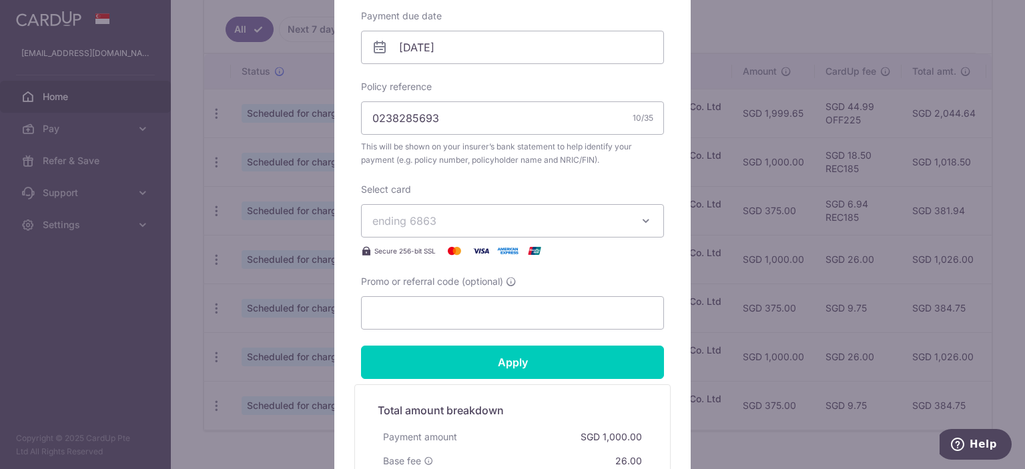
scroll to position [611, 0]
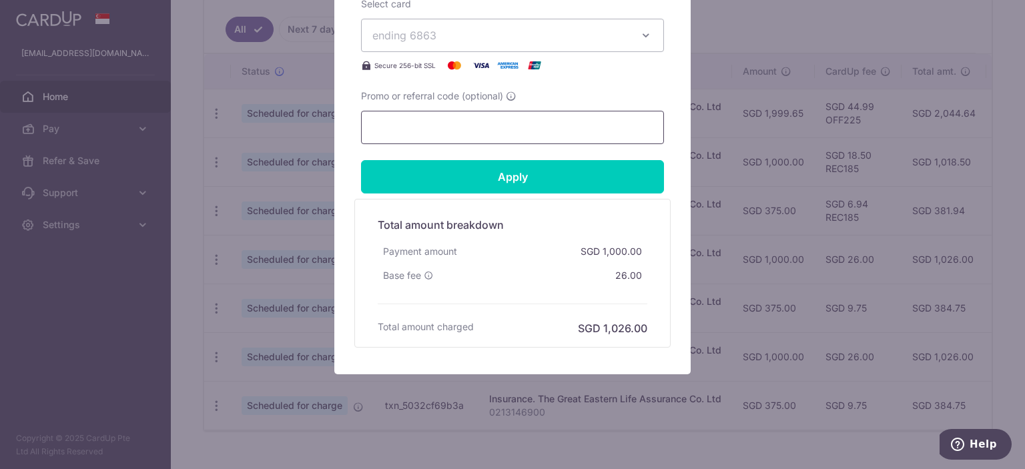
click at [463, 125] on input "Promo or referral code (optional)" at bounding box center [512, 127] width 303 height 33
paste input "REC185"
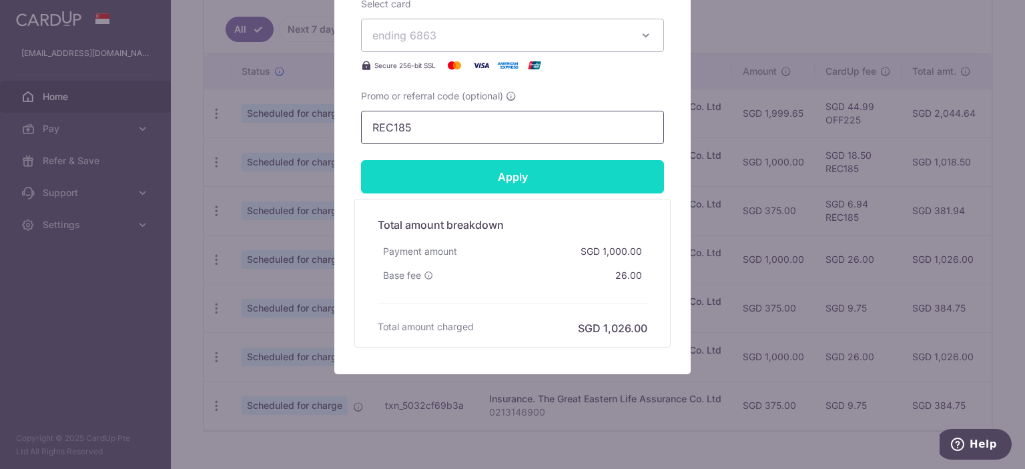
type input "REC185"
click at [438, 180] on input "Apply" at bounding box center [512, 176] width 303 height 33
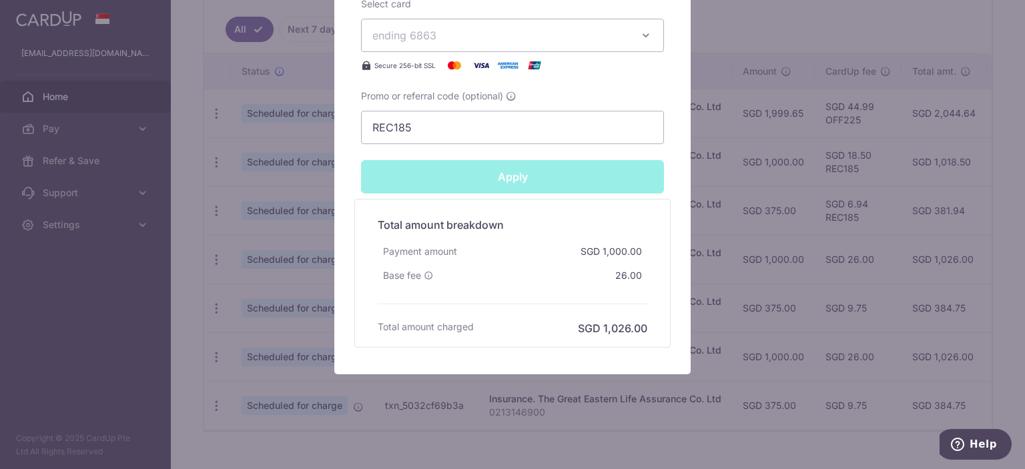
type input "Successfully Applied"
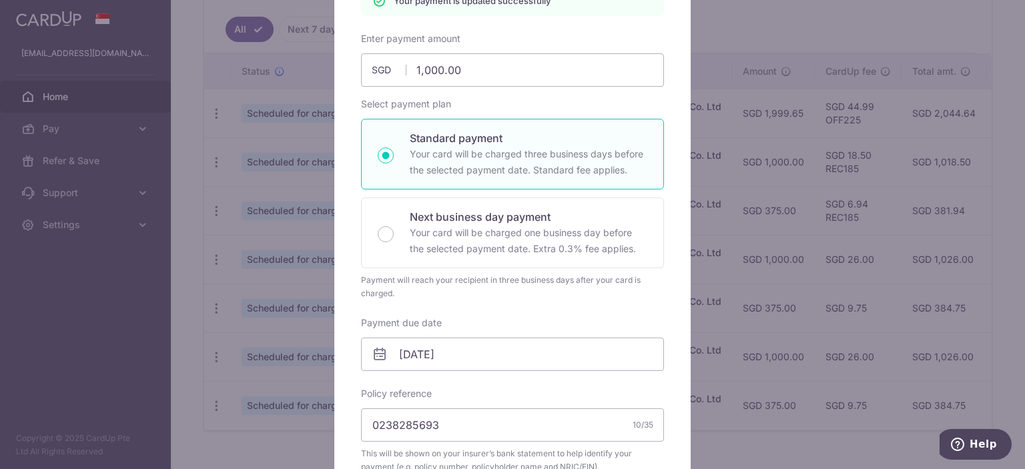
scroll to position [29, 0]
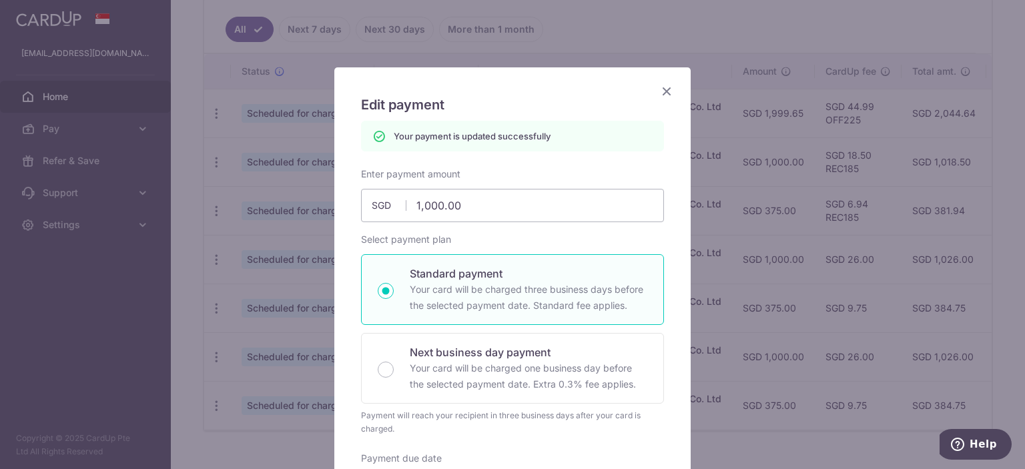
click at [664, 87] on icon "Close" at bounding box center [667, 91] width 16 height 17
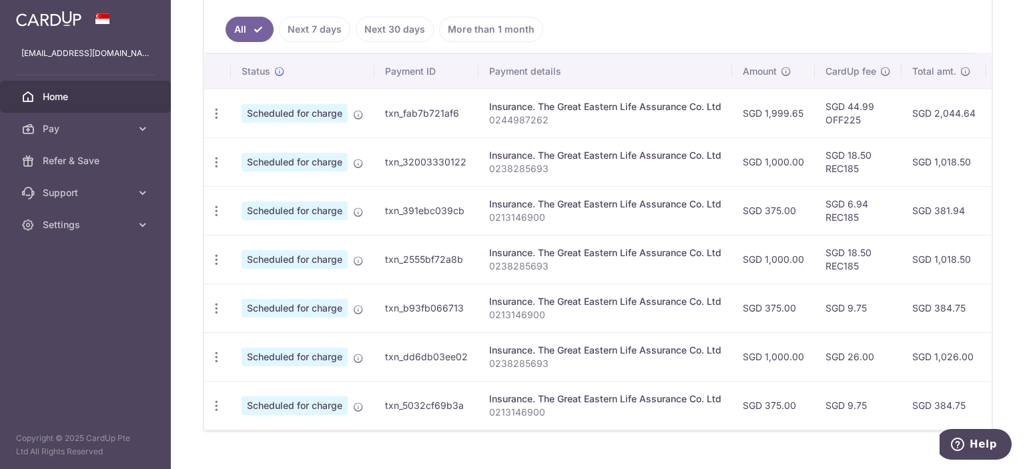
scroll to position [381, 0]
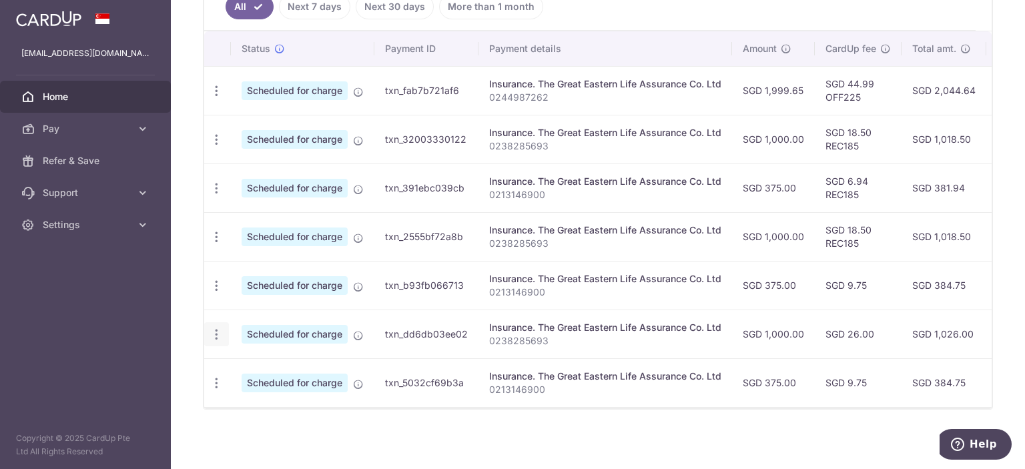
click at [213, 331] on icon "button" at bounding box center [217, 335] width 14 height 14
click at [282, 372] on span "Update payment" at bounding box center [287, 371] width 91 height 16
radio input "true"
type input "1,000.00"
type input "[DATE]"
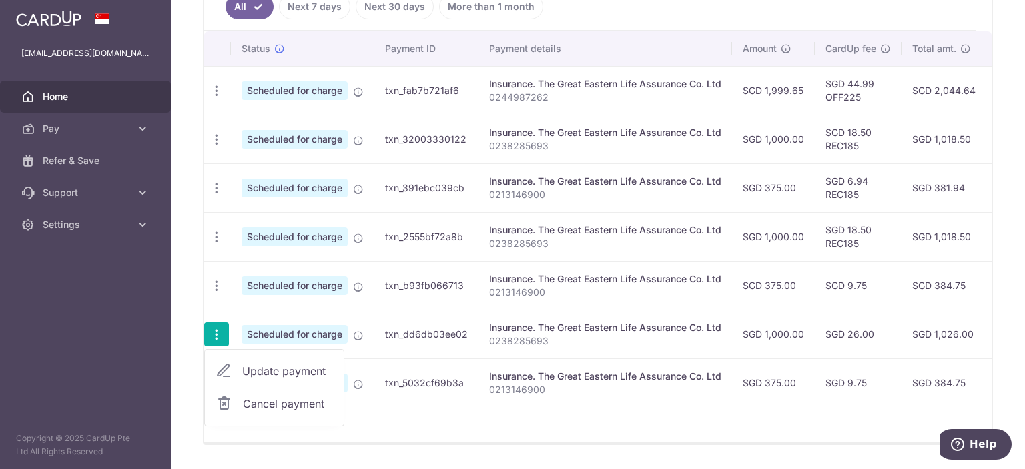
type input "0238285693"
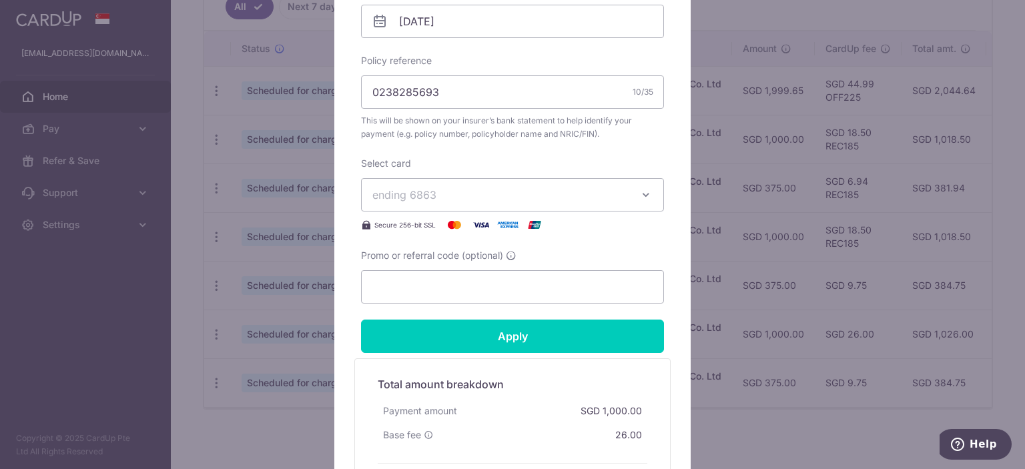
scroll to position [611, 0]
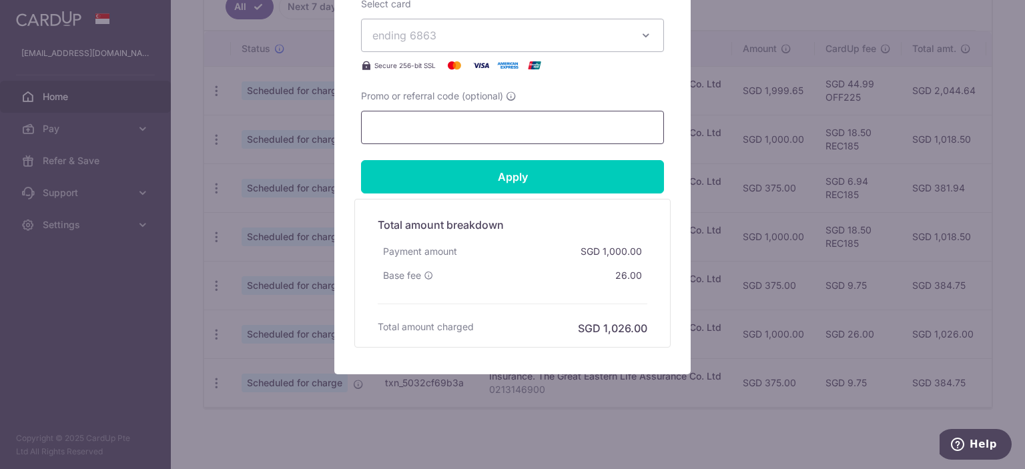
click at [442, 128] on input "Promo or referral code (optional)" at bounding box center [512, 127] width 303 height 33
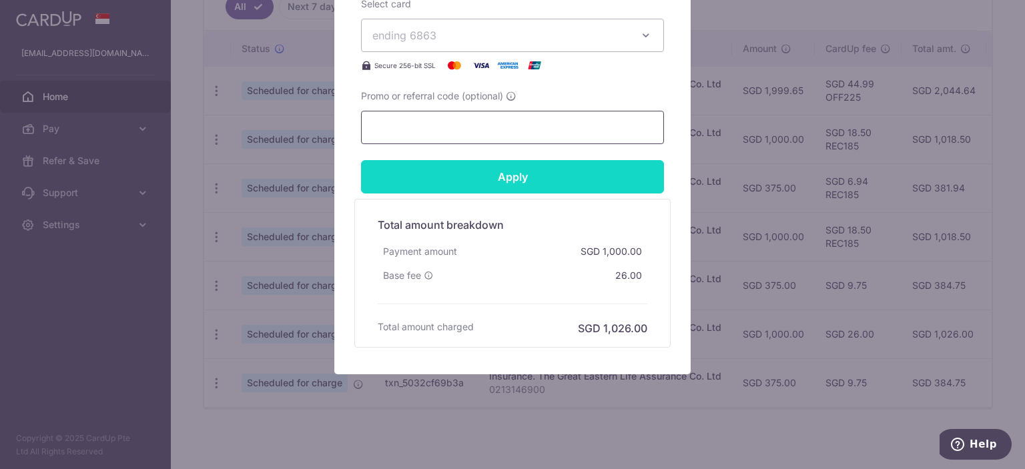
paste input "REC185"
type input "REC185"
click at [432, 170] on input "Apply" at bounding box center [512, 176] width 303 height 33
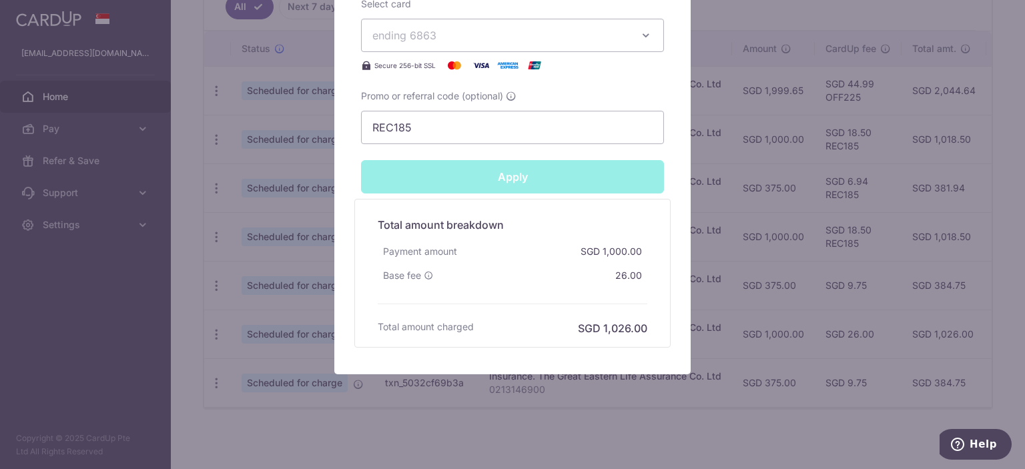
type input "Successfully Applied"
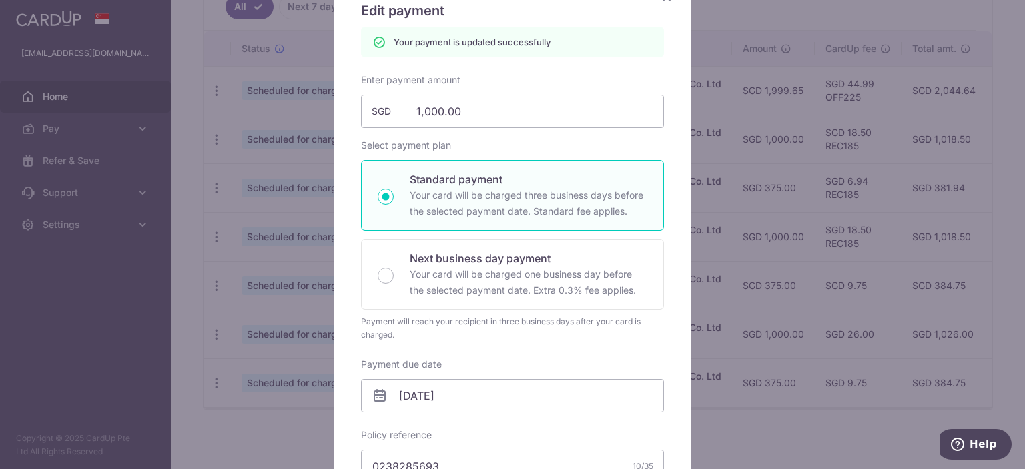
scroll to position [29, 0]
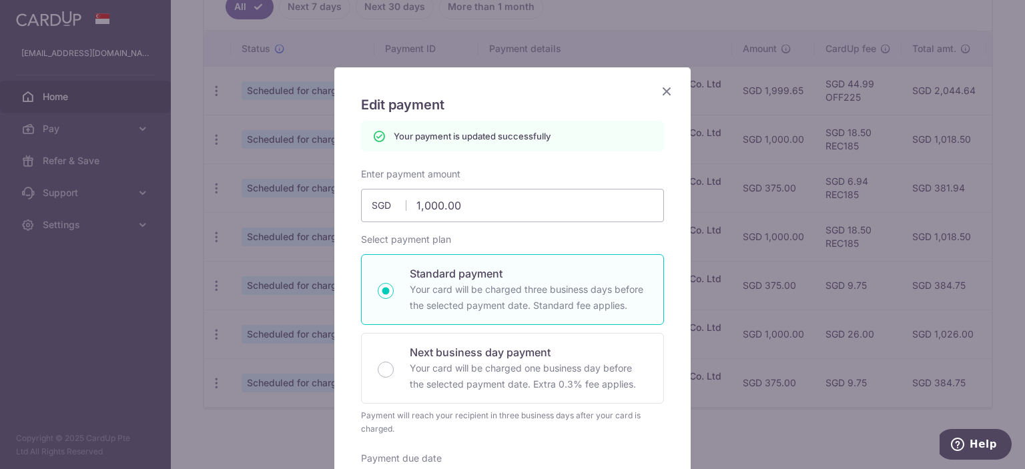
click at [669, 87] on icon "Close" at bounding box center [667, 91] width 16 height 17
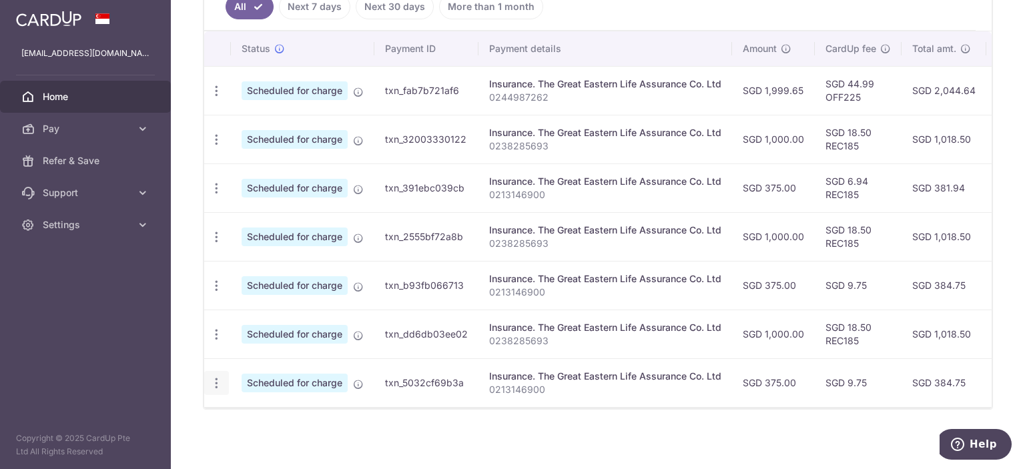
click at [216, 388] on div "Update payment Cancel payment" at bounding box center [216, 383] width 25 height 25
click at [215, 378] on icon "button" at bounding box center [217, 383] width 14 height 14
click at [276, 421] on span "Update payment" at bounding box center [287, 420] width 91 height 16
radio input "true"
type input "375.00"
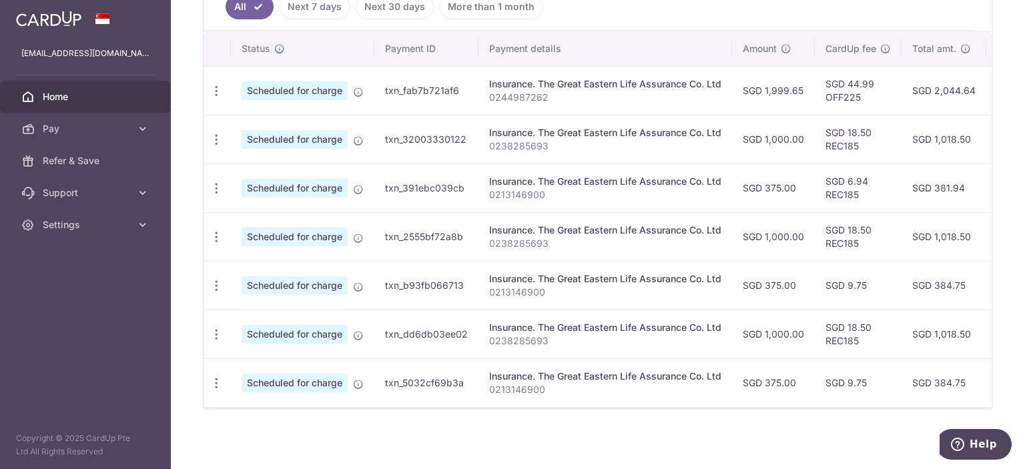
type input "[DATE]"
type input "0213146900"
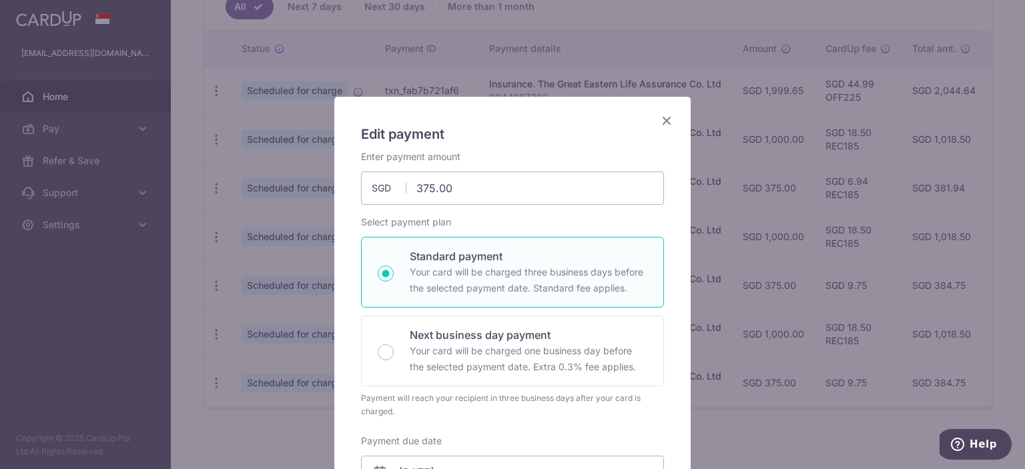
scroll to position [538, 0]
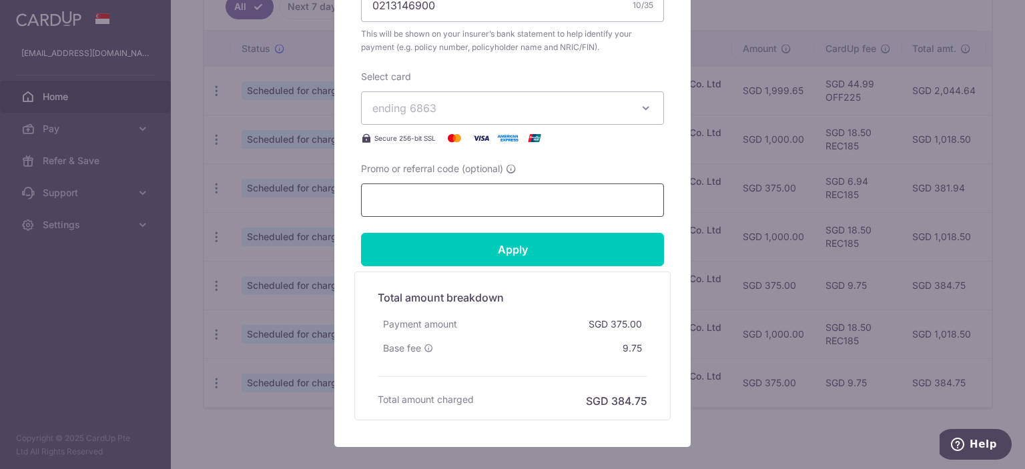
click at [439, 194] on input "Promo or referral code (optional)" at bounding box center [512, 200] width 303 height 33
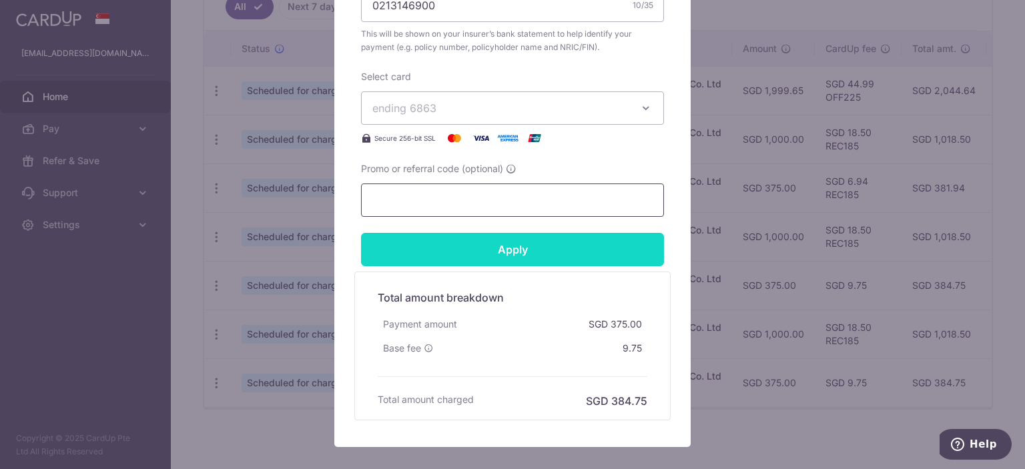
paste input "REC185"
type input "REC185"
click at [442, 244] on input "Apply" at bounding box center [512, 249] width 303 height 33
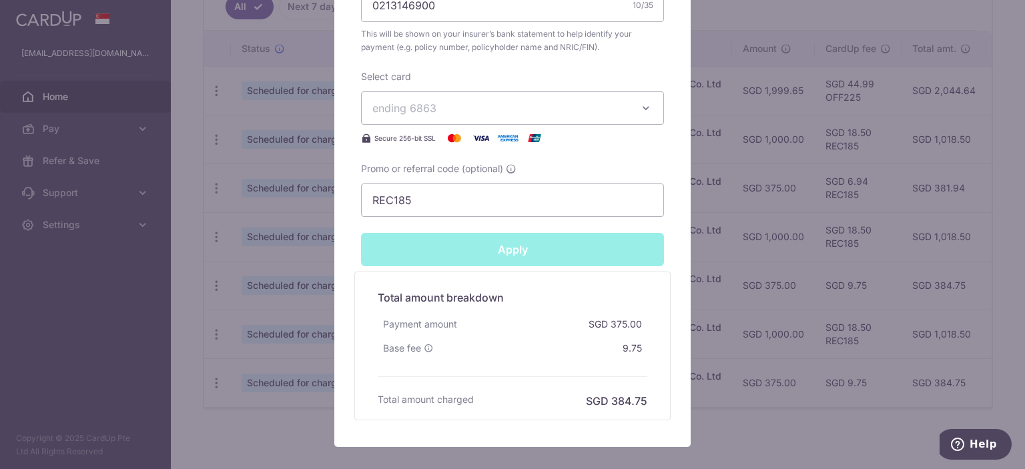
type input "Successfully Applied"
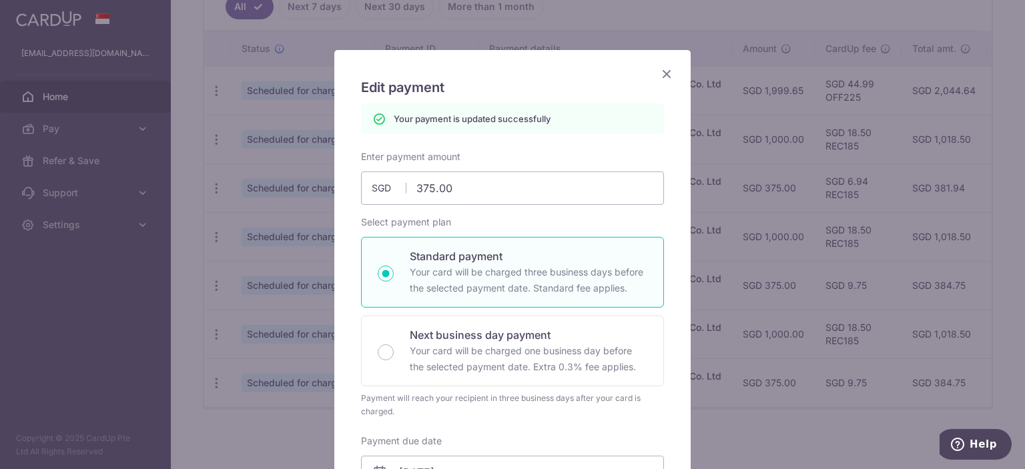
scroll to position [0, 0]
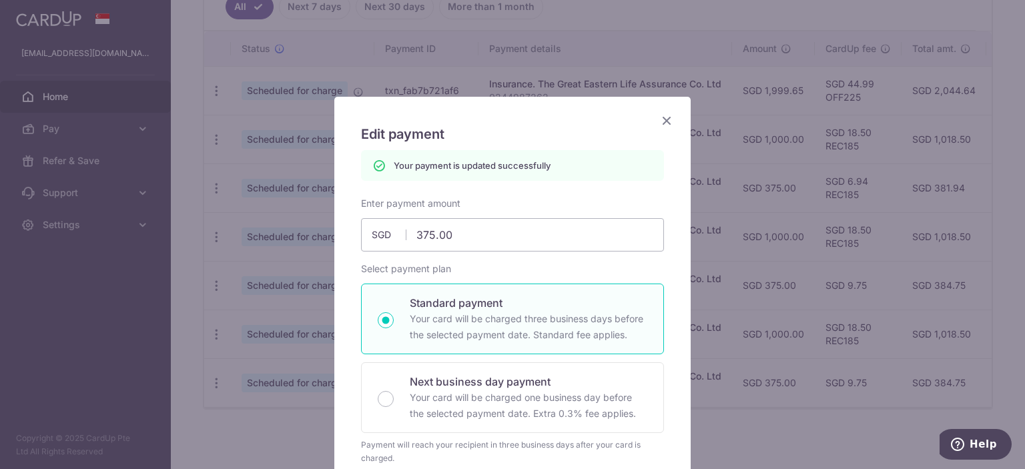
click at [670, 125] on icon "Close" at bounding box center [667, 120] width 16 height 17
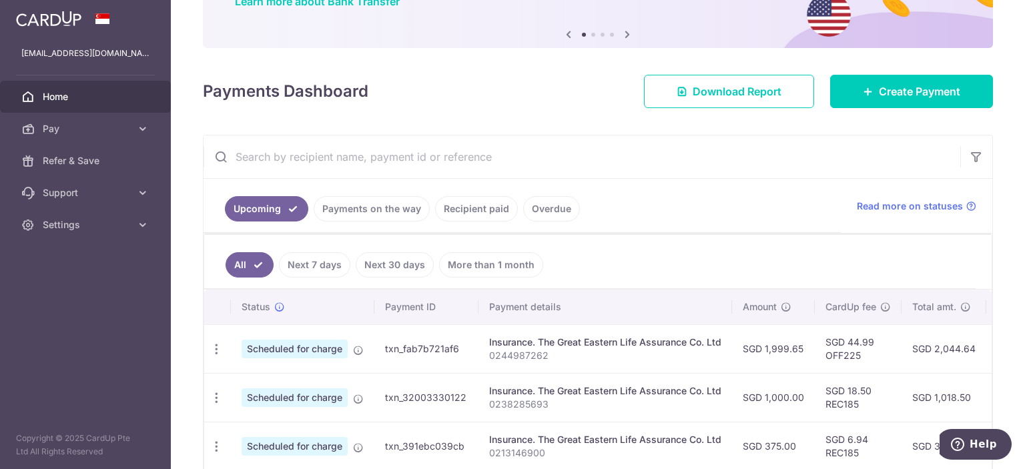
scroll to position [179, 0]
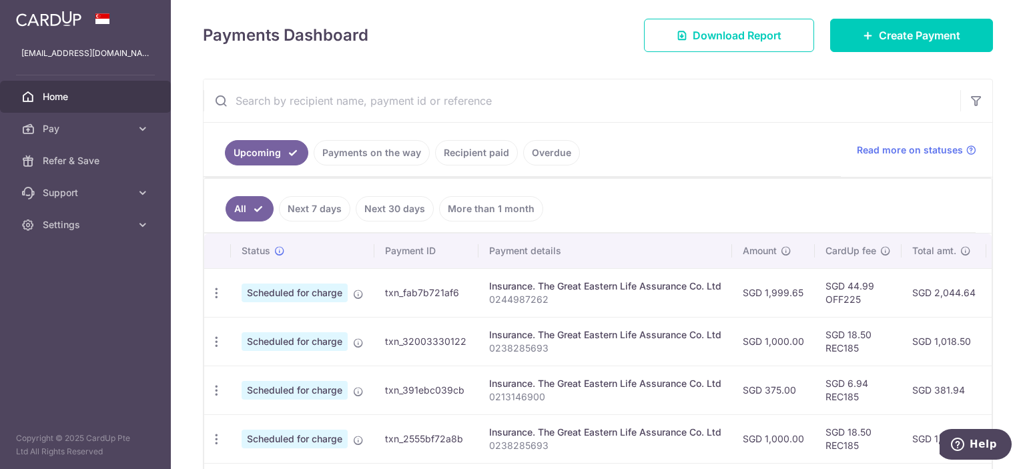
click at [390, 207] on link "Next 30 days" at bounding box center [395, 208] width 78 height 25
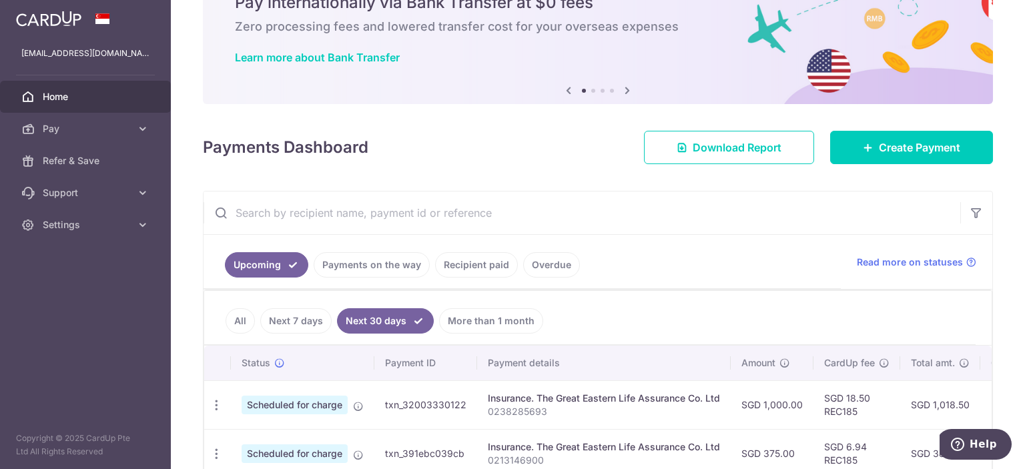
scroll to position [138, 0]
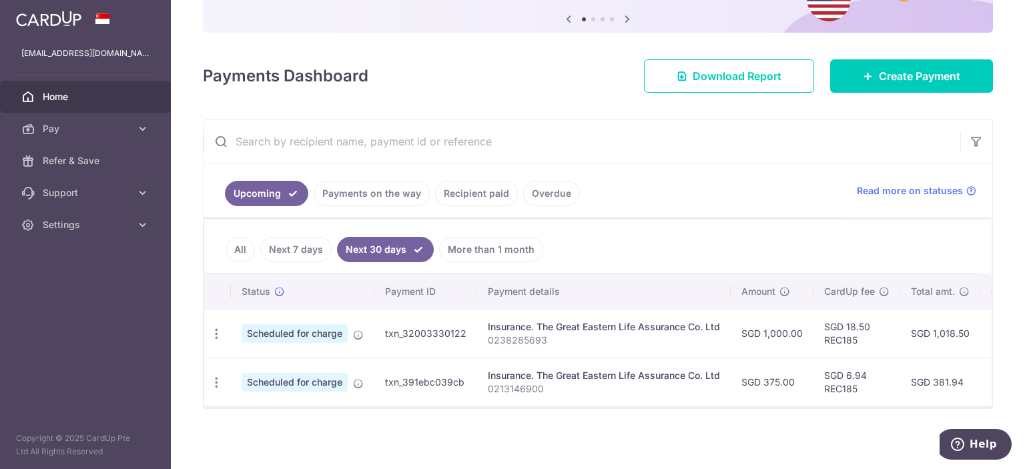
click at [469, 247] on link "More than 1 month" at bounding box center [491, 249] width 104 height 25
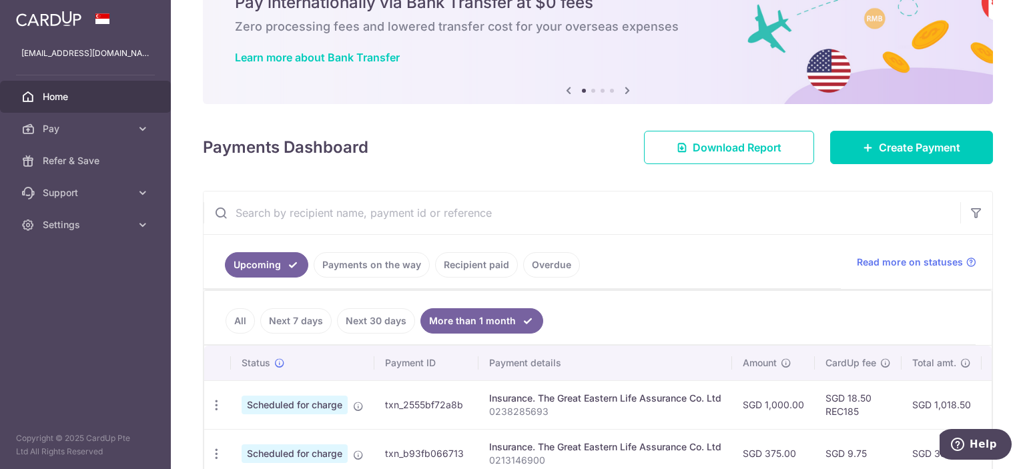
scroll to position [235, 0]
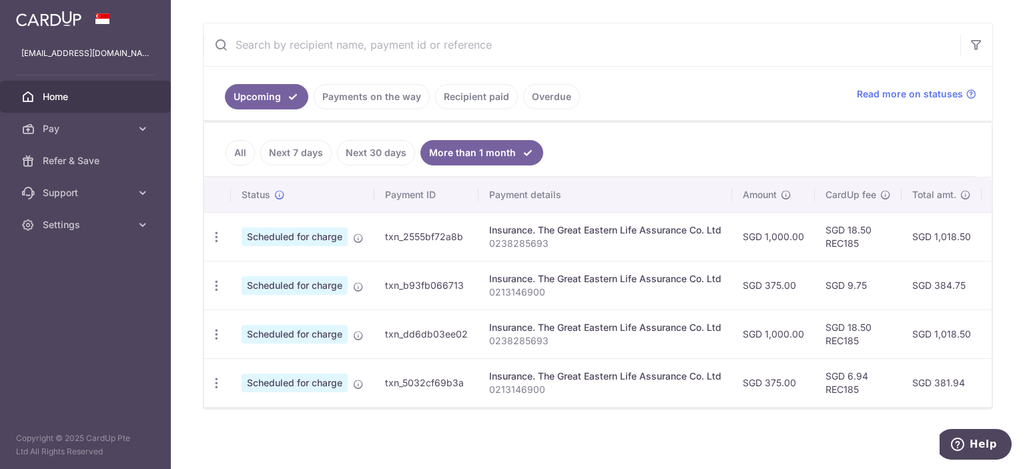
click at [239, 159] on link "All" at bounding box center [240, 152] width 29 height 25
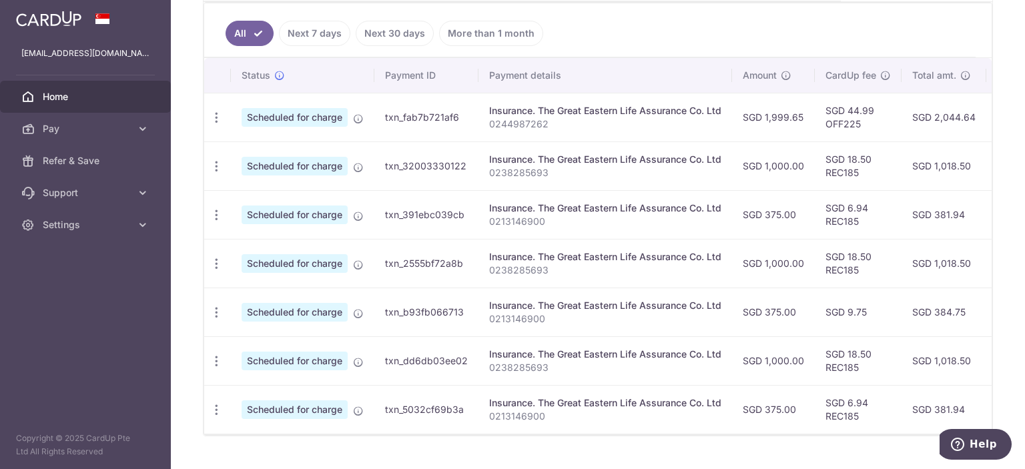
scroll to position [381, 0]
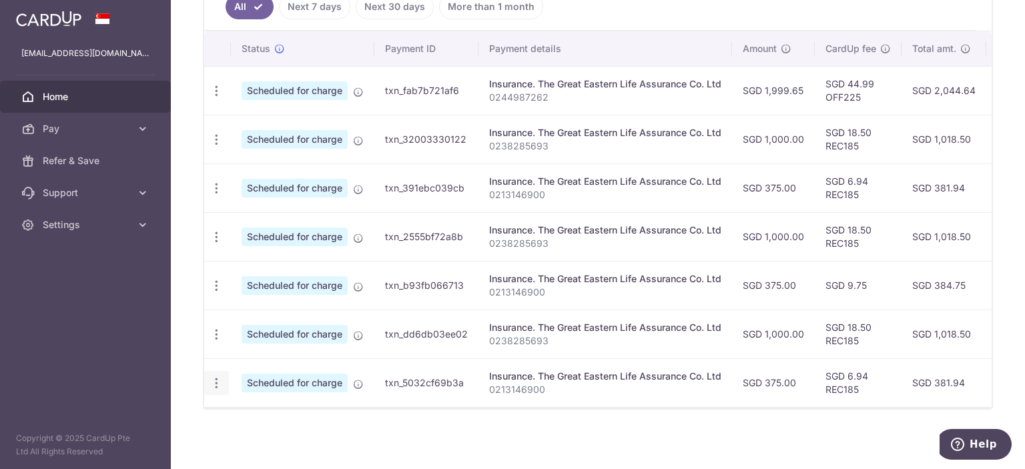
click at [212, 382] on icon "button" at bounding box center [217, 383] width 14 height 14
click at [284, 414] on span "Update payment" at bounding box center [287, 420] width 91 height 16
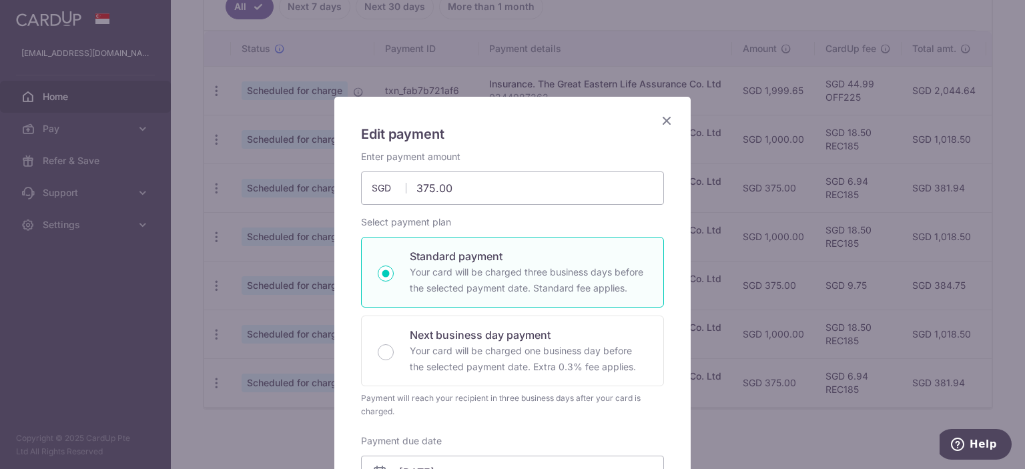
scroll to position [89, 0]
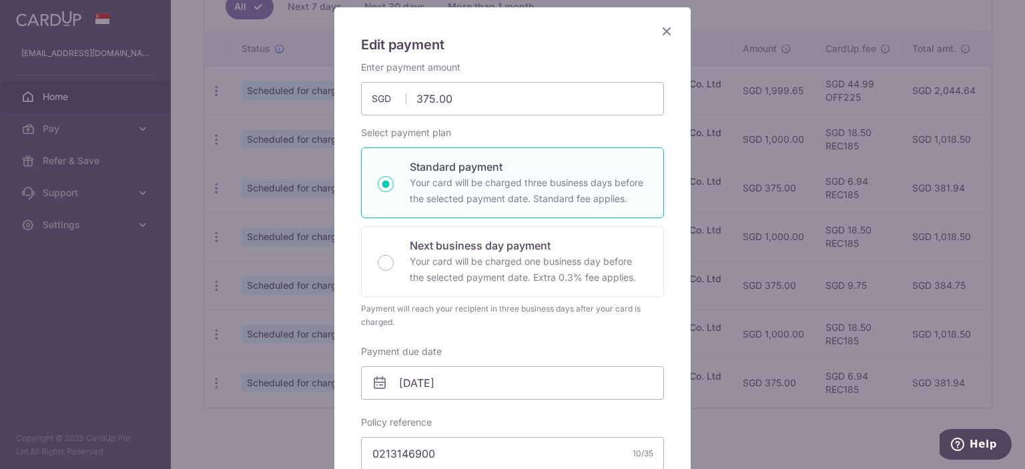
click at [674, 28] on icon "Close" at bounding box center [667, 31] width 16 height 17
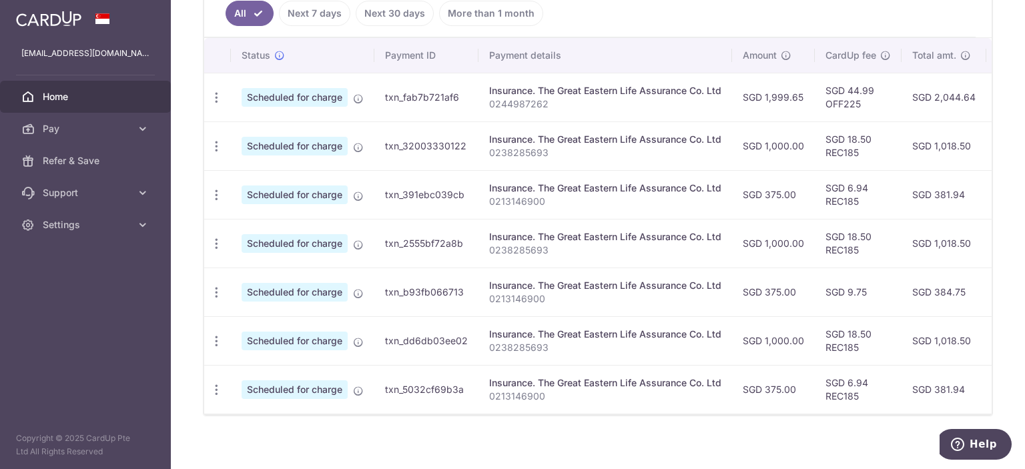
scroll to position [381, 0]
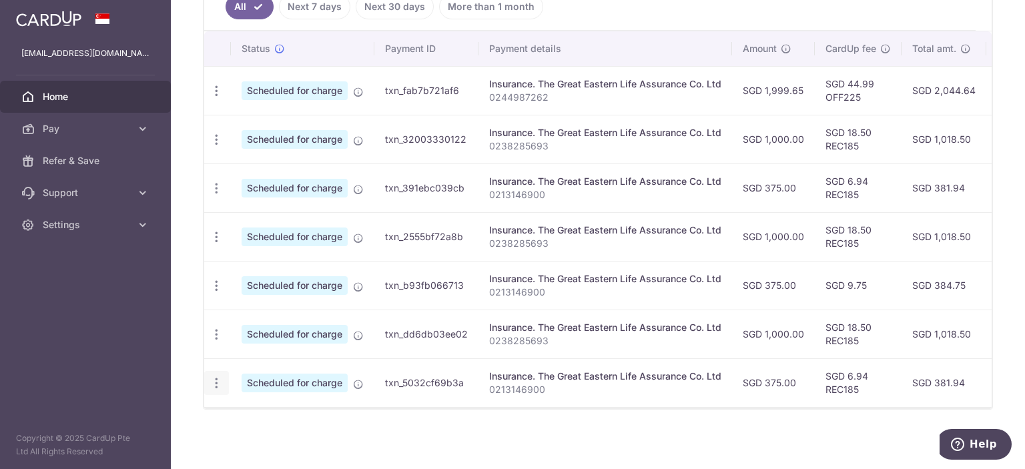
click at [211, 381] on icon "button" at bounding box center [217, 383] width 14 height 14
click at [281, 412] on span "Update payment" at bounding box center [287, 420] width 91 height 16
radio input "true"
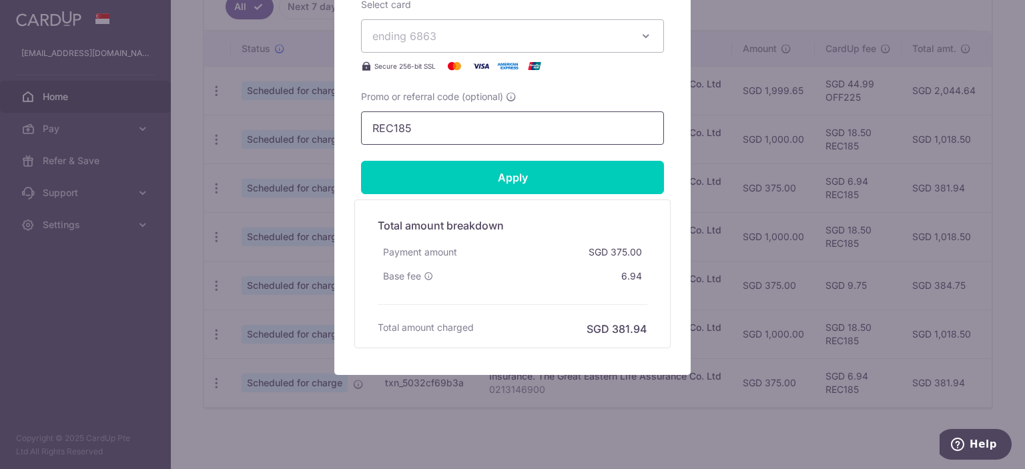
scroll to position [611, 0]
click at [497, 418] on div "Edit payment By clicking apply, you will make changes to all payments to The Gr…" at bounding box center [512, 234] width 1025 height 469
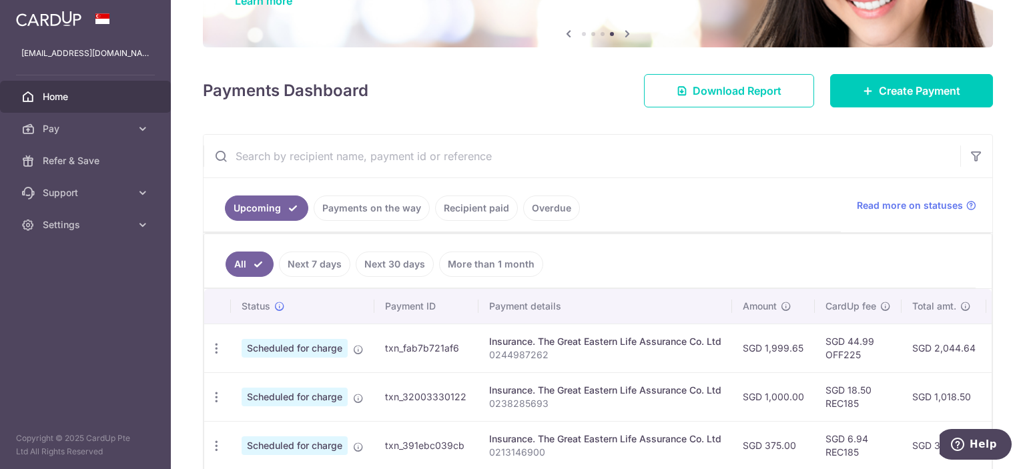
scroll to position [112, 0]
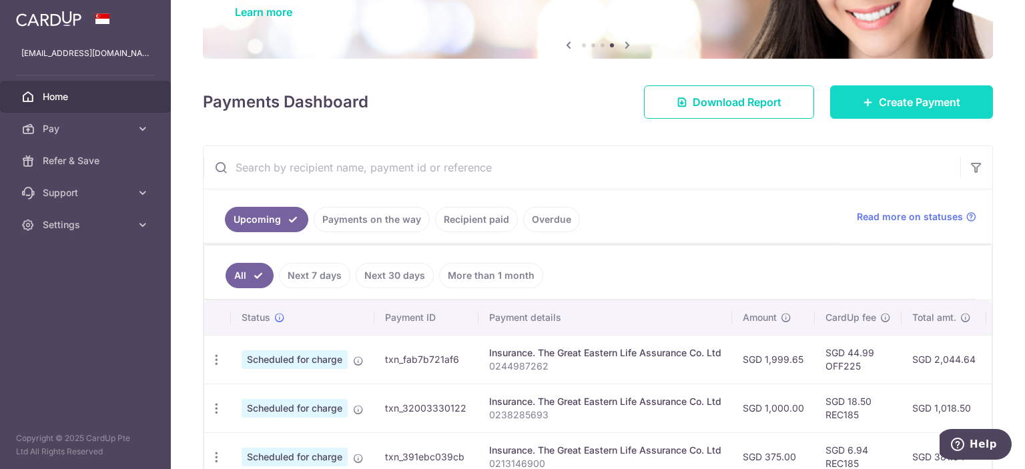
click at [910, 104] on span "Create Payment" at bounding box center [919, 102] width 81 height 16
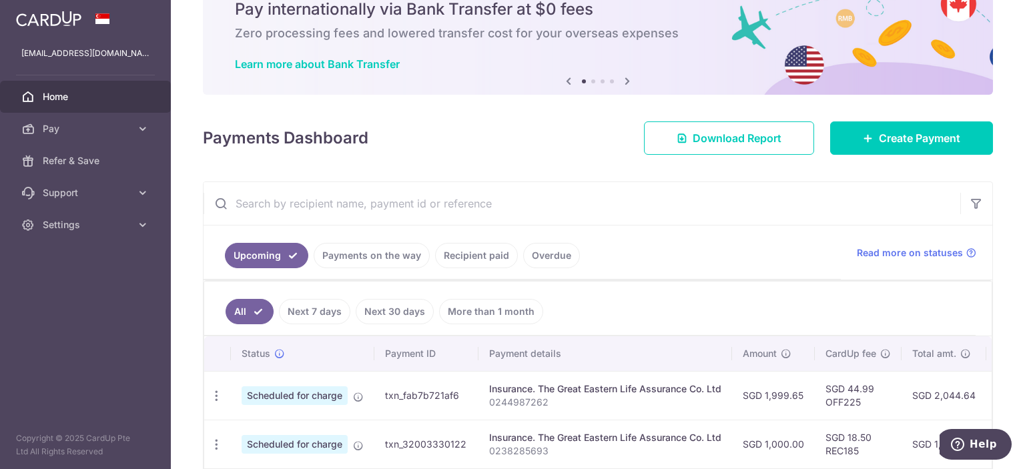
scroll to position [89, 0]
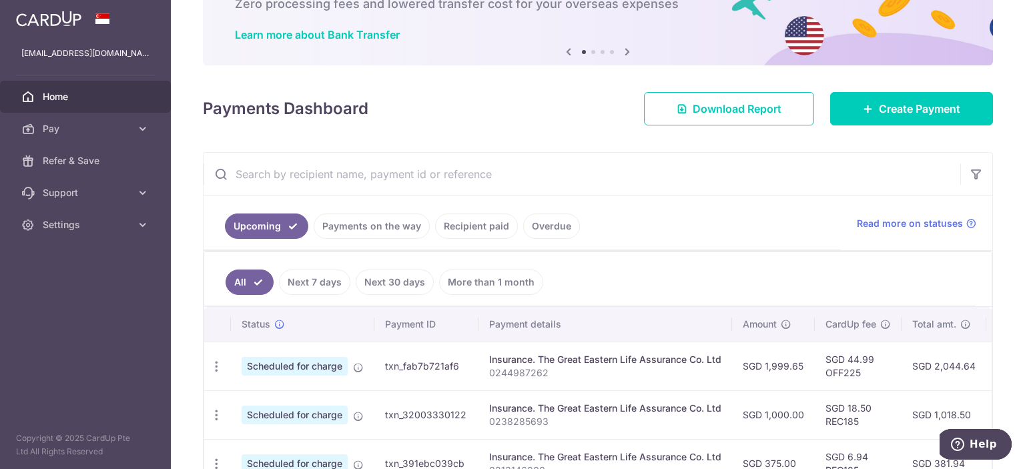
click at [476, 217] on link "Recipient paid" at bounding box center [476, 226] width 83 height 25
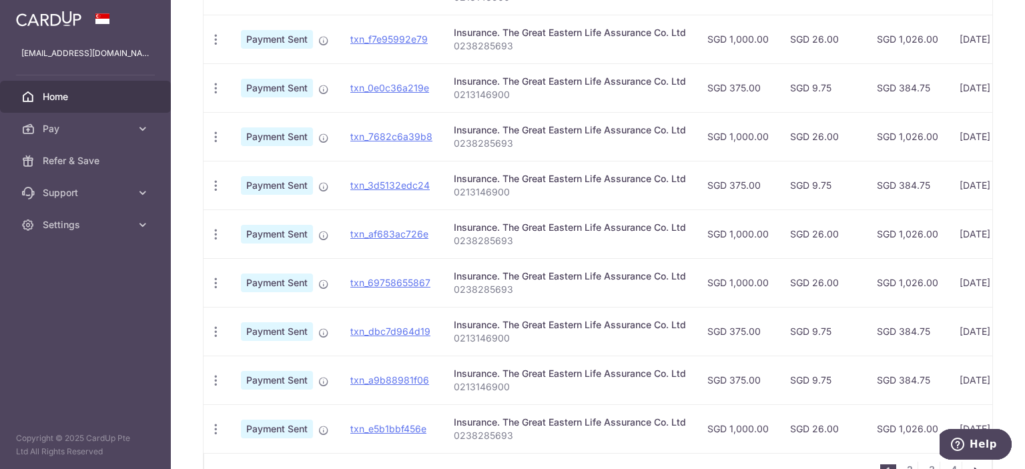
scroll to position [487, 0]
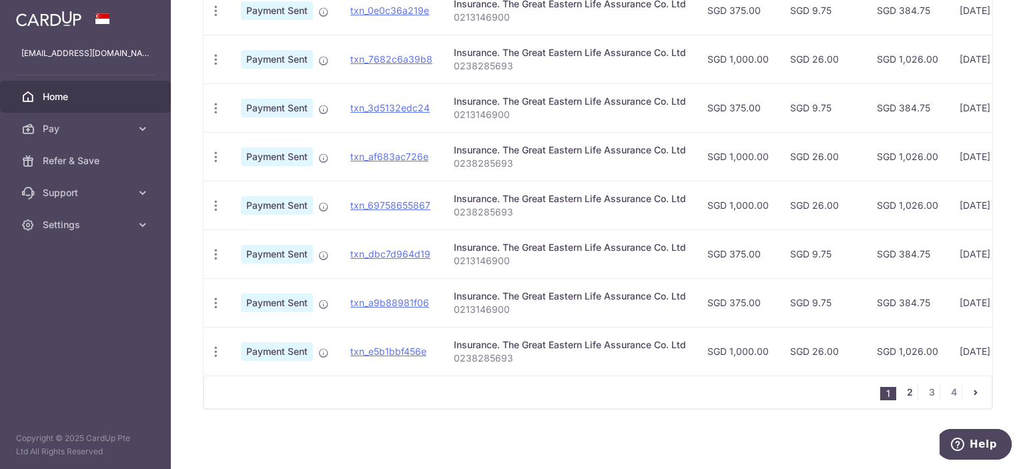
click at [910, 394] on link "2" at bounding box center [910, 392] width 16 height 16
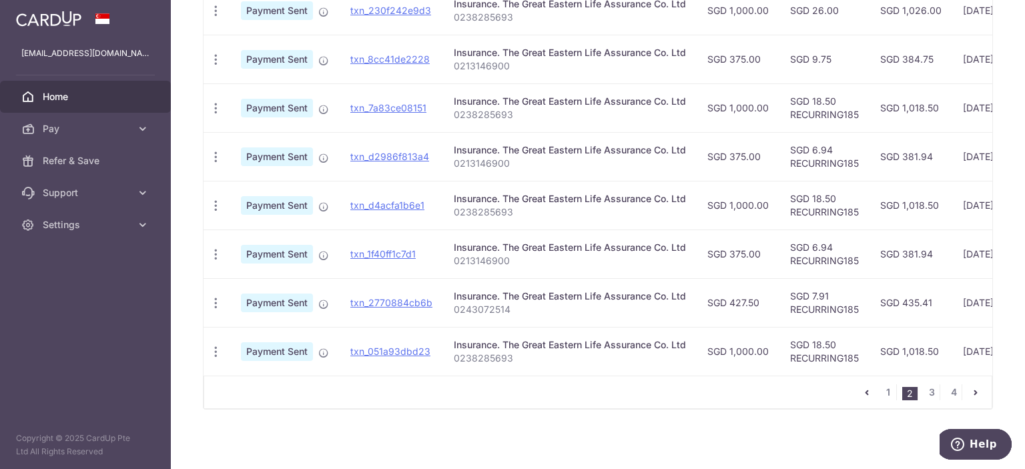
scroll to position [0, 0]
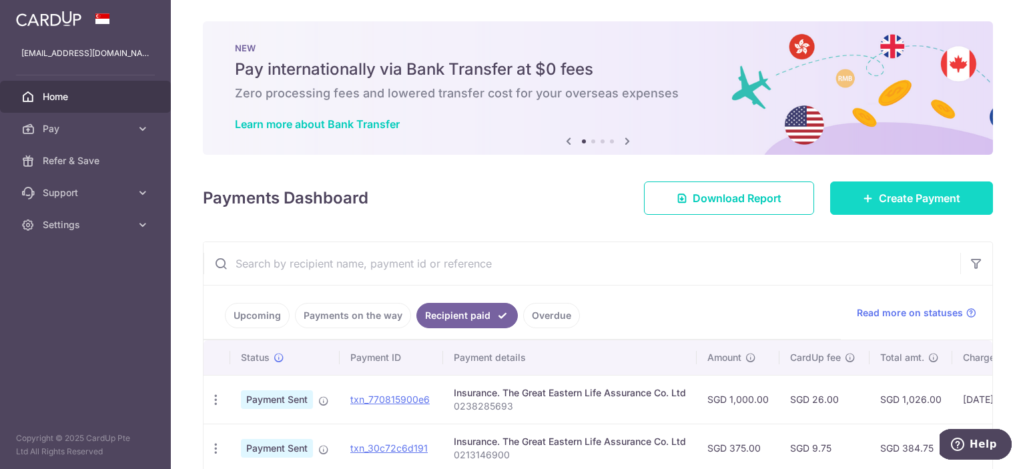
click at [918, 208] on link "Create Payment" at bounding box center [911, 198] width 163 height 33
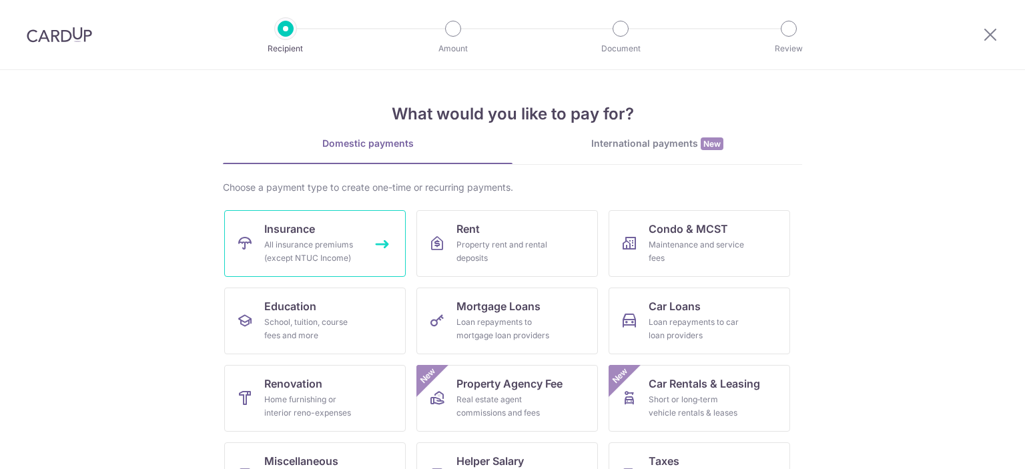
click at [314, 254] on div "All insurance premiums (except NTUC Income)" at bounding box center [312, 251] width 96 height 27
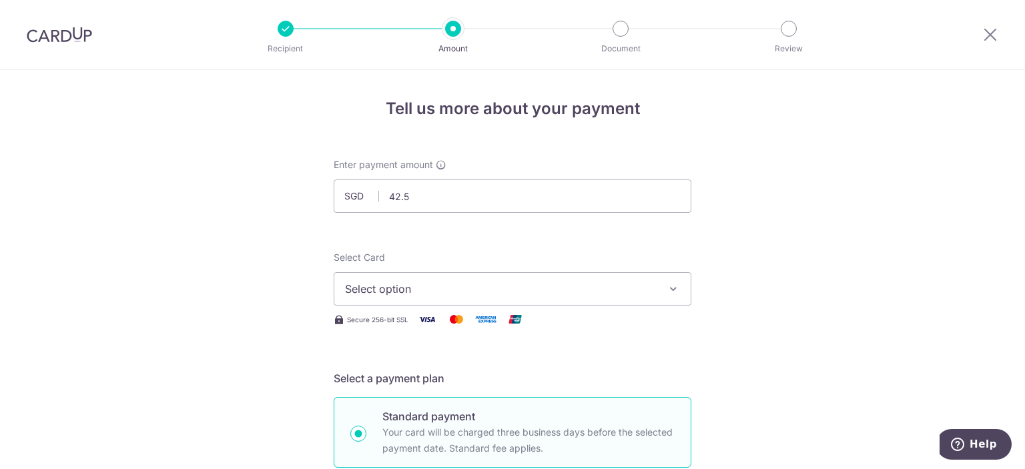
type input "42.50"
click at [479, 277] on button "Select option" at bounding box center [513, 288] width 358 height 33
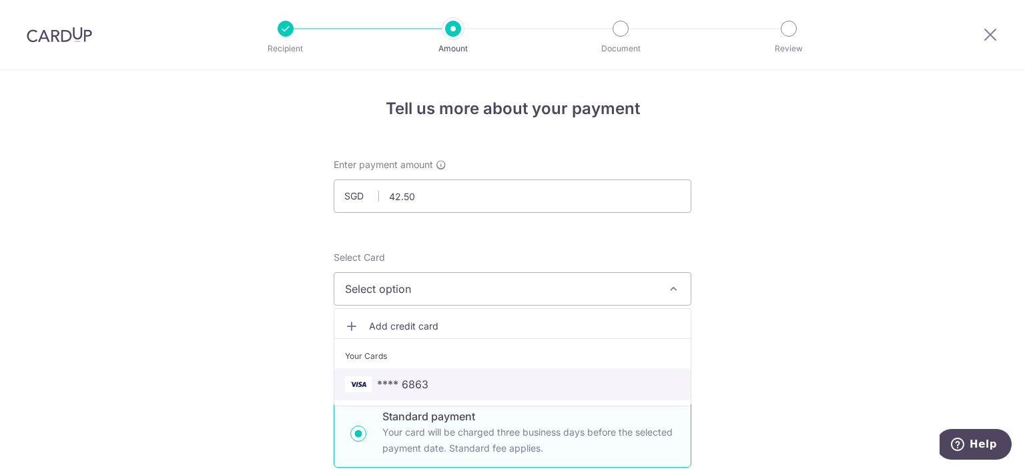
click at [426, 375] on link "**** 6863" at bounding box center [512, 384] width 356 height 32
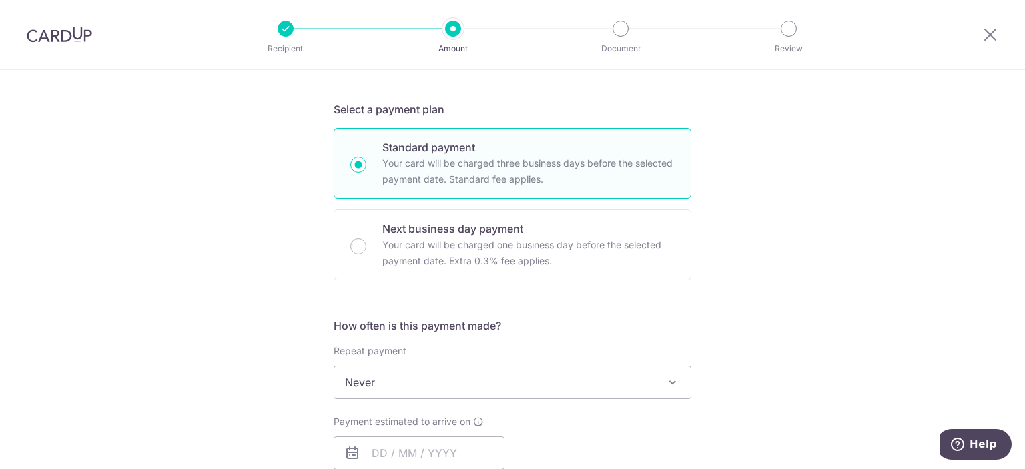
scroll to position [358, 0]
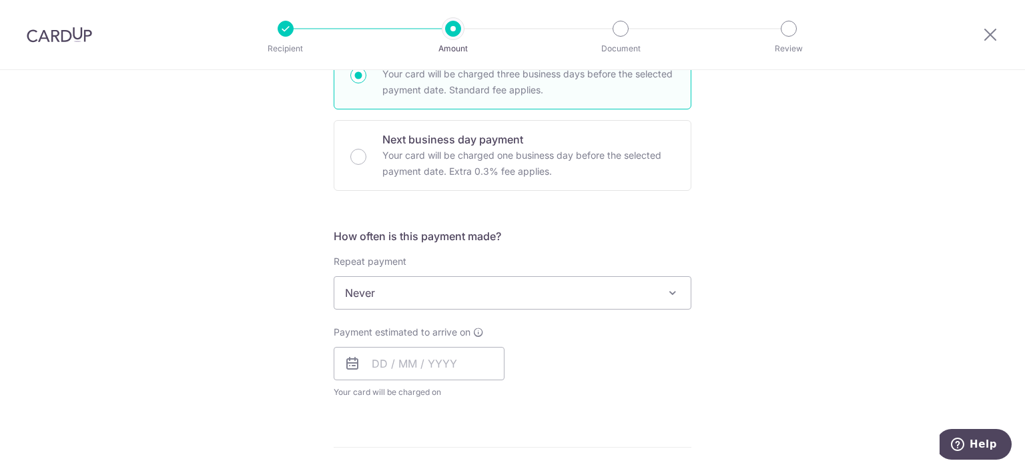
click at [455, 283] on span "Never" at bounding box center [512, 293] width 356 height 32
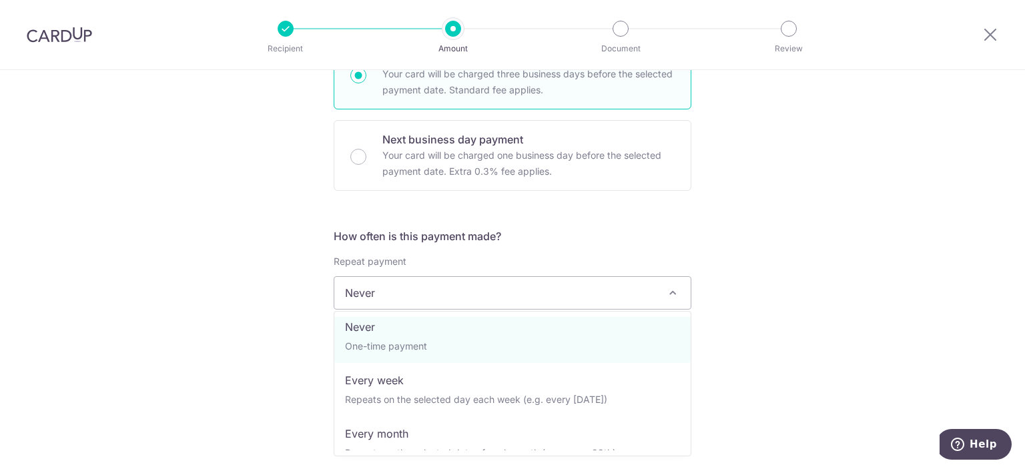
scroll to position [97, 0]
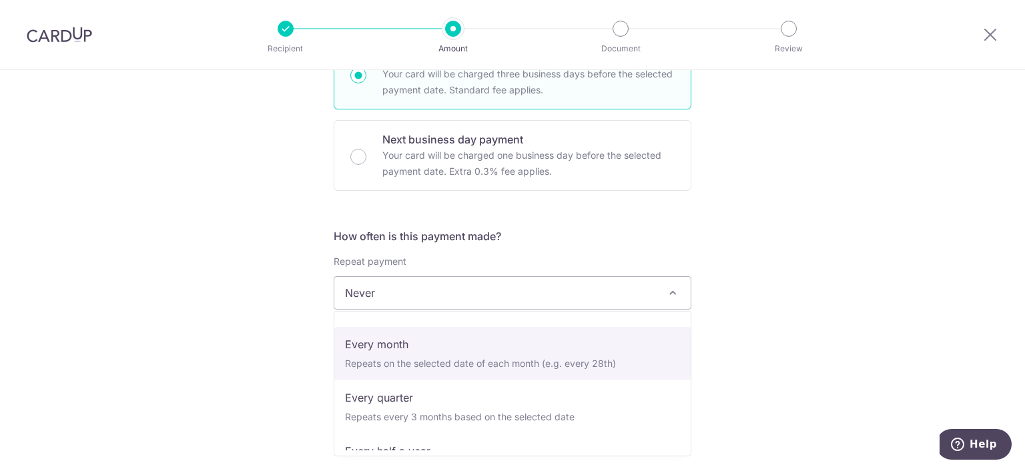
select select "3"
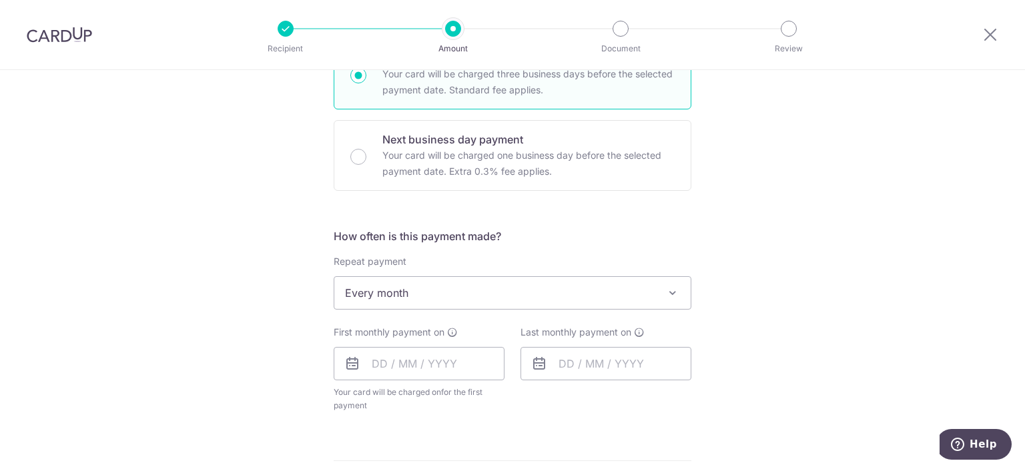
scroll to position [449, 0]
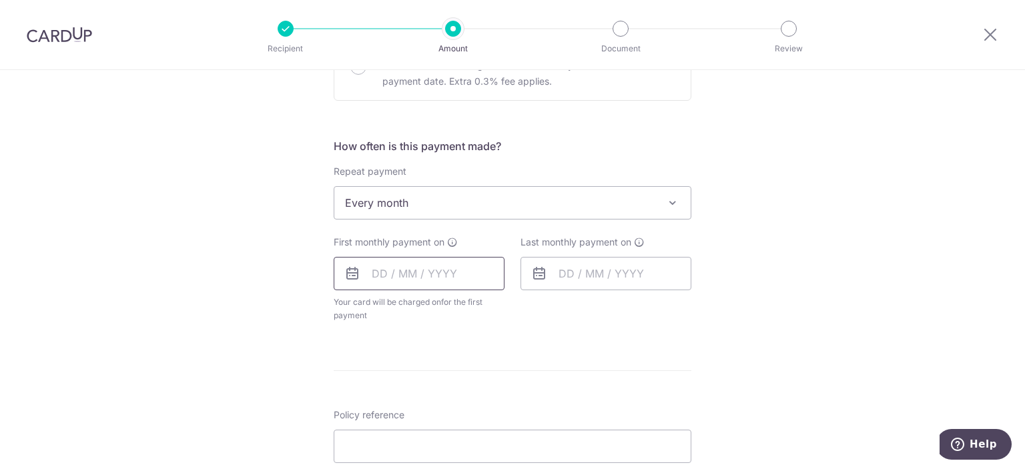
click at [403, 272] on input "text" at bounding box center [419, 273] width 171 height 33
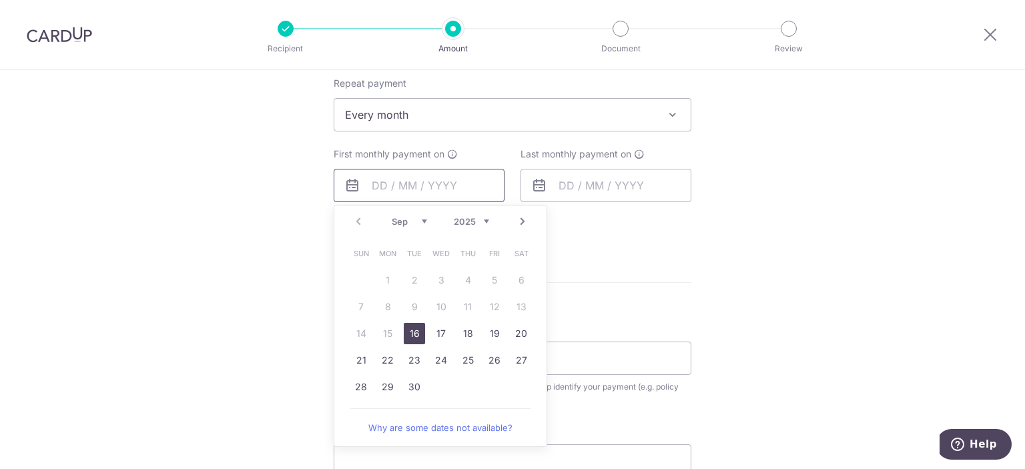
scroll to position [538, 0]
click at [522, 220] on link "Next" at bounding box center [523, 220] width 16 height 16
click at [354, 380] on link "28" at bounding box center [360, 385] width 21 height 21
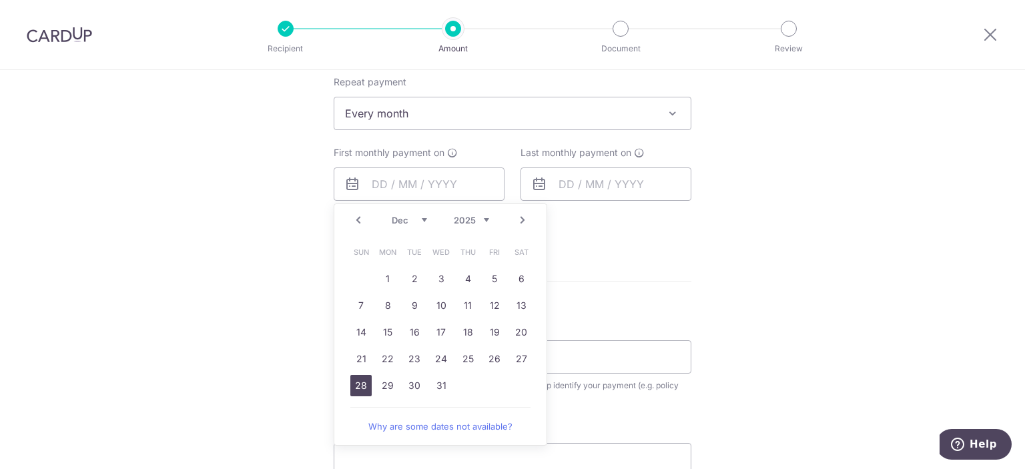
type input "28/12/2025"
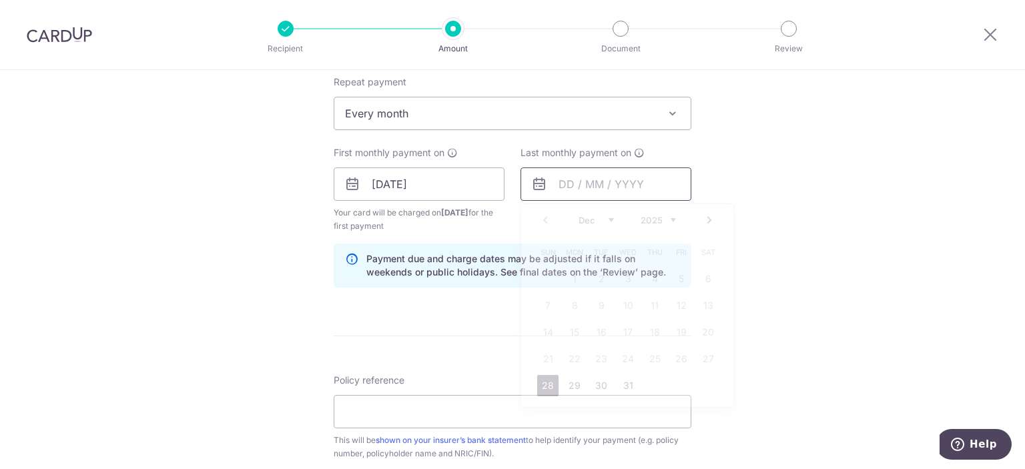
click at [597, 180] on input "text" at bounding box center [606, 184] width 171 height 33
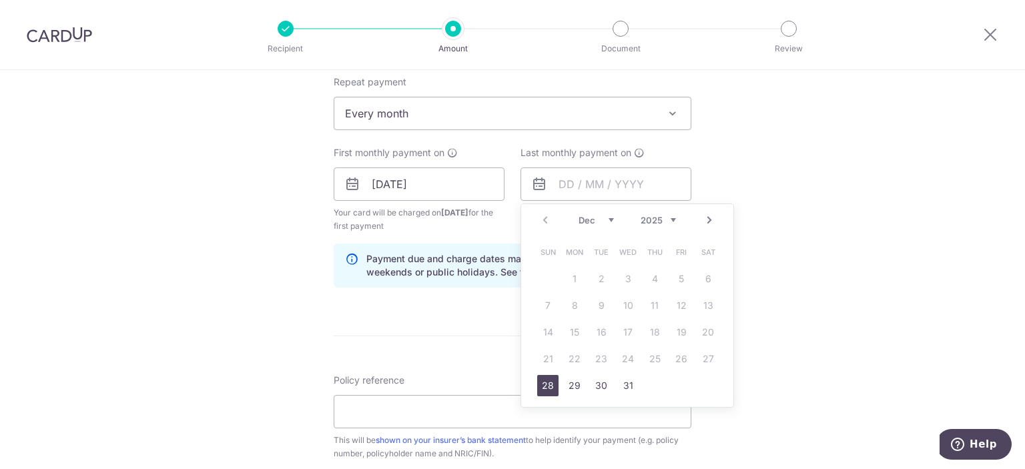
click at [710, 217] on link "Next" at bounding box center [710, 220] width 16 height 16
click at [624, 388] on link "28" at bounding box center [627, 385] width 21 height 21
type input "28/01/2026"
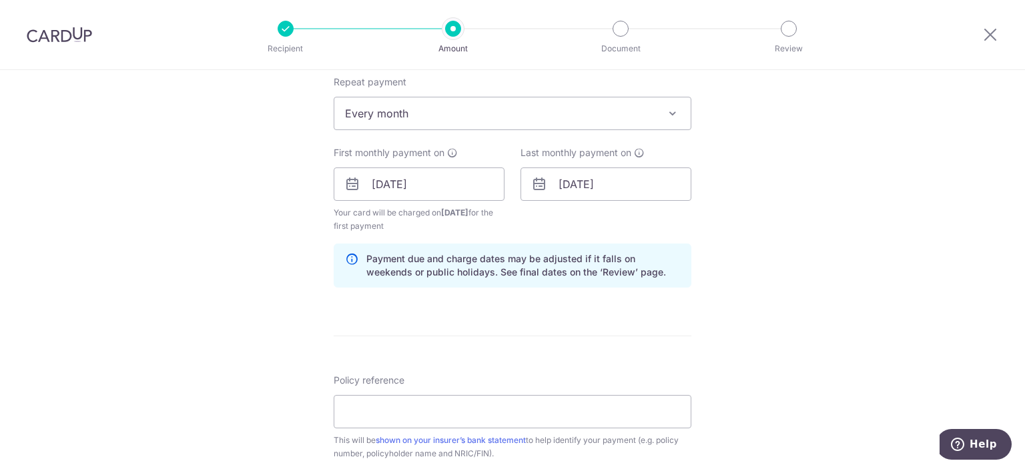
click at [782, 202] on div "Tell us more about your payment Enter payment amount SGD 42.50 42.50 Select Car…" at bounding box center [512, 197] width 1025 height 1330
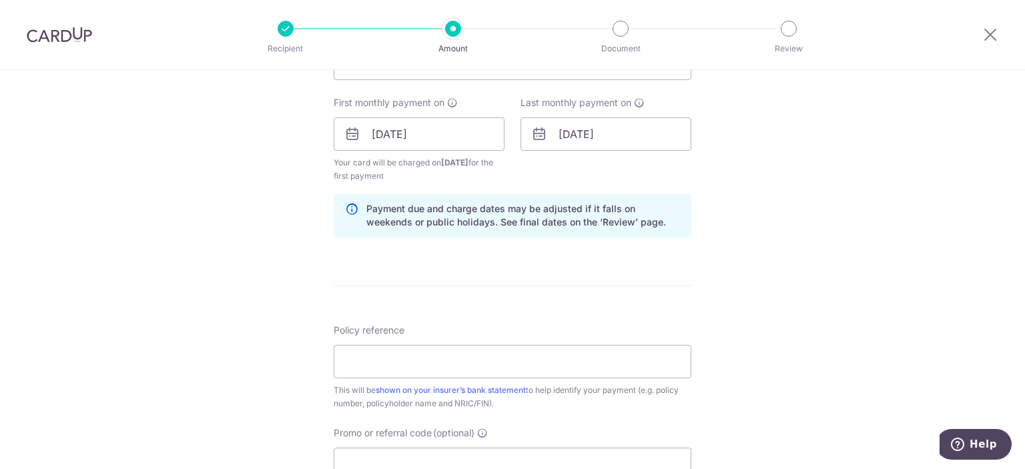
scroll to position [627, 0]
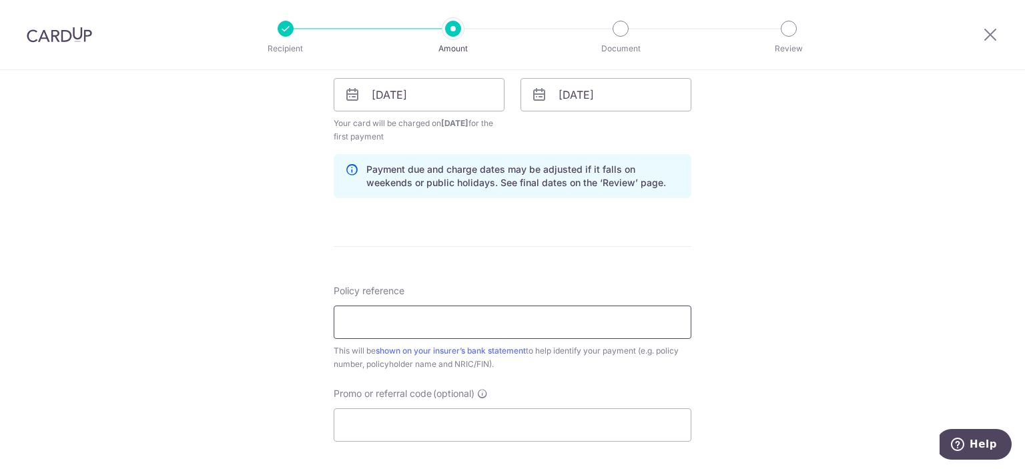
click at [499, 334] on input "Policy reference" at bounding box center [513, 322] width 358 height 33
paste input "0243072514"
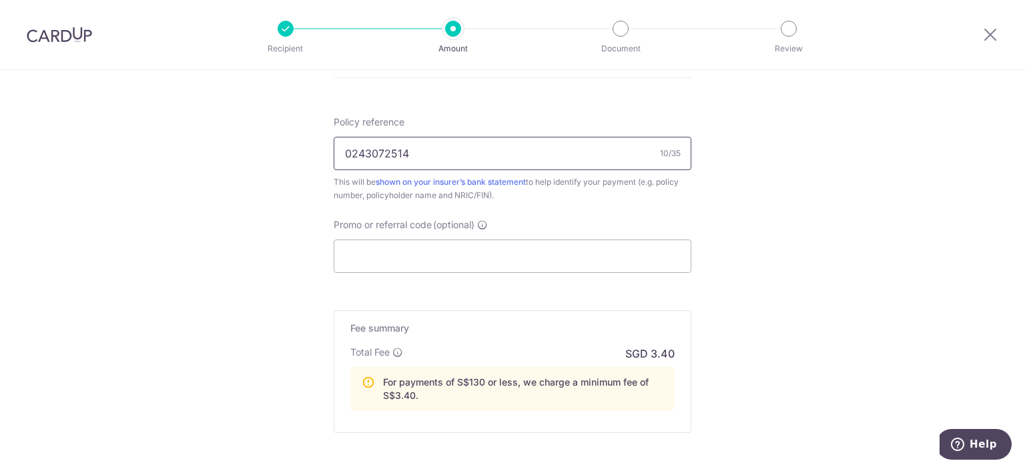
scroll to position [807, 0]
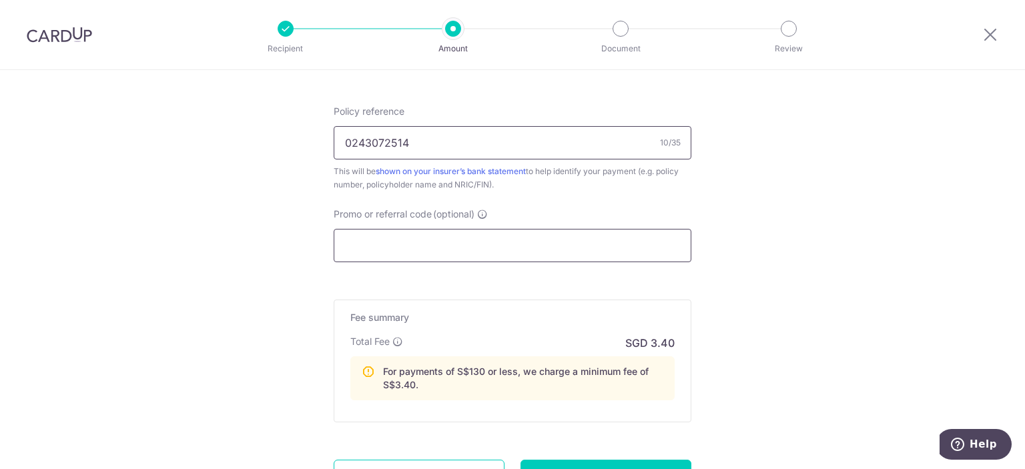
type input "0243072514"
click at [407, 247] on input "Promo or referral code (optional)" at bounding box center [513, 245] width 358 height 33
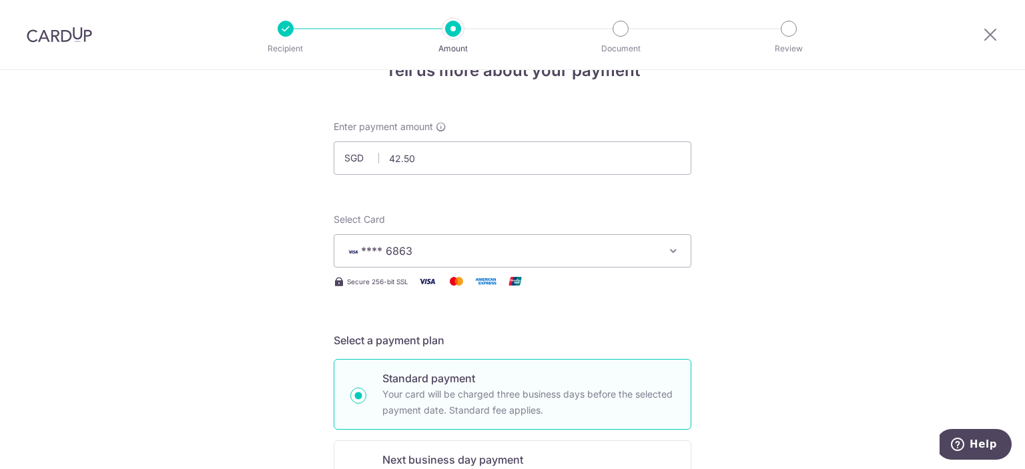
scroll to position [0, 0]
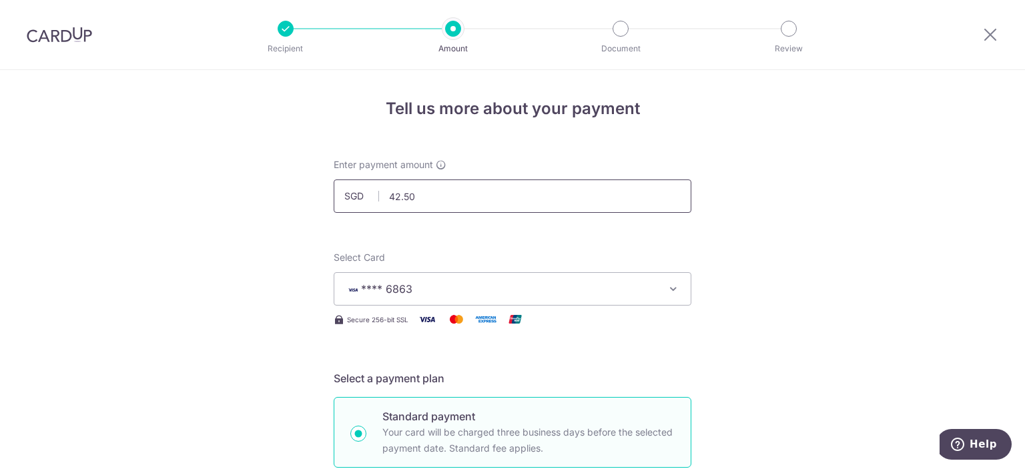
click at [403, 196] on input "42.50" at bounding box center [513, 196] width 358 height 33
type input "427.50"
click at [468, 284] on span "**** 6863" at bounding box center [500, 289] width 311 height 16
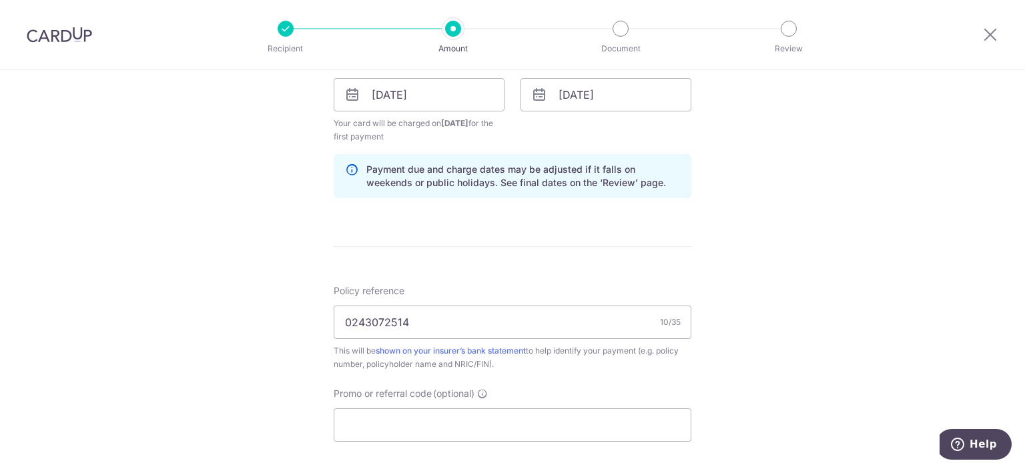
scroll to position [807, 0]
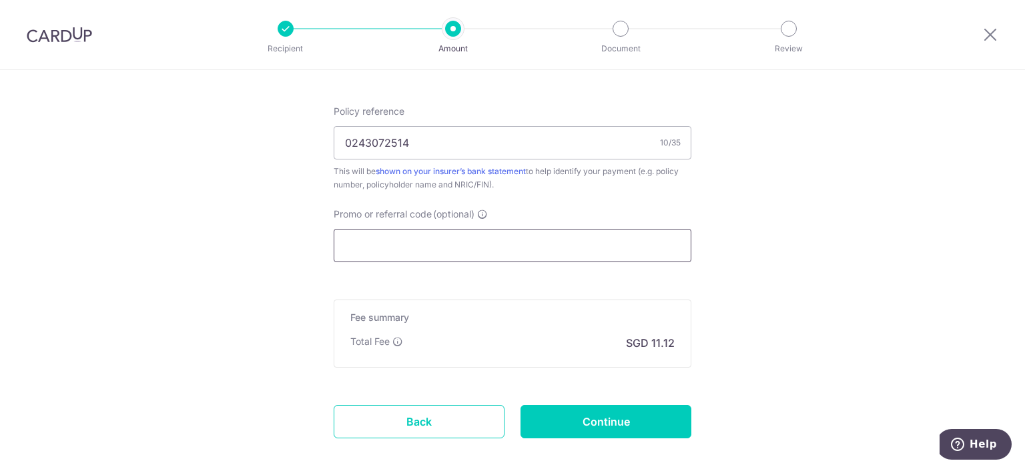
click at [401, 245] on input "Promo or referral code (optional)" at bounding box center [513, 245] width 358 height 33
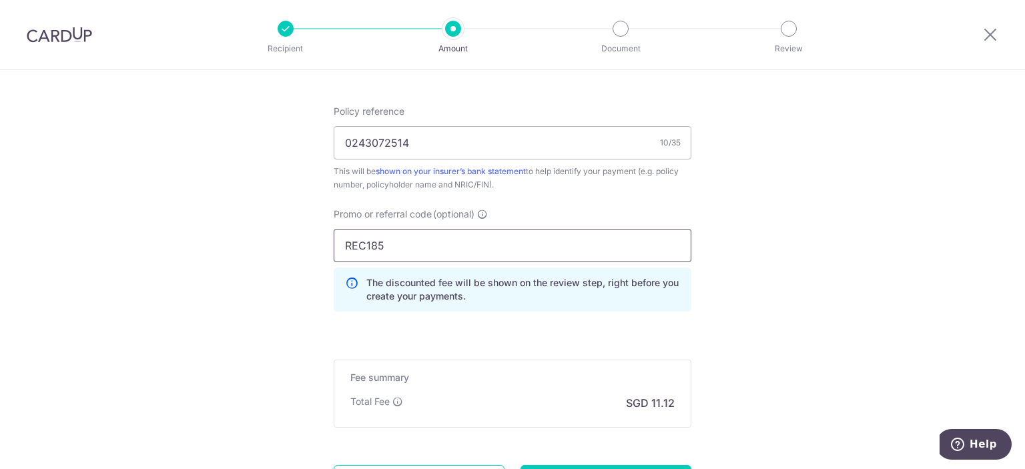
type input "REC185"
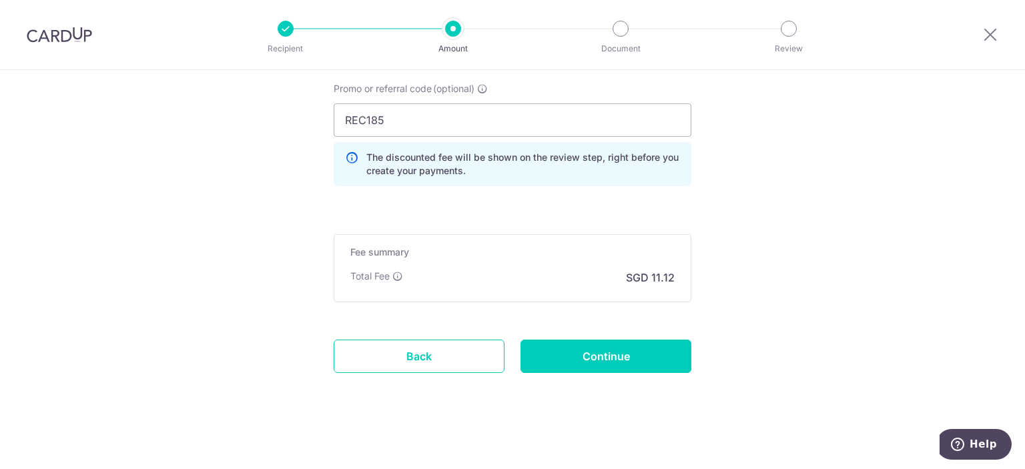
scroll to position [934, 0]
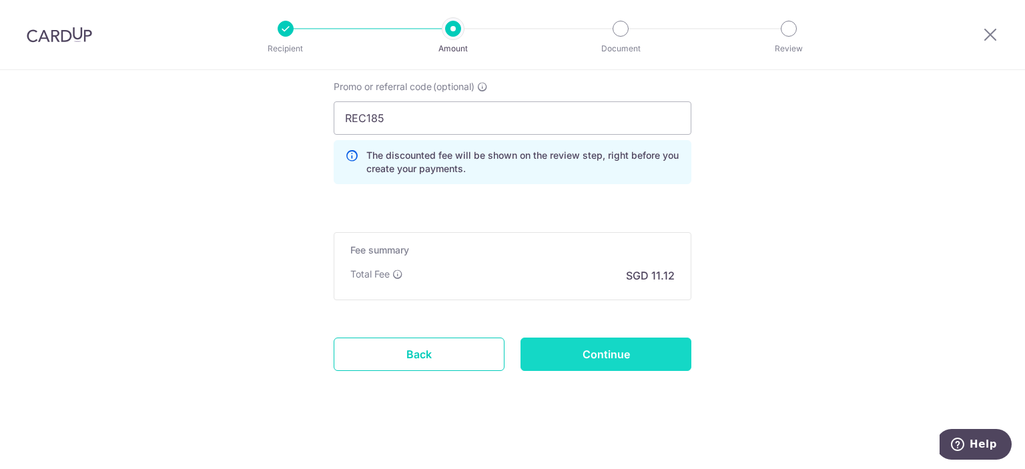
click at [623, 356] on input "Continue" at bounding box center [606, 354] width 171 height 33
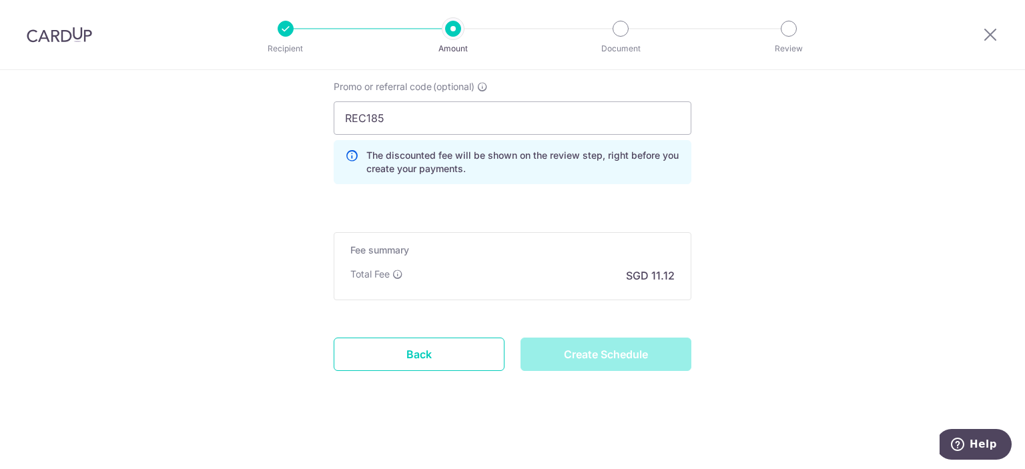
type input "Create Schedule"
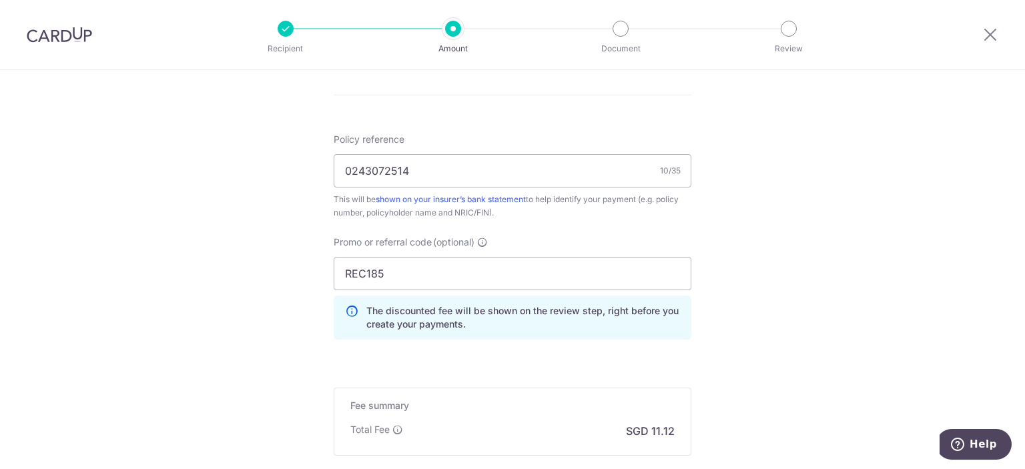
scroll to position [755, 0]
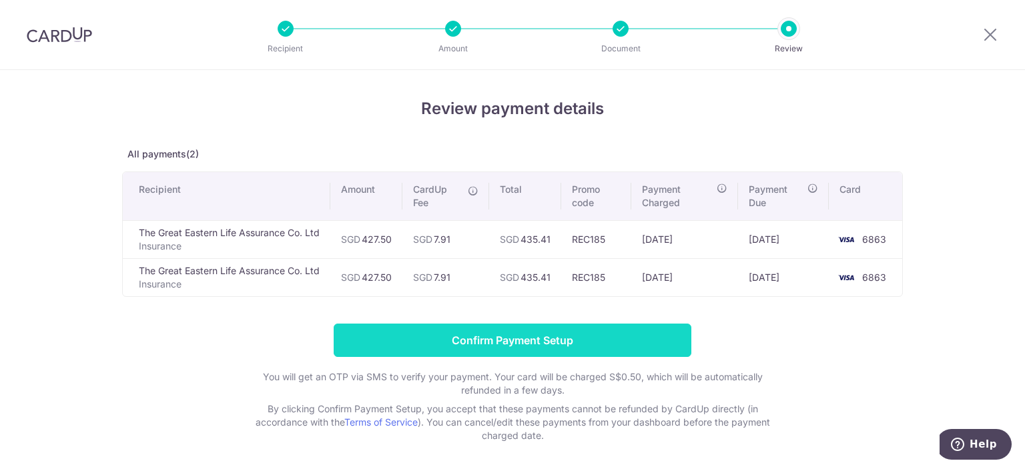
click at [474, 347] on input "Confirm Payment Setup" at bounding box center [513, 340] width 358 height 33
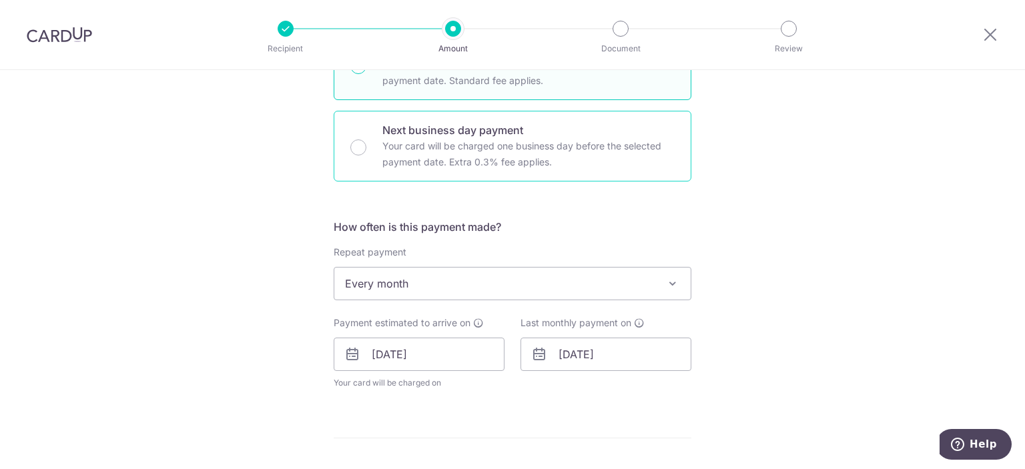
scroll to position [449, 0]
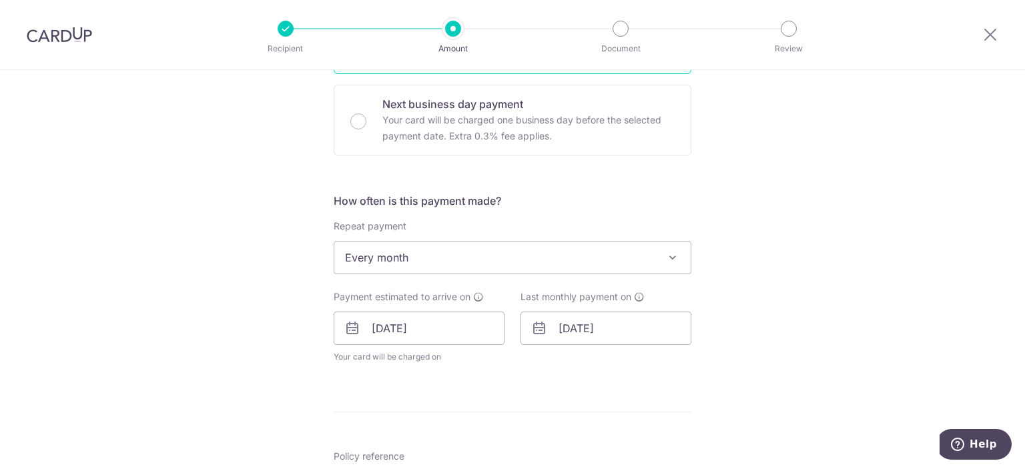
click at [766, 280] on div "Tell us more about your payment Enter payment amount SGD 427.50 427.50 Unable t…" at bounding box center [512, 283] width 1025 height 1322
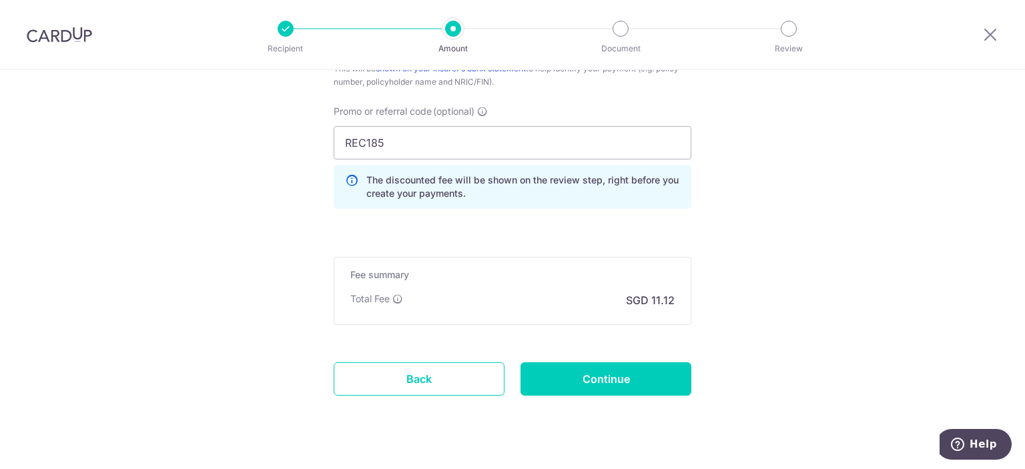
scroll to position [897, 0]
click at [575, 380] on input "Continue" at bounding box center [606, 378] width 171 height 33
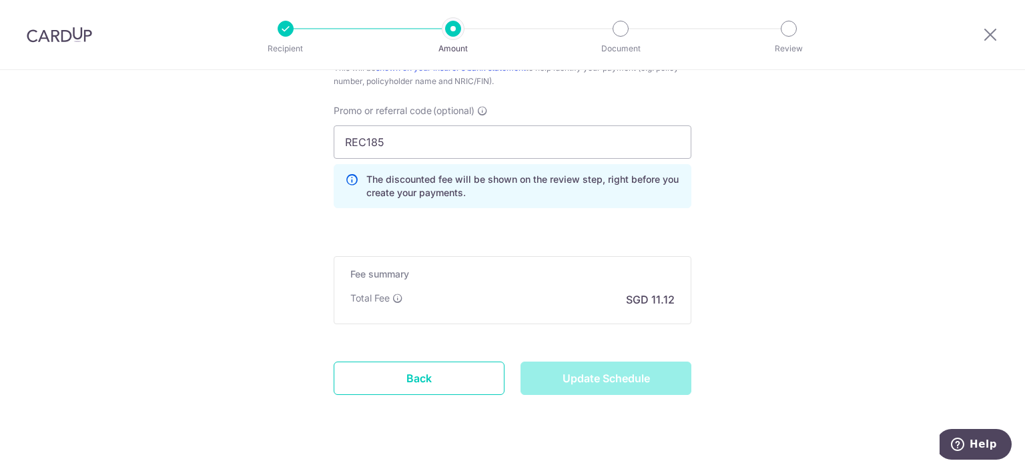
type input "Update Schedule"
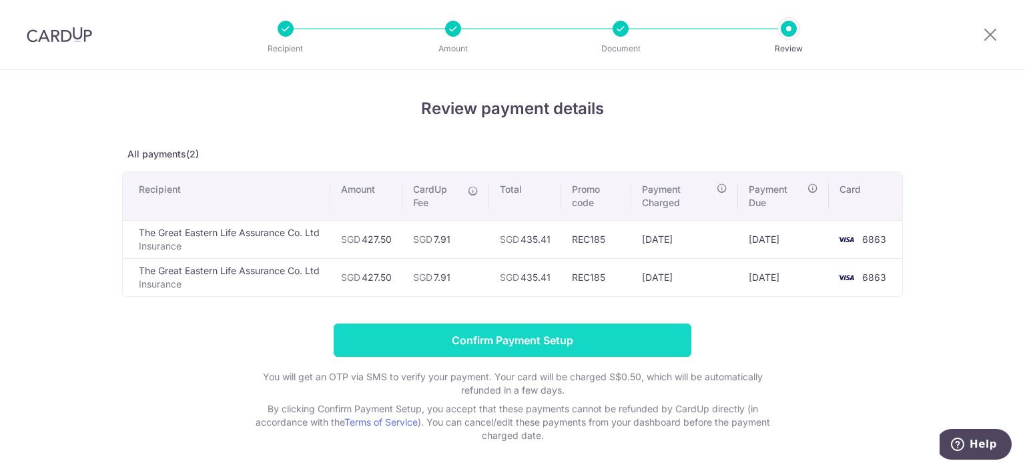
click at [497, 344] on input "Confirm Payment Setup" at bounding box center [513, 340] width 358 height 33
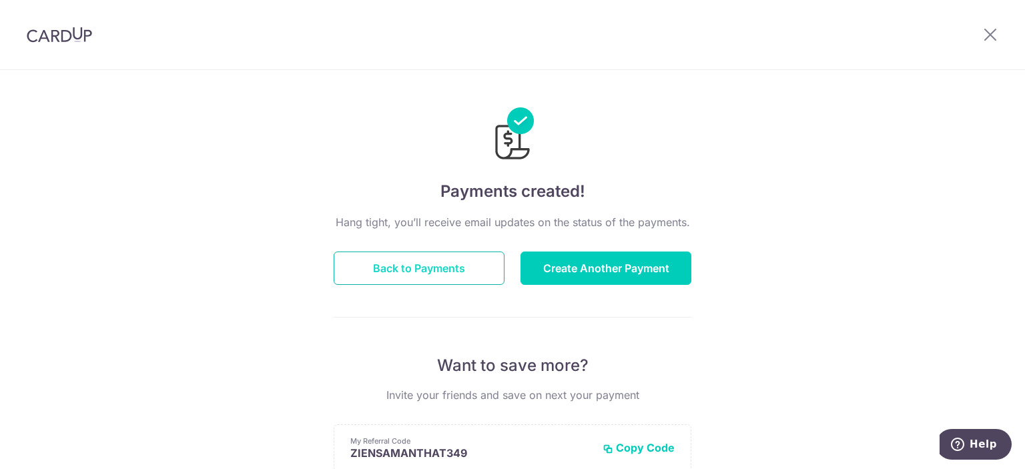
click at [445, 265] on button "Back to Payments" at bounding box center [419, 268] width 171 height 33
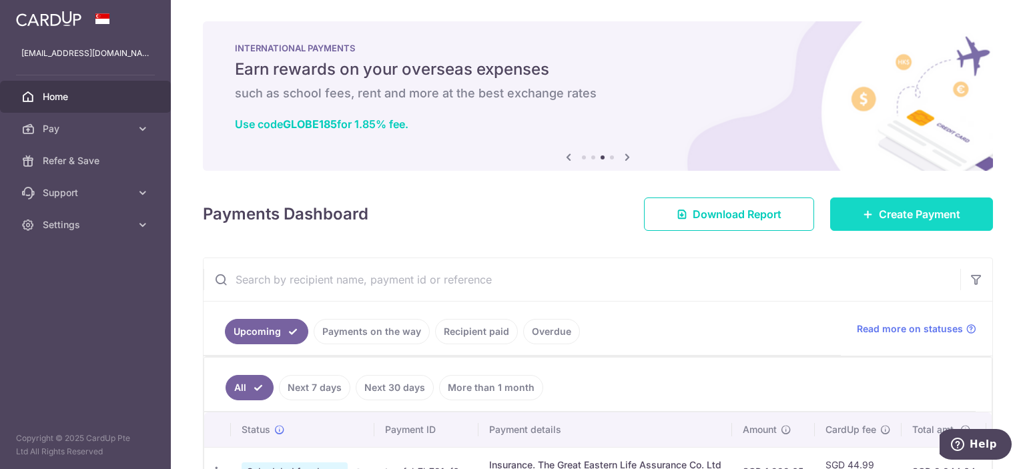
click at [965, 211] on link "Create Payment" at bounding box center [911, 214] width 163 height 33
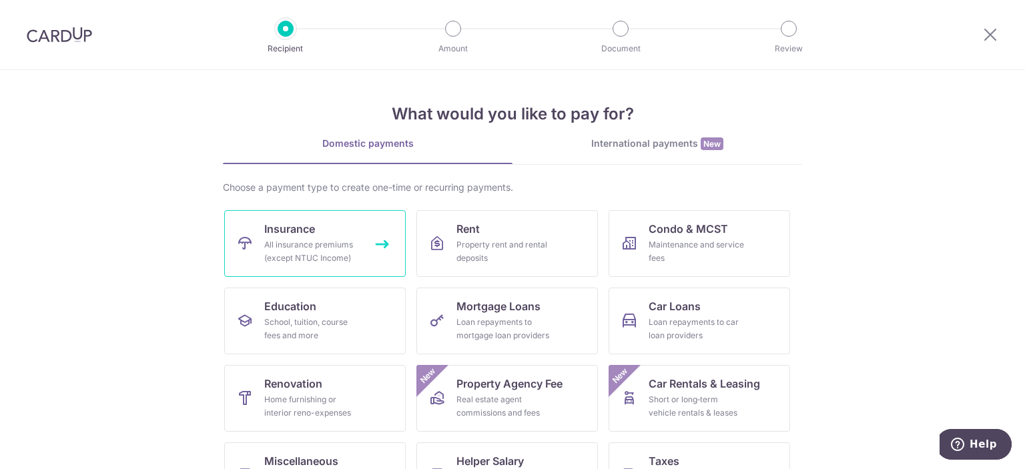
click at [306, 252] on div "All insurance premiums (except NTUC Income)" at bounding box center [312, 251] width 96 height 27
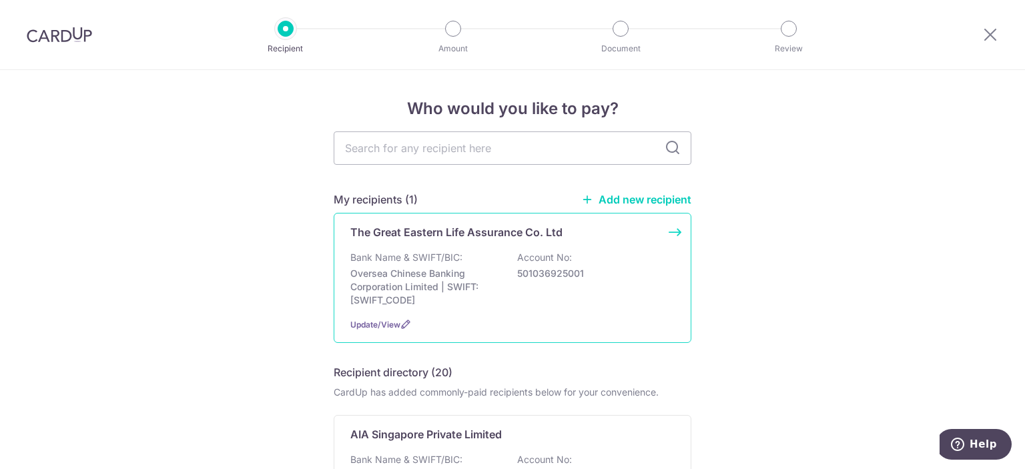
click at [507, 262] on div "Bank Name & SWIFT/BIC: Oversea Chinese Banking Corporation Limited | SWIFT: [SW…" at bounding box center [512, 279] width 324 height 56
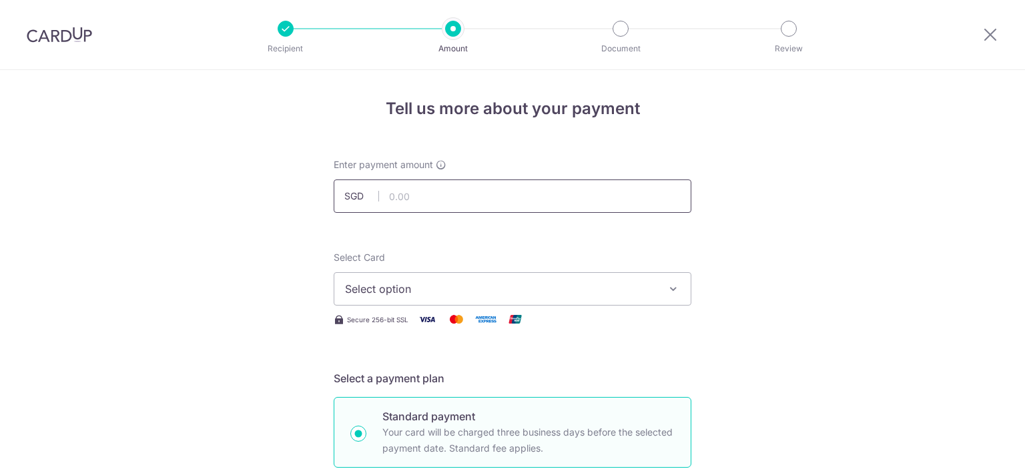
click at [471, 198] on input "text" at bounding box center [513, 196] width 358 height 33
type input "242.45"
click at [434, 297] on button "Select option" at bounding box center [513, 288] width 358 height 33
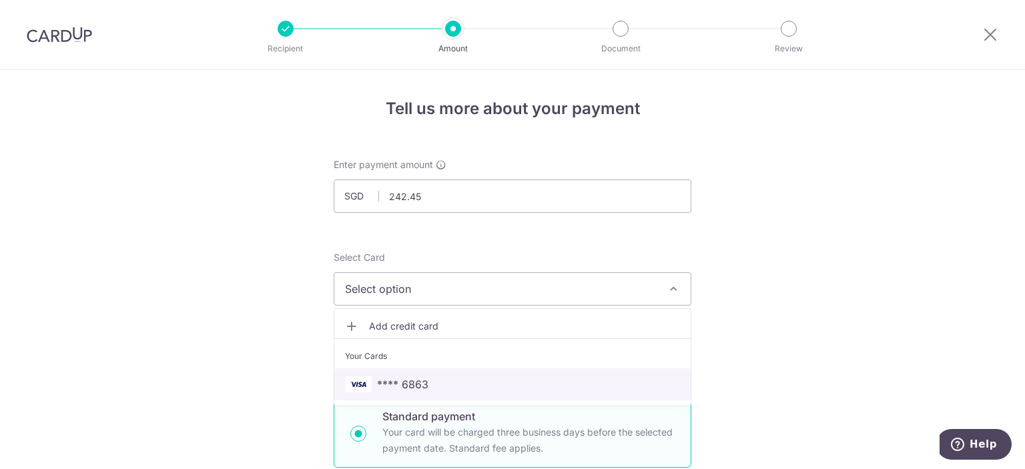
click at [413, 394] on link "**** 6863" at bounding box center [512, 384] width 356 height 32
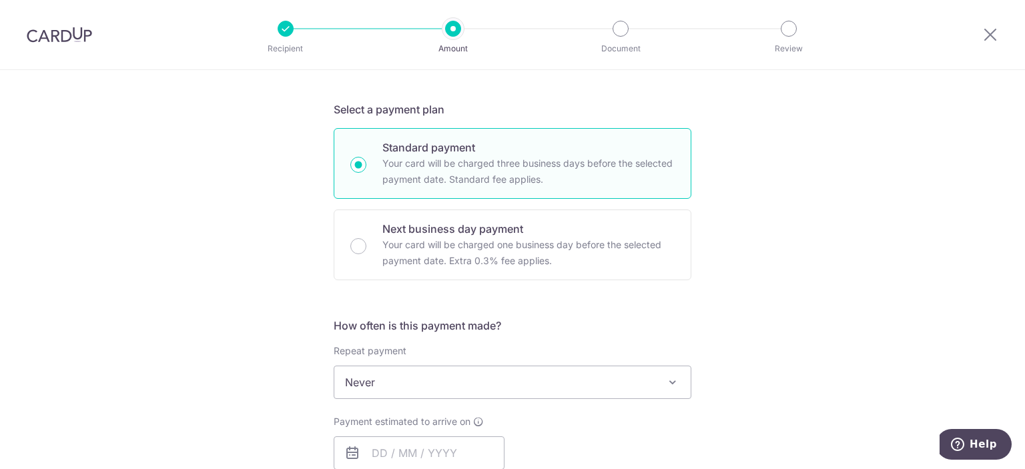
scroll to position [358, 0]
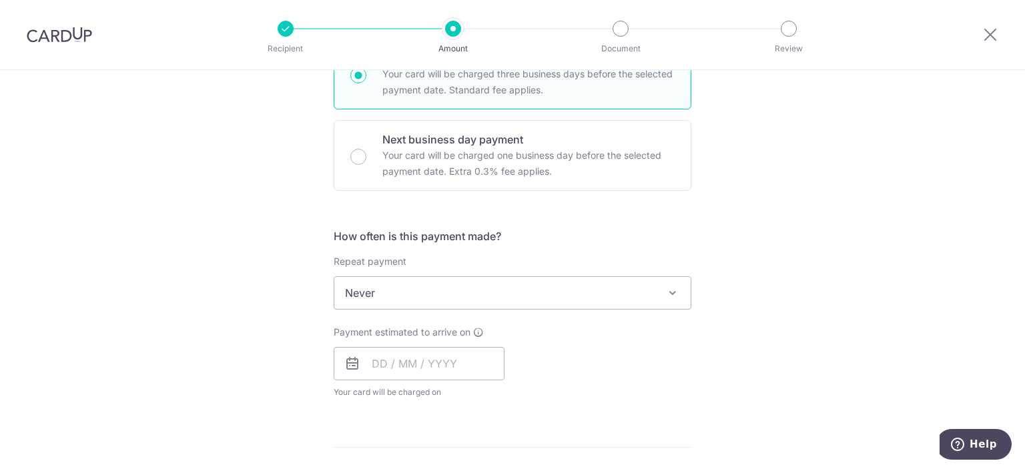
click at [570, 300] on span "Never" at bounding box center [512, 293] width 356 height 32
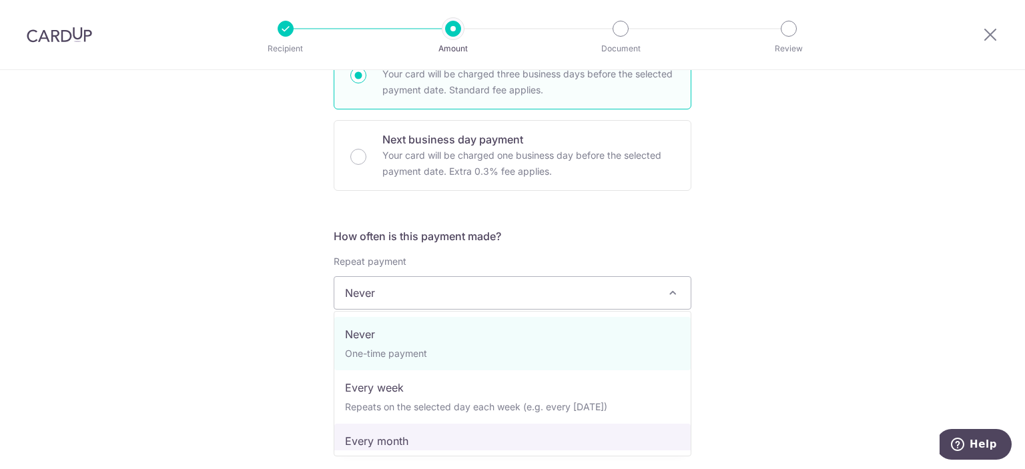
select select "3"
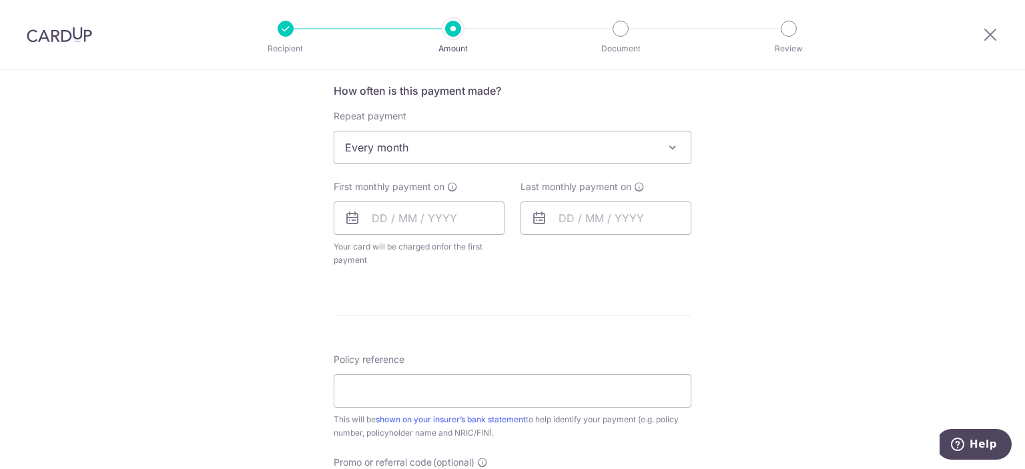
scroll to position [538, 0]
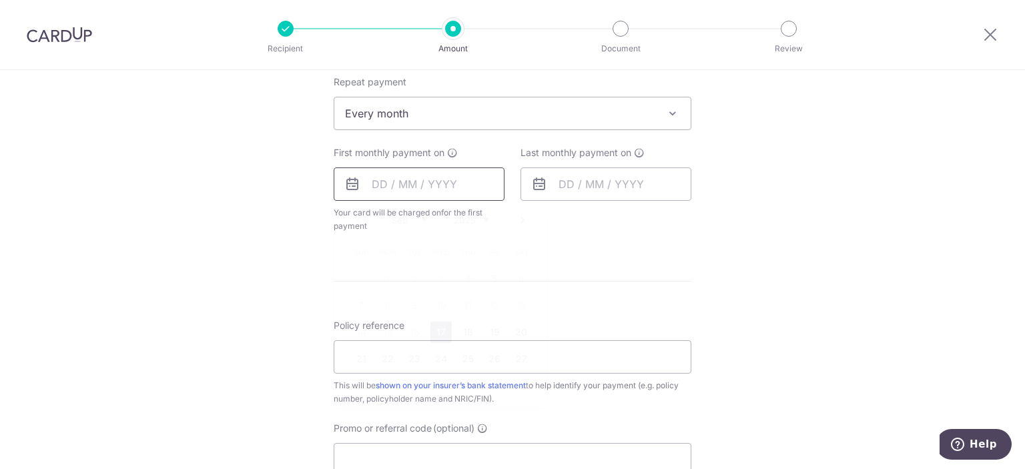
click at [449, 184] on input "text" at bounding box center [419, 184] width 171 height 33
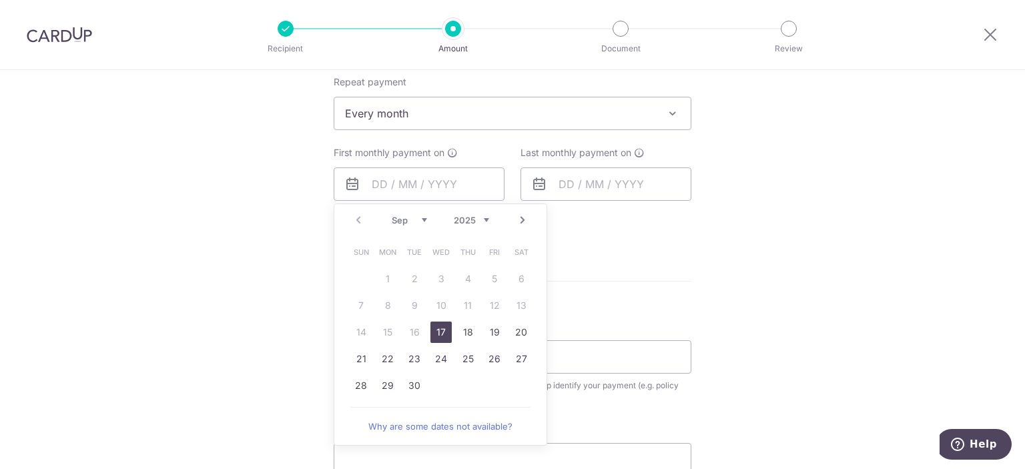
click at [442, 330] on link "17" at bounding box center [441, 332] width 21 height 21
type input "[DATE]"
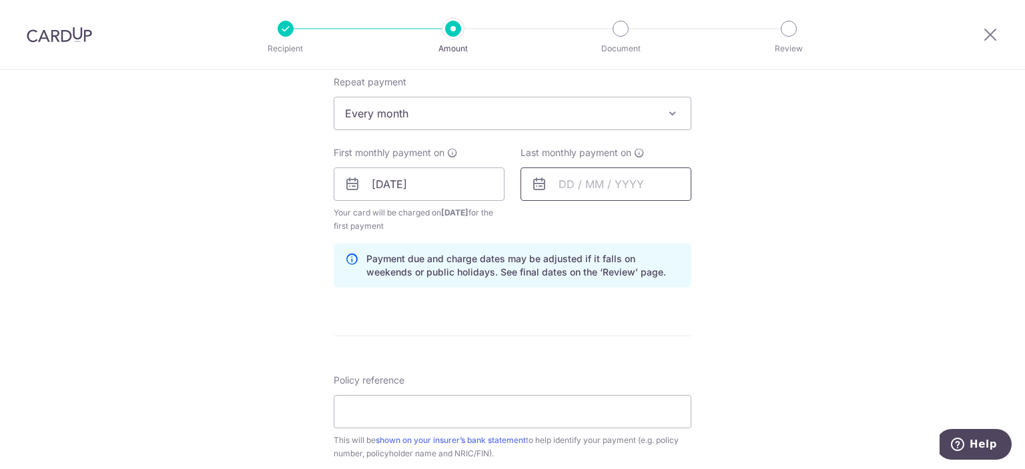
click at [589, 199] on input "text" at bounding box center [606, 184] width 171 height 33
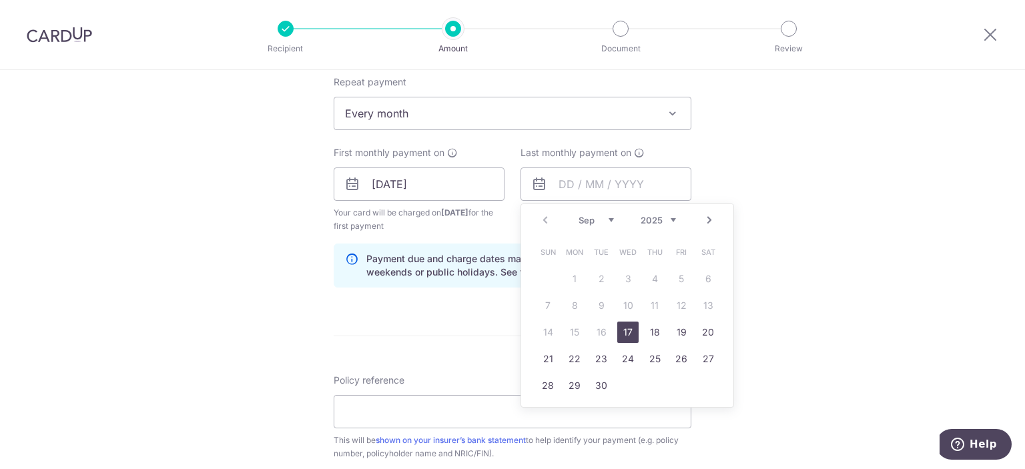
click at [710, 220] on link "Next" at bounding box center [710, 220] width 16 height 16
click at [686, 336] on link "17" at bounding box center [681, 332] width 21 height 21
type input "[DATE]"
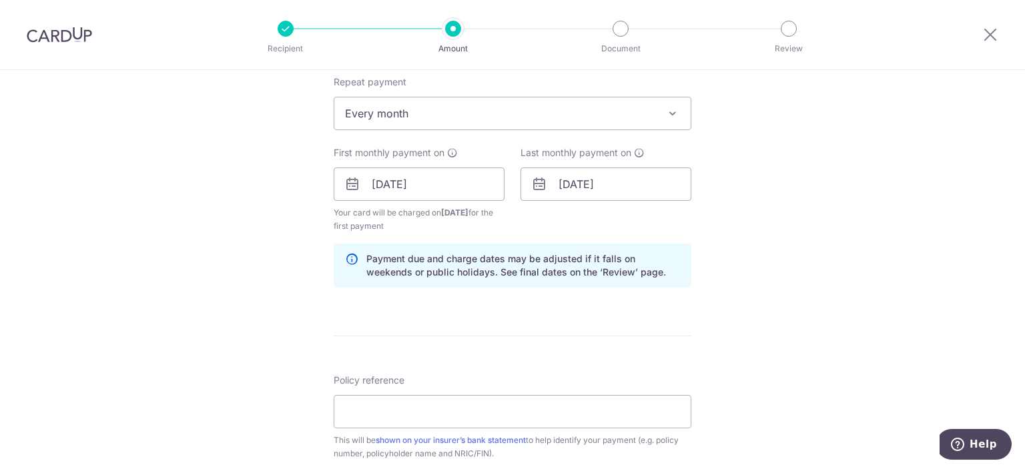
click at [781, 224] on div "Tell us more about your payment Enter payment amount SGD 242.45 242.45 Select C…" at bounding box center [512, 170] width 1025 height 1276
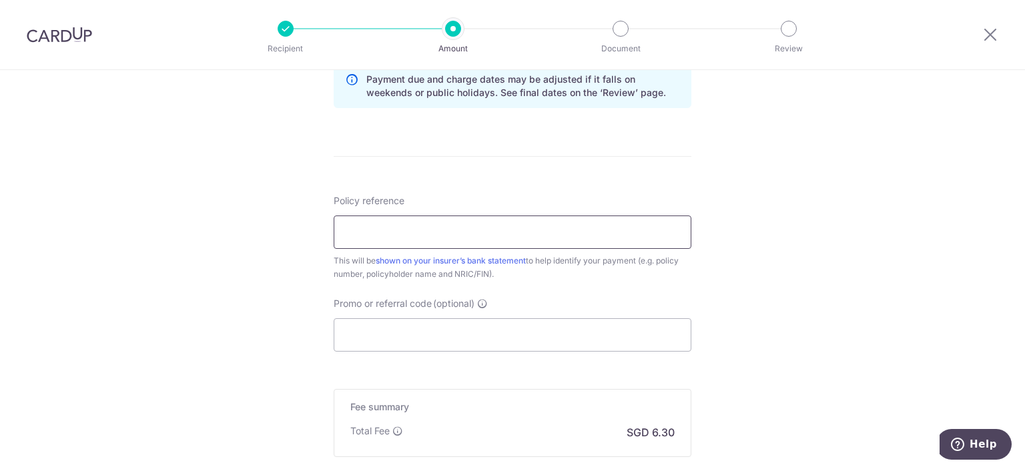
click at [511, 220] on input "Policy reference" at bounding box center [513, 232] width 358 height 33
click at [602, 223] on input "Policy reference" at bounding box center [513, 232] width 358 height 33
paste input "0210011002"
click at [365, 227] on input "0210011002" at bounding box center [513, 232] width 358 height 33
type input "0210011002"
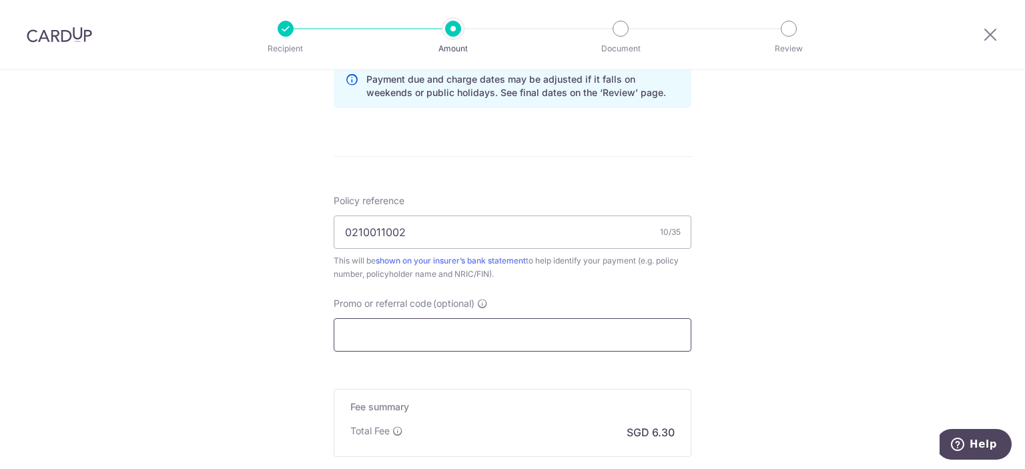
click at [465, 337] on input "Promo or referral code (optional)" at bounding box center [513, 334] width 358 height 33
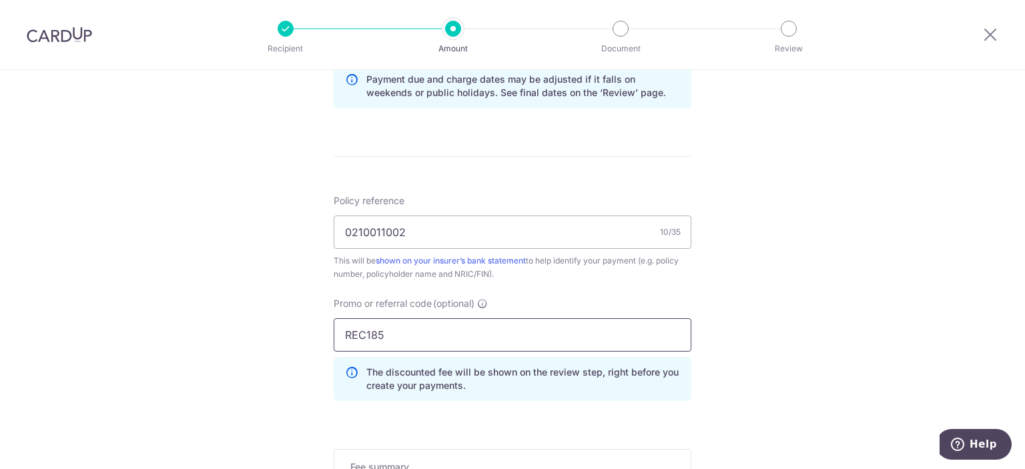
type input "REC185"
click at [746, 316] on div "Tell us more about your payment Enter payment amount SGD 242.45 242.45 Select C…" at bounding box center [512, 21] width 1025 height 1336
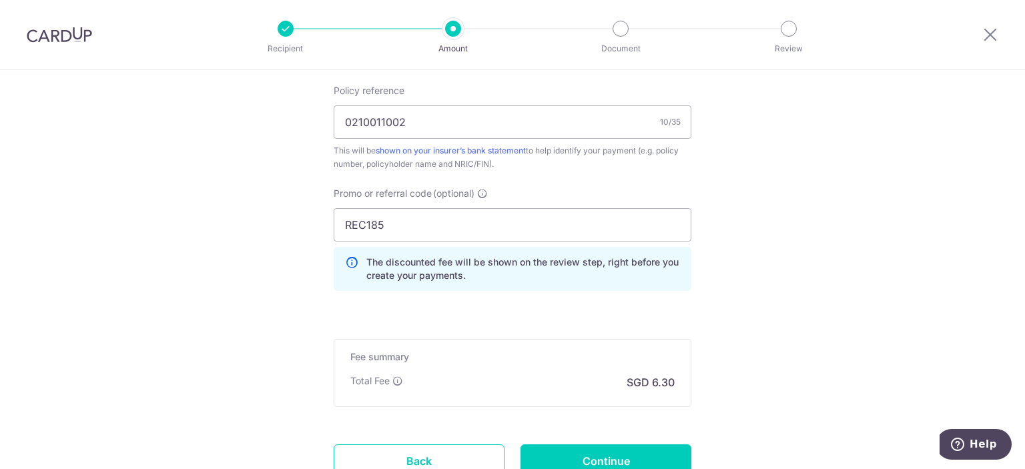
scroll to position [934, 0]
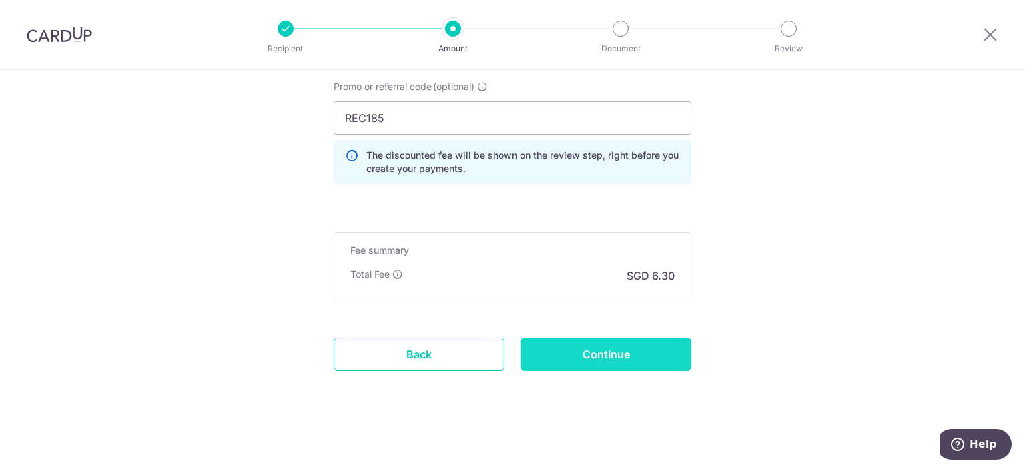
click at [609, 344] on input "Continue" at bounding box center [606, 354] width 171 height 33
type input "Create Schedule"
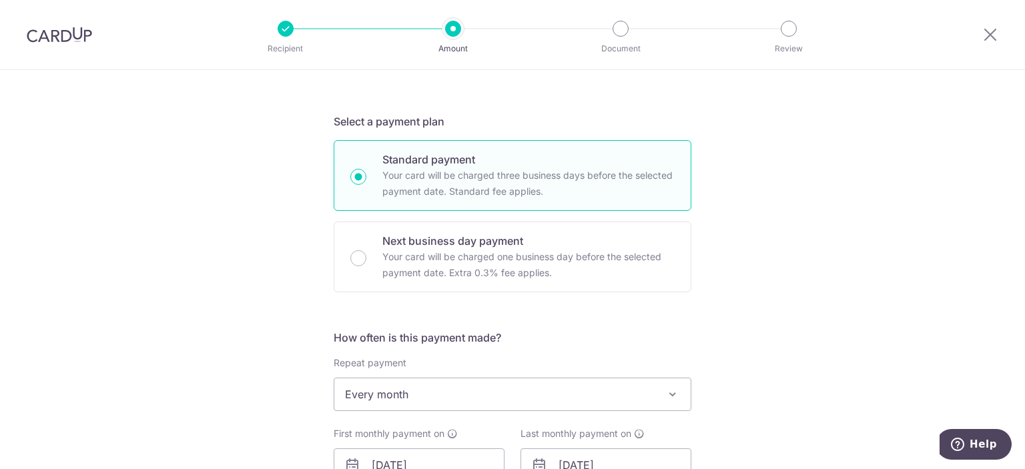
scroll to position [627, 0]
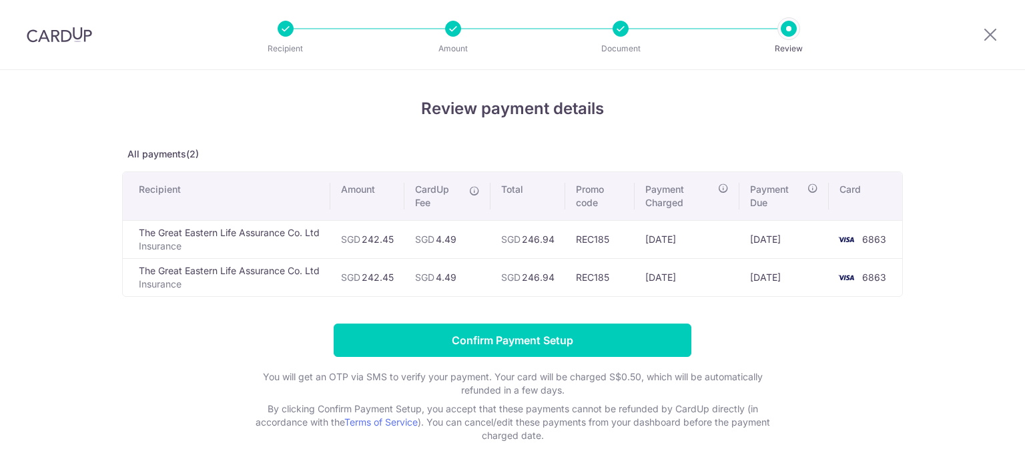
scroll to position [51, 0]
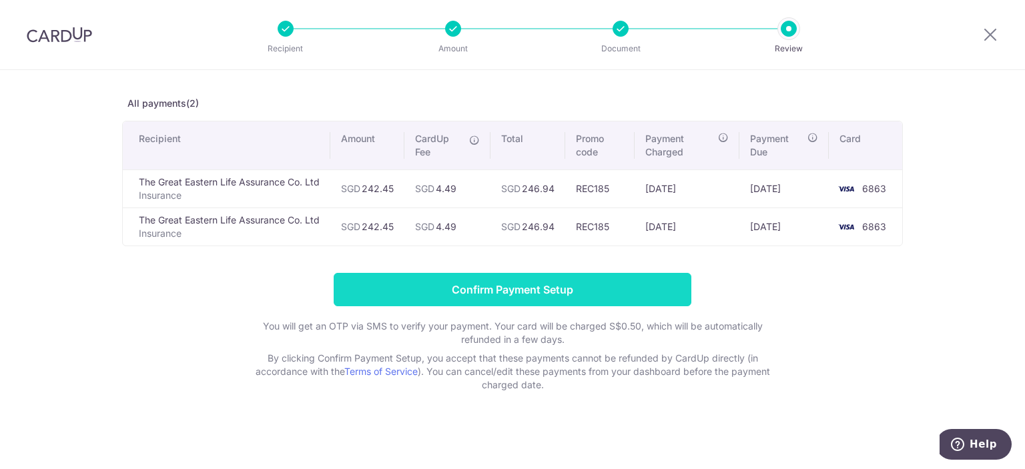
click at [505, 295] on input "Confirm Payment Setup" at bounding box center [513, 289] width 358 height 33
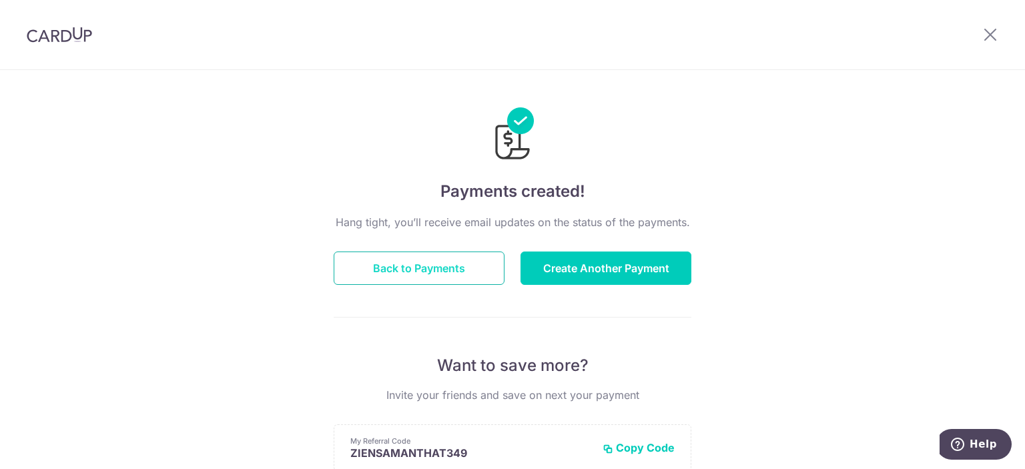
click at [447, 268] on button "Back to Payments" at bounding box center [419, 268] width 171 height 33
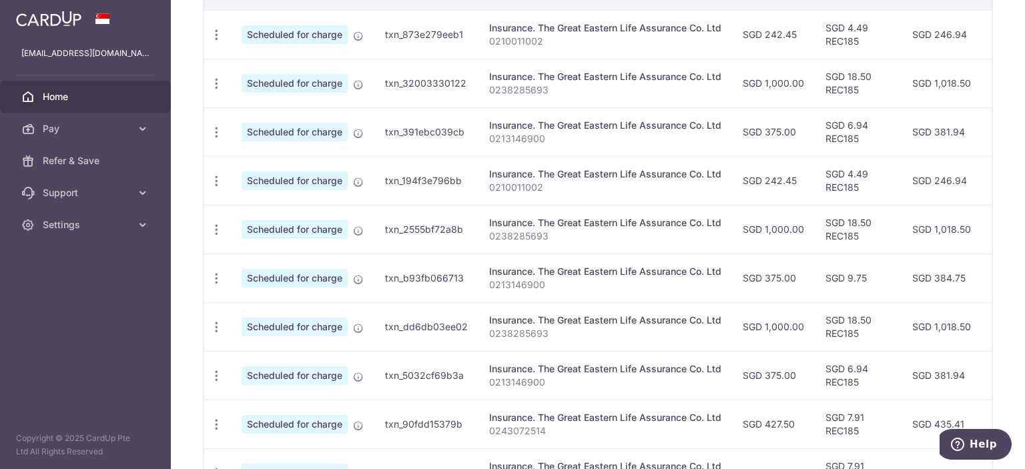
scroll to position [347, 0]
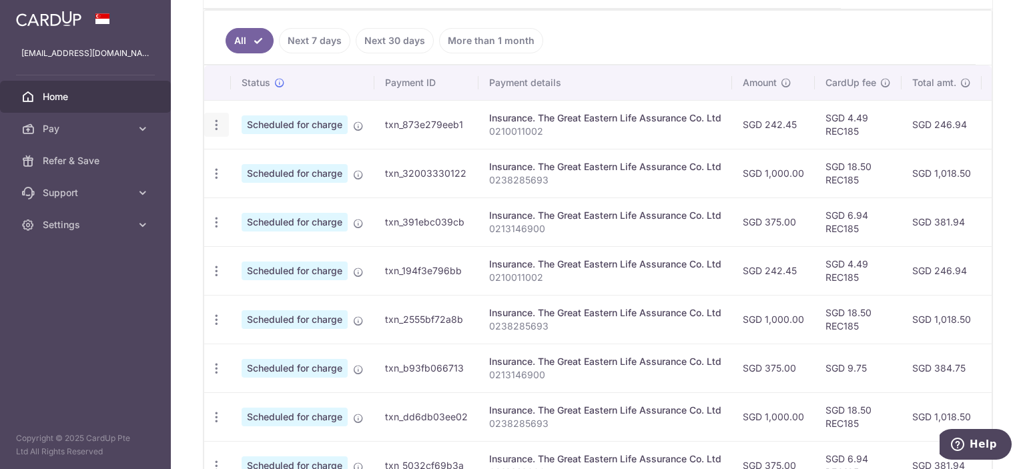
click at [215, 124] on icon "button" at bounding box center [217, 125] width 14 height 14
click at [264, 158] on span "Update payment" at bounding box center [287, 162] width 91 height 16
radio input "true"
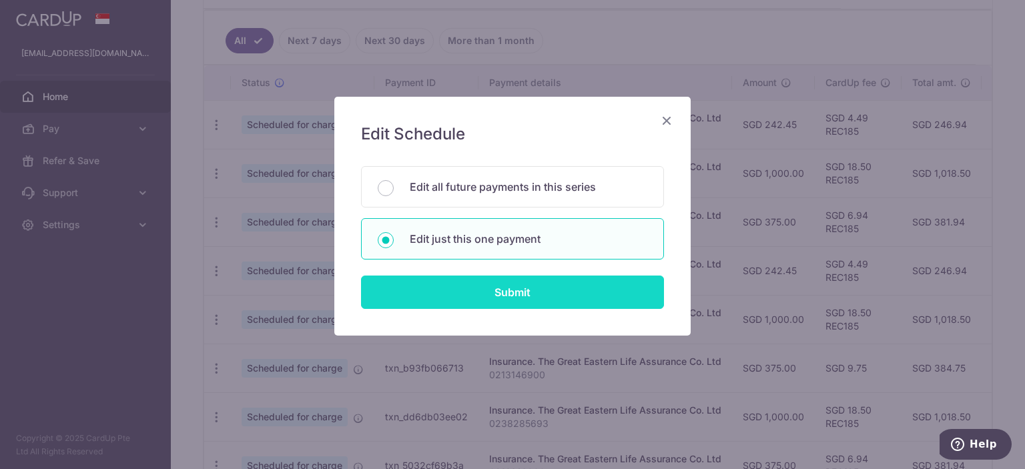
click at [490, 293] on input "Submit" at bounding box center [512, 292] width 303 height 33
radio input "true"
type input "242.45"
type input "[DATE]"
type input "0210011002"
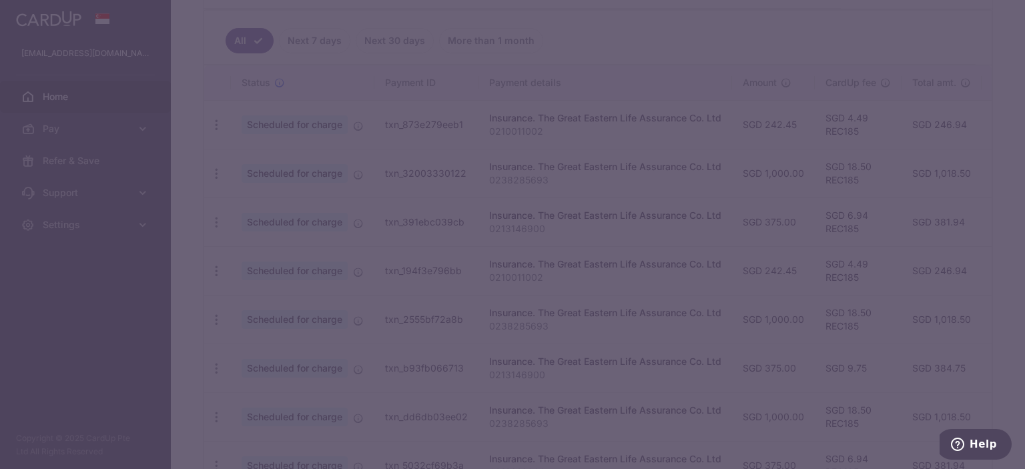
type input "REC185"
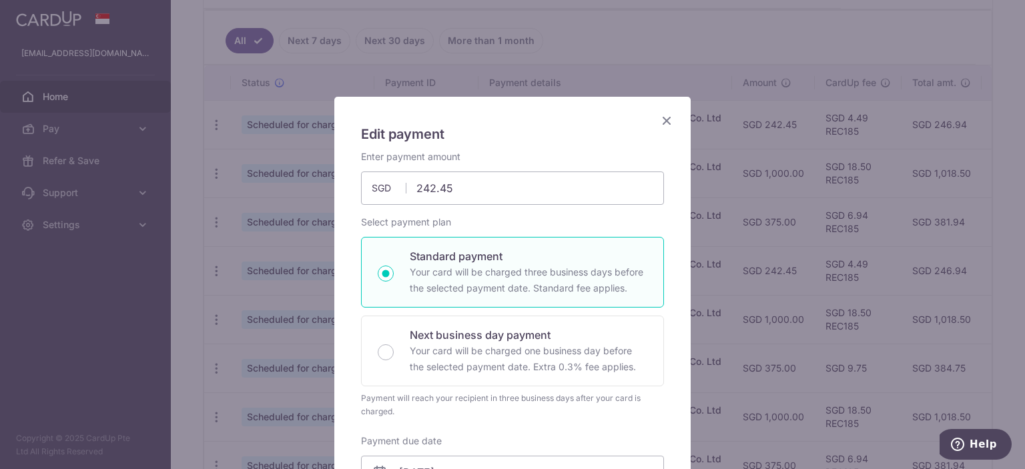
scroll to position [0, 0]
click at [661, 121] on icon "Close" at bounding box center [667, 120] width 16 height 17
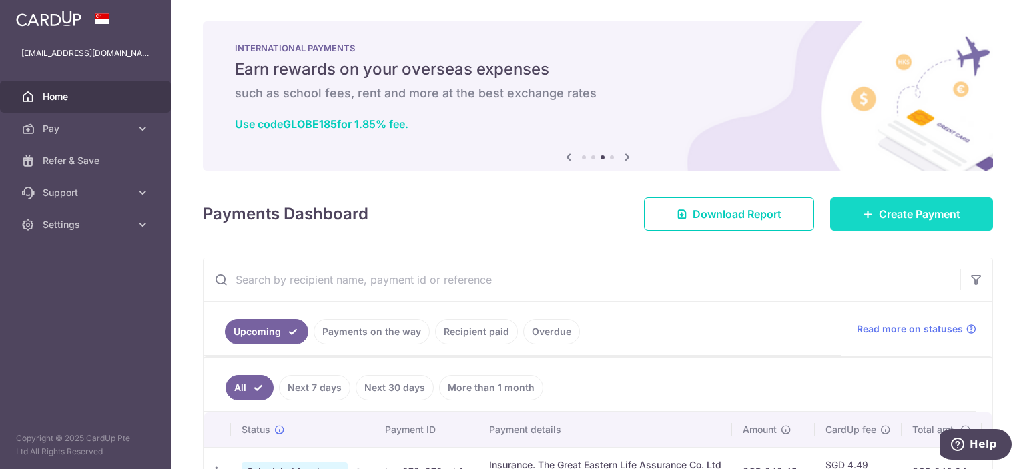
click at [898, 214] on span "Create Payment" at bounding box center [919, 214] width 81 height 16
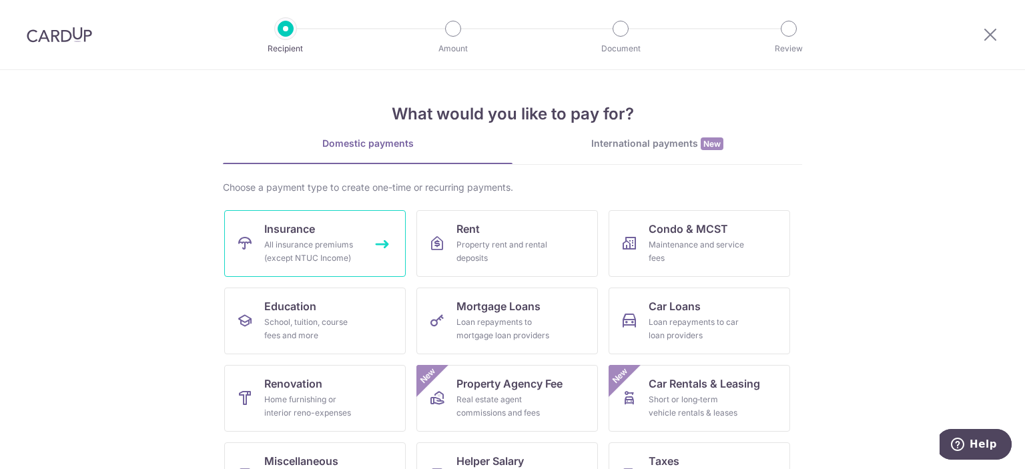
click at [332, 243] on div "All insurance premiums (except NTUC Income)" at bounding box center [312, 251] width 96 height 27
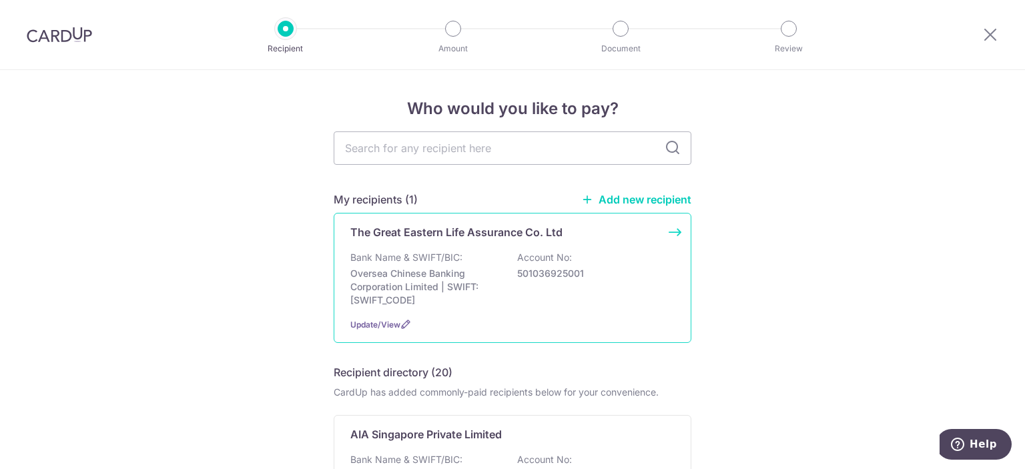
click at [452, 266] on div "Bank Name & SWIFT/BIC: Oversea Chinese Banking Corporation Limited | SWIFT: [SW…" at bounding box center [512, 279] width 324 height 56
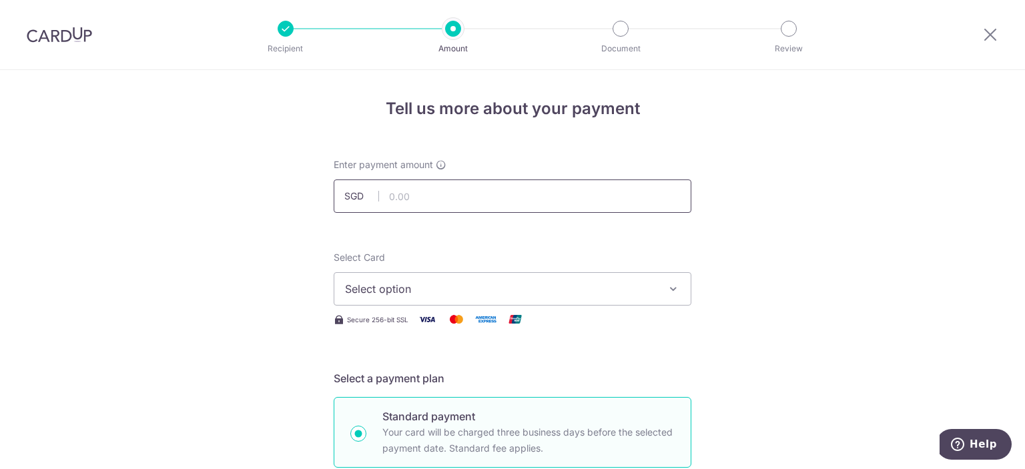
click at [455, 209] on input "text" at bounding box center [513, 196] width 358 height 33
type input "194.57"
click at [508, 282] on span "Select option" at bounding box center [500, 289] width 311 height 16
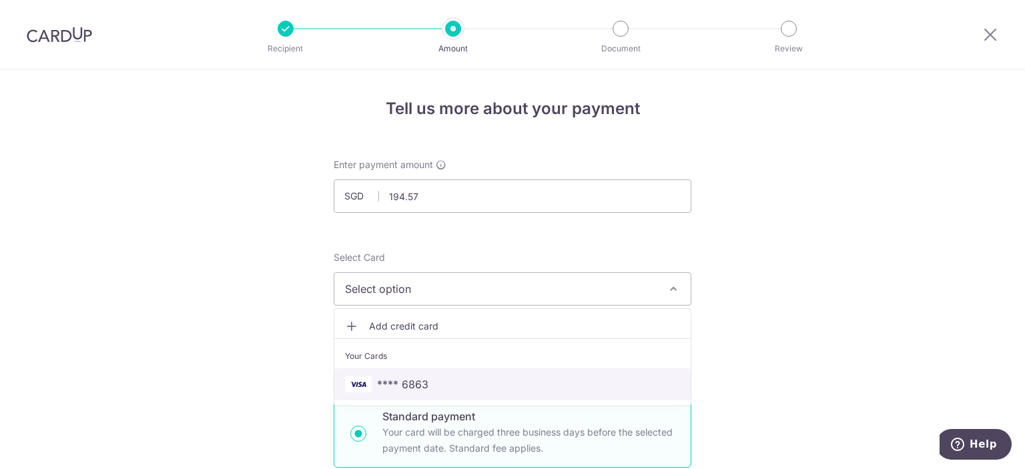
click at [450, 376] on span "**** 6863" at bounding box center [512, 384] width 335 height 16
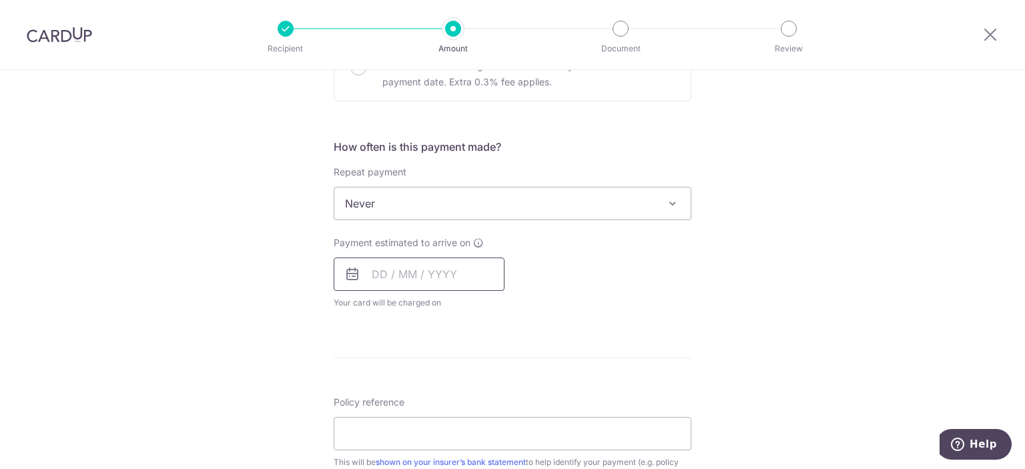
scroll to position [449, 0]
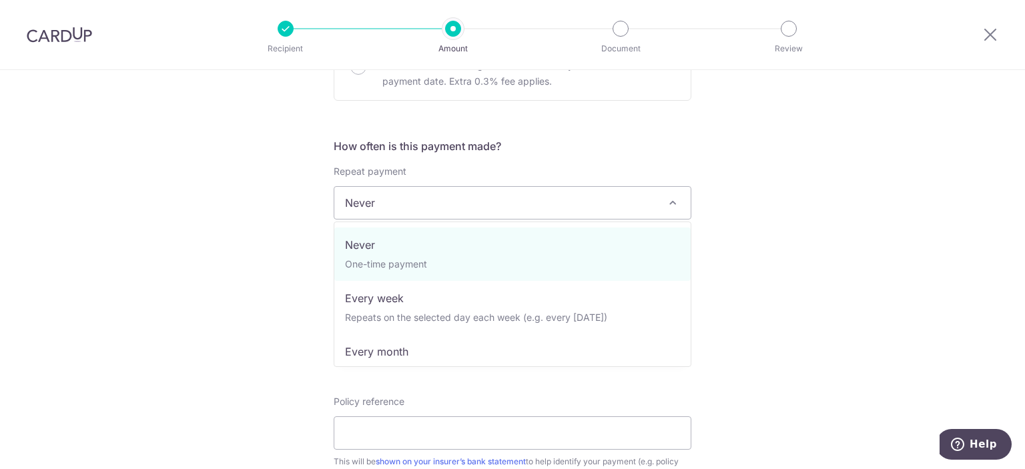
click at [496, 205] on span "Never" at bounding box center [512, 203] width 356 height 32
select select "3"
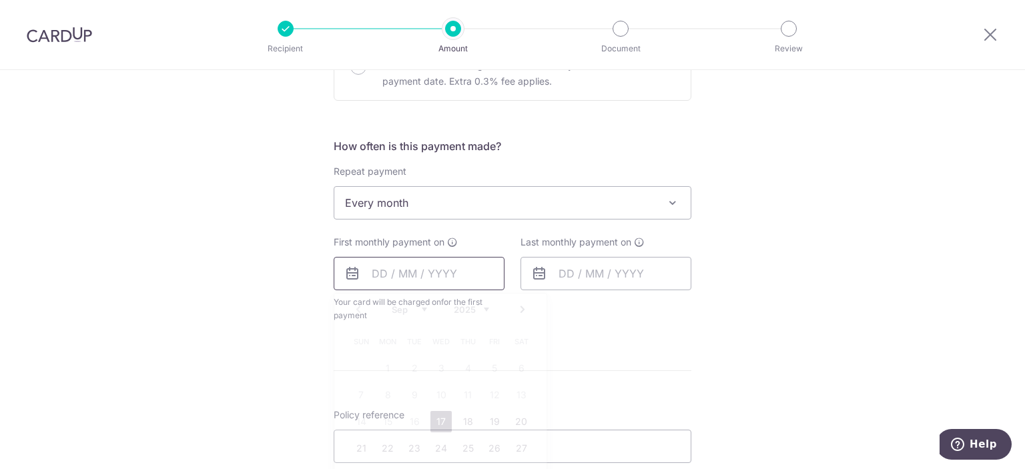
click at [457, 269] on input "text" at bounding box center [419, 273] width 171 height 33
click at [439, 428] on link "17" at bounding box center [441, 421] width 21 height 21
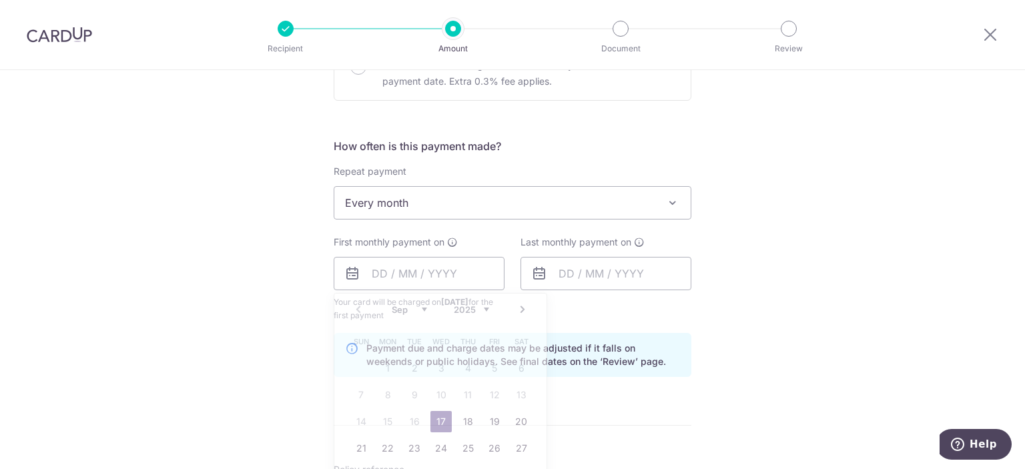
type input "[DATE]"
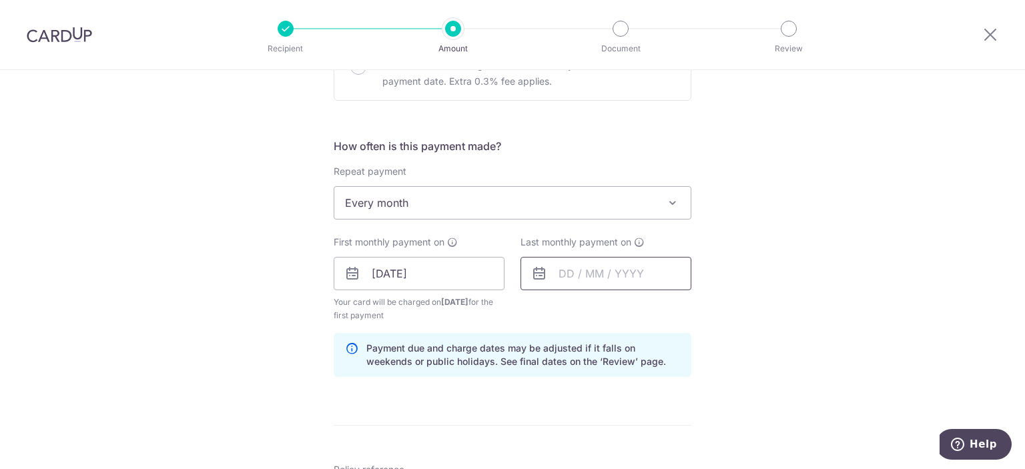
click at [621, 279] on input "text" at bounding box center [606, 273] width 171 height 33
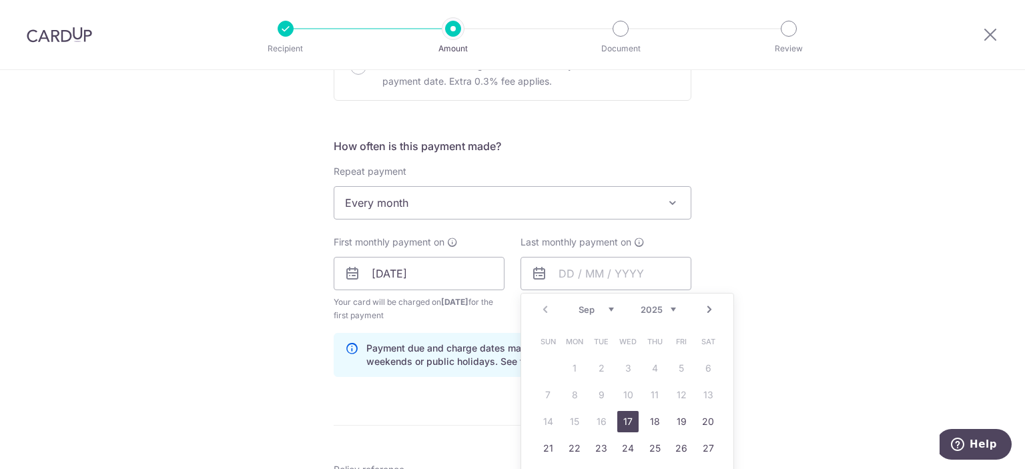
click at [712, 306] on link "Next" at bounding box center [710, 310] width 16 height 16
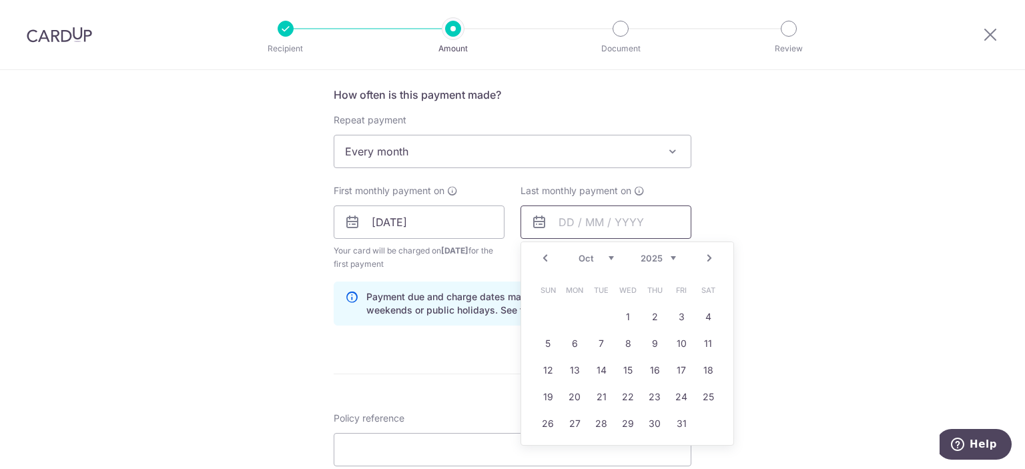
scroll to position [538, 0]
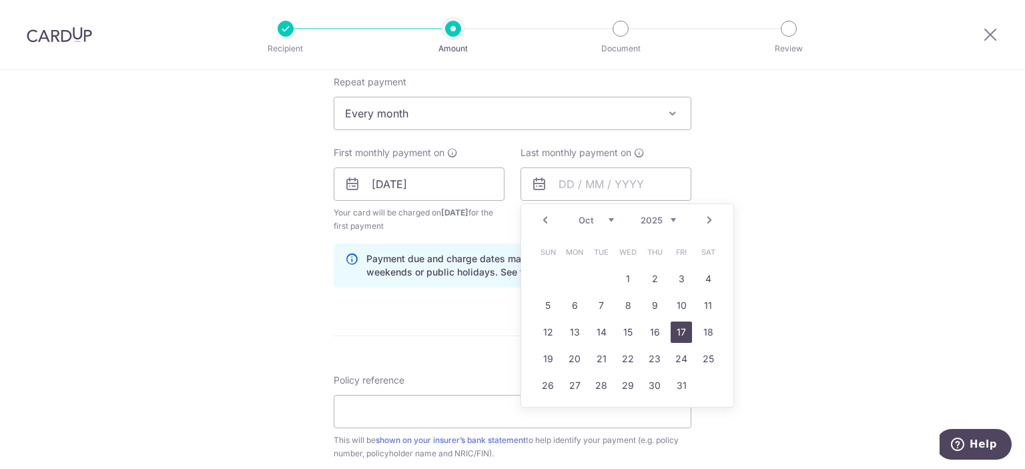
click at [684, 336] on link "17" at bounding box center [681, 332] width 21 height 21
type input "[DATE]"
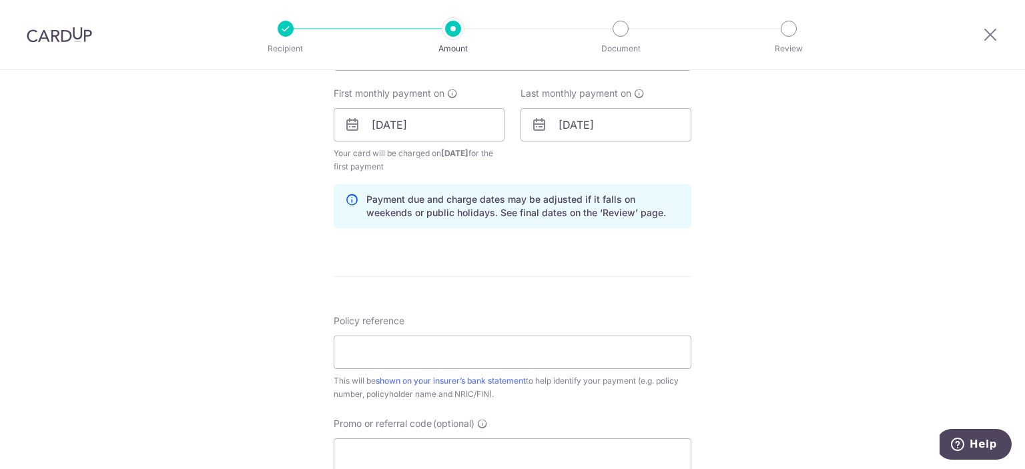
scroll to position [627, 0]
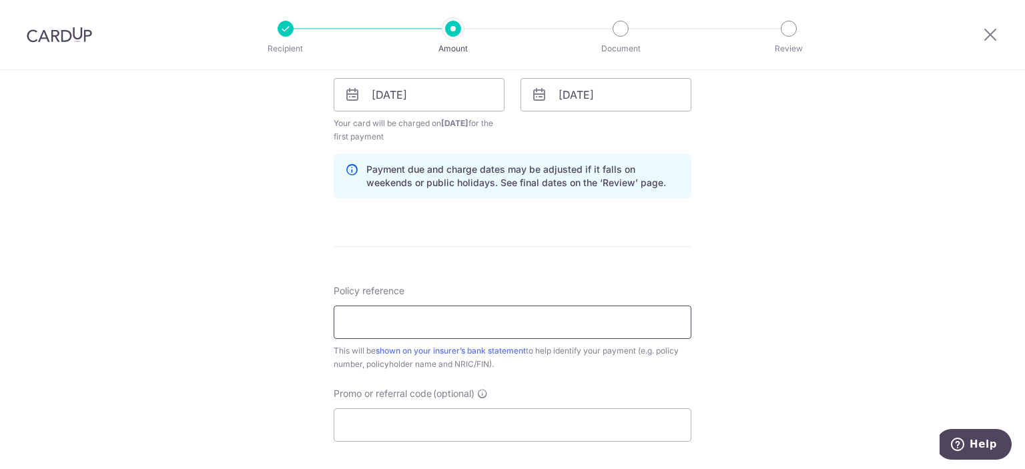
click at [497, 327] on input "Policy reference" at bounding box center [513, 322] width 358 height 33
click at [513, 325] on input "Policy reference" at bounding box center [513, 322] width 358 height 33
paste input "0103644832"
click at [357, 312] on input "0103644832" at bounding box center [513, 322] width 358 height 33
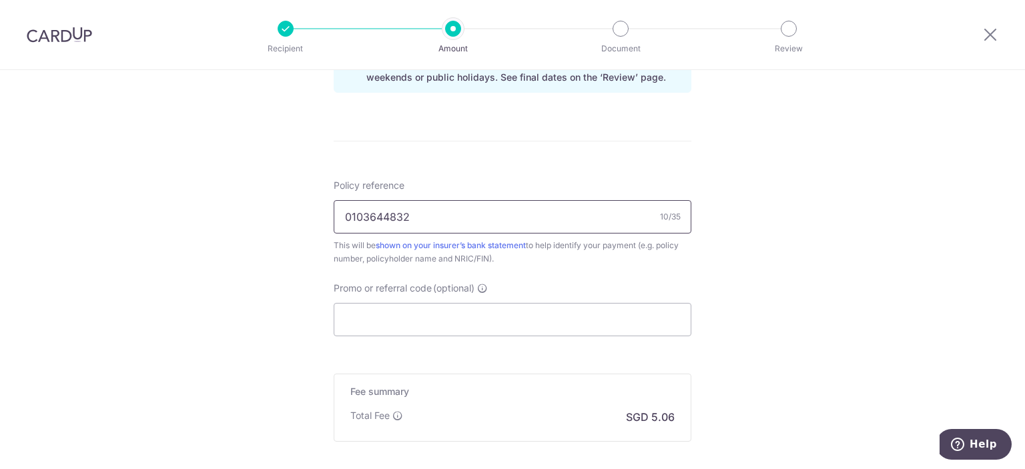
scroll to position [807, 0]
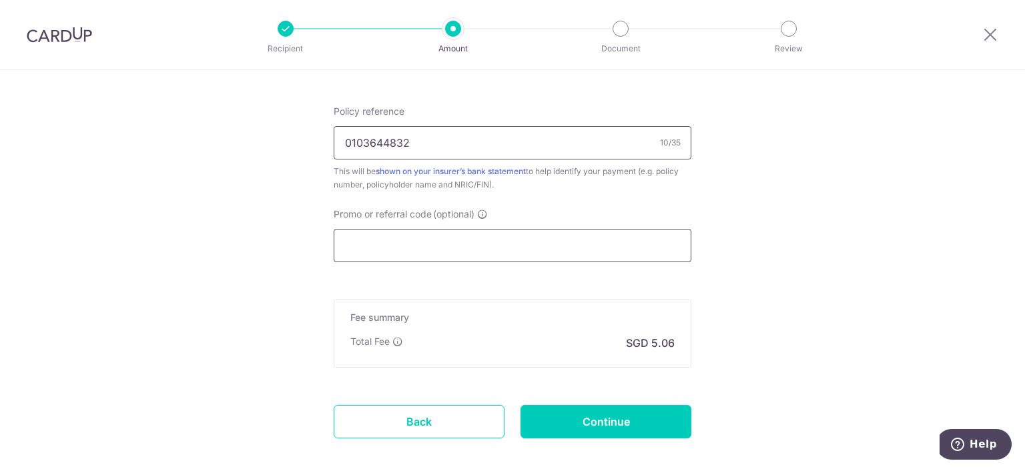
type input "0103644832"
click at [449, 246] on input "Promo or referral code (optional)" at bounding box center [513, 245] width 358 height 33
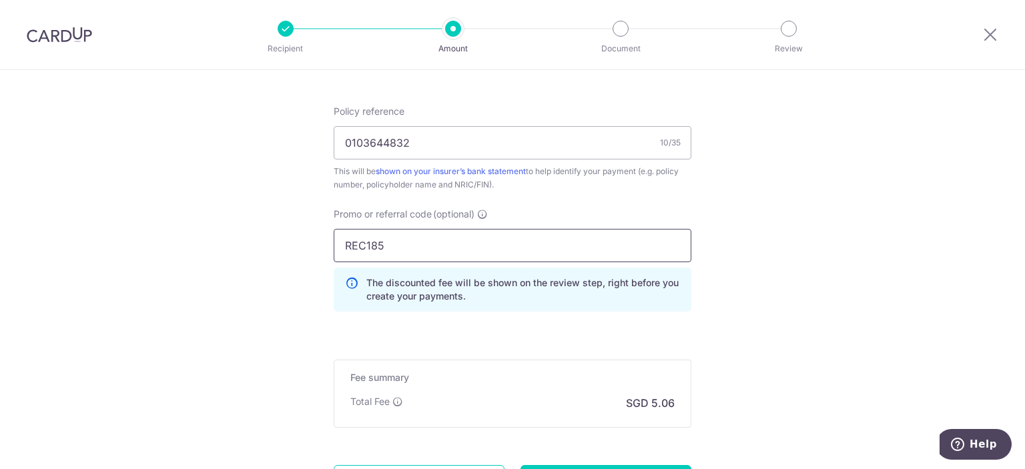
type input "REC185"
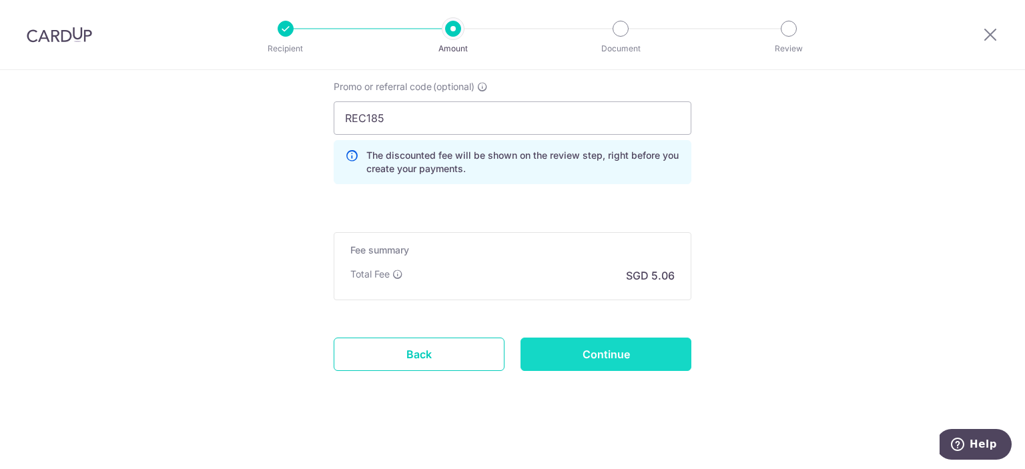
click at [631, 356] on input "Continue" at bounding box center [606, 354] width 171 height 33
type input "Create Schedule"
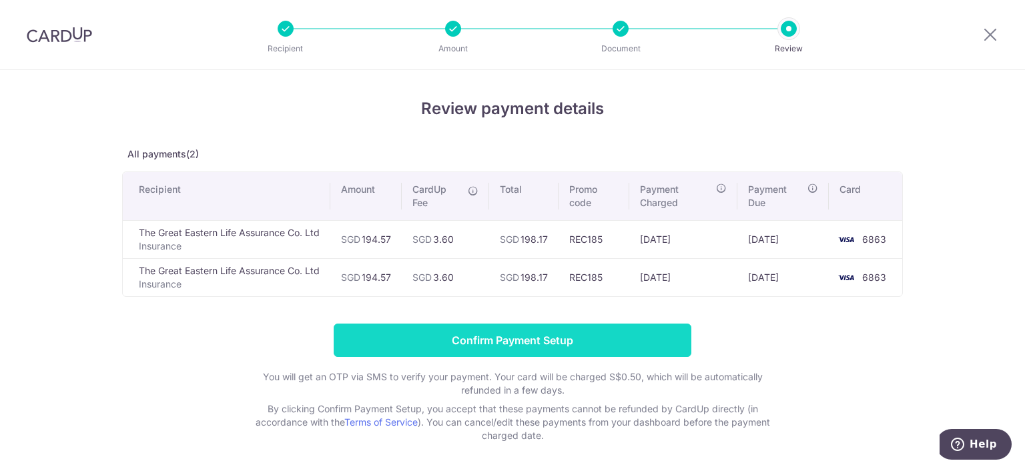
click at [559, 346] on input "Confirm Payment Setup" at bounding box center [513, 340] width 358 height 33
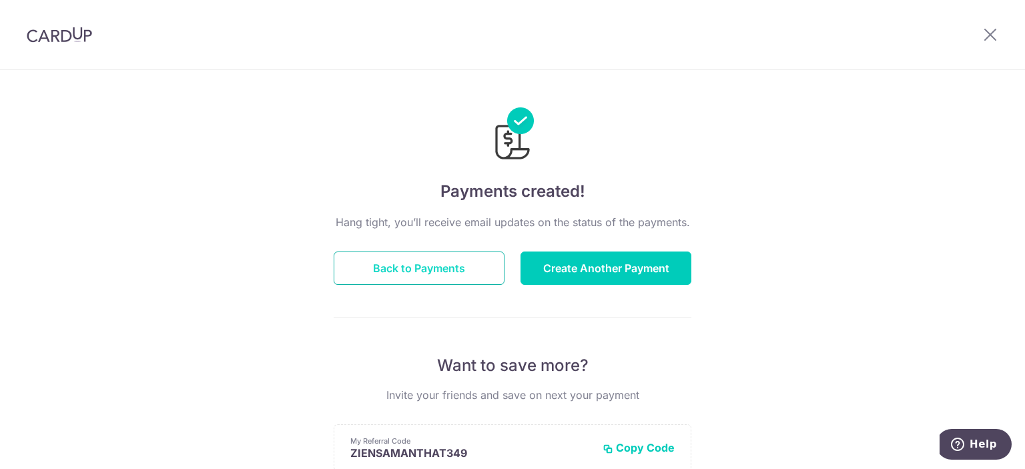
click at [416, 276] on button "Back to Payments" at bounding box center [419, 268] width 171 height 33
